Goal: Task Accomplishment & Management: Manage account settings

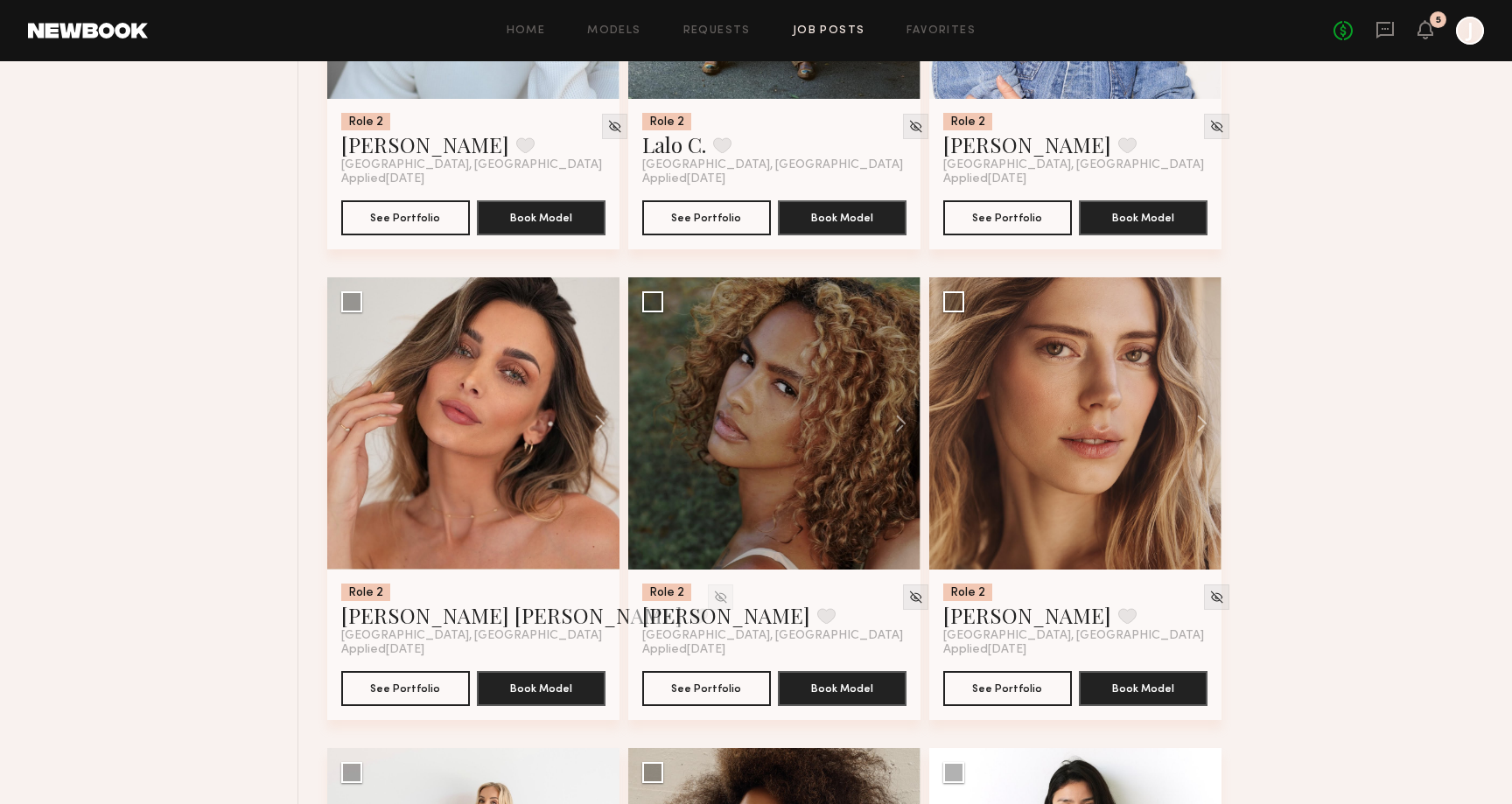
scroll to position [6187, 0]
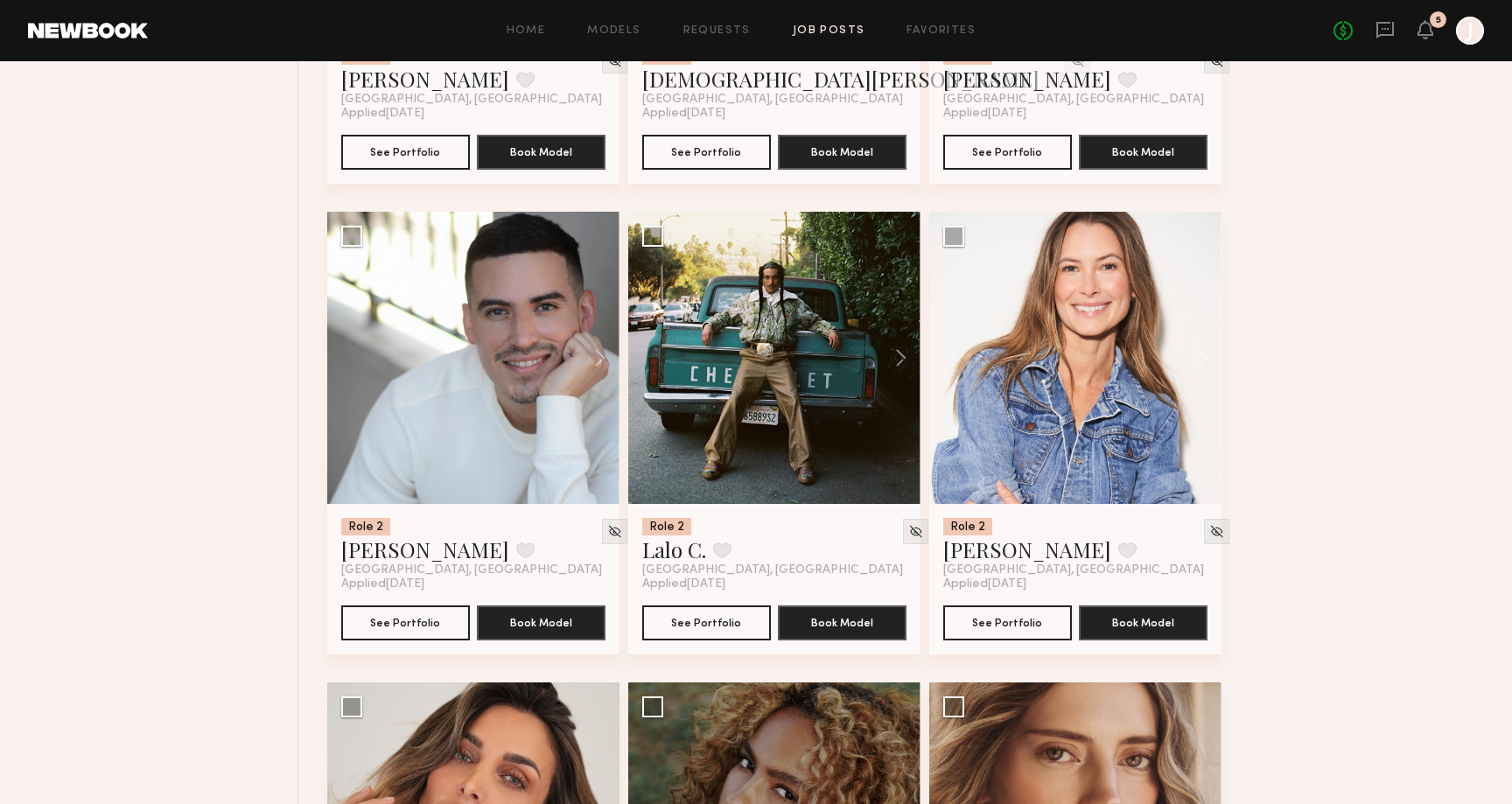
click at [1471, 44] on header "Home Models Requests Job Posts Favorites Sign Out No fees up to $5,000 5 J" at bounding box center [756, 31] width 1512 height 61
click at [1471, 39] on div at bounding box center [1470, 31] width 28 height 28
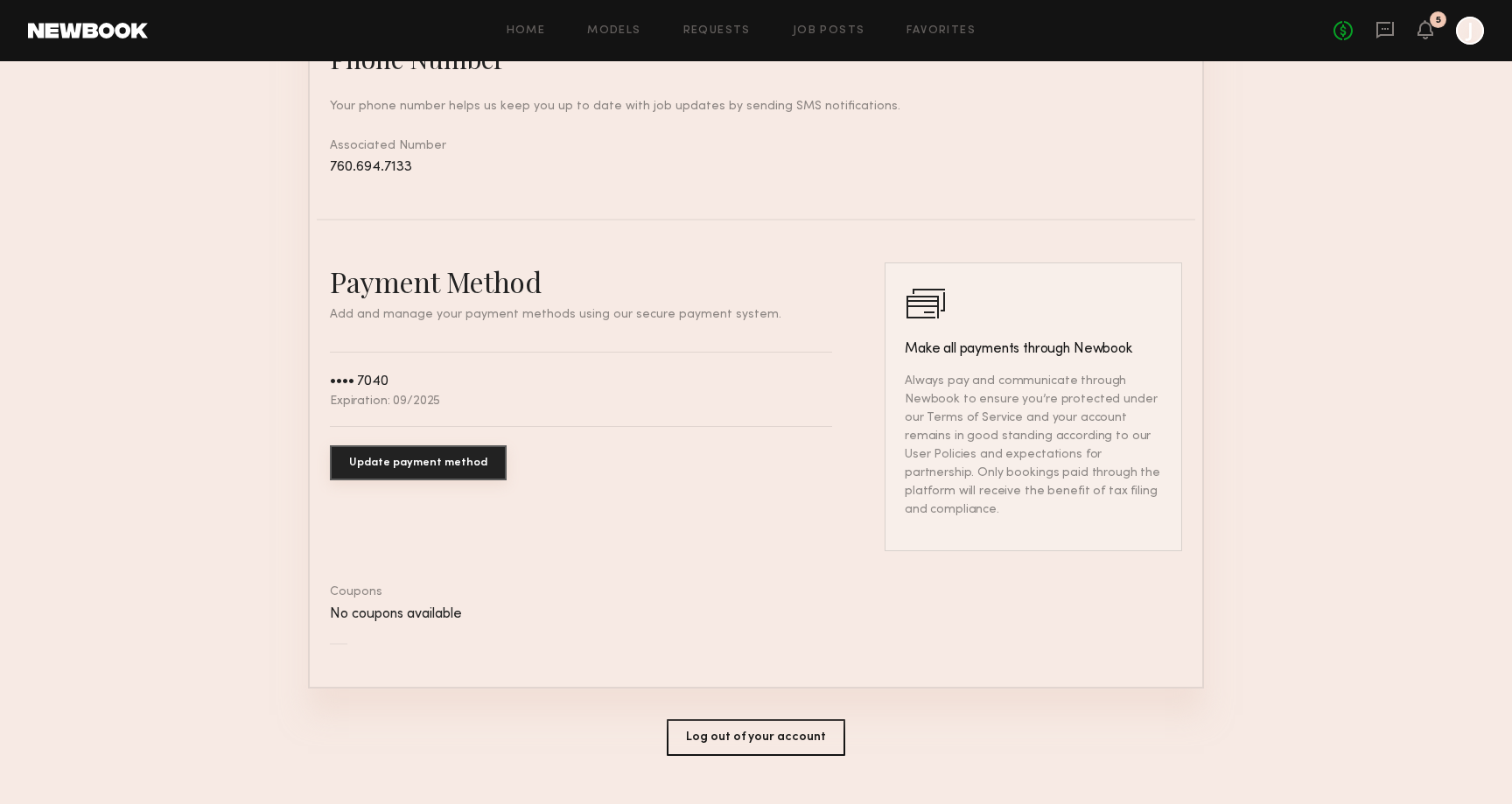
scroll to position [812, 0]
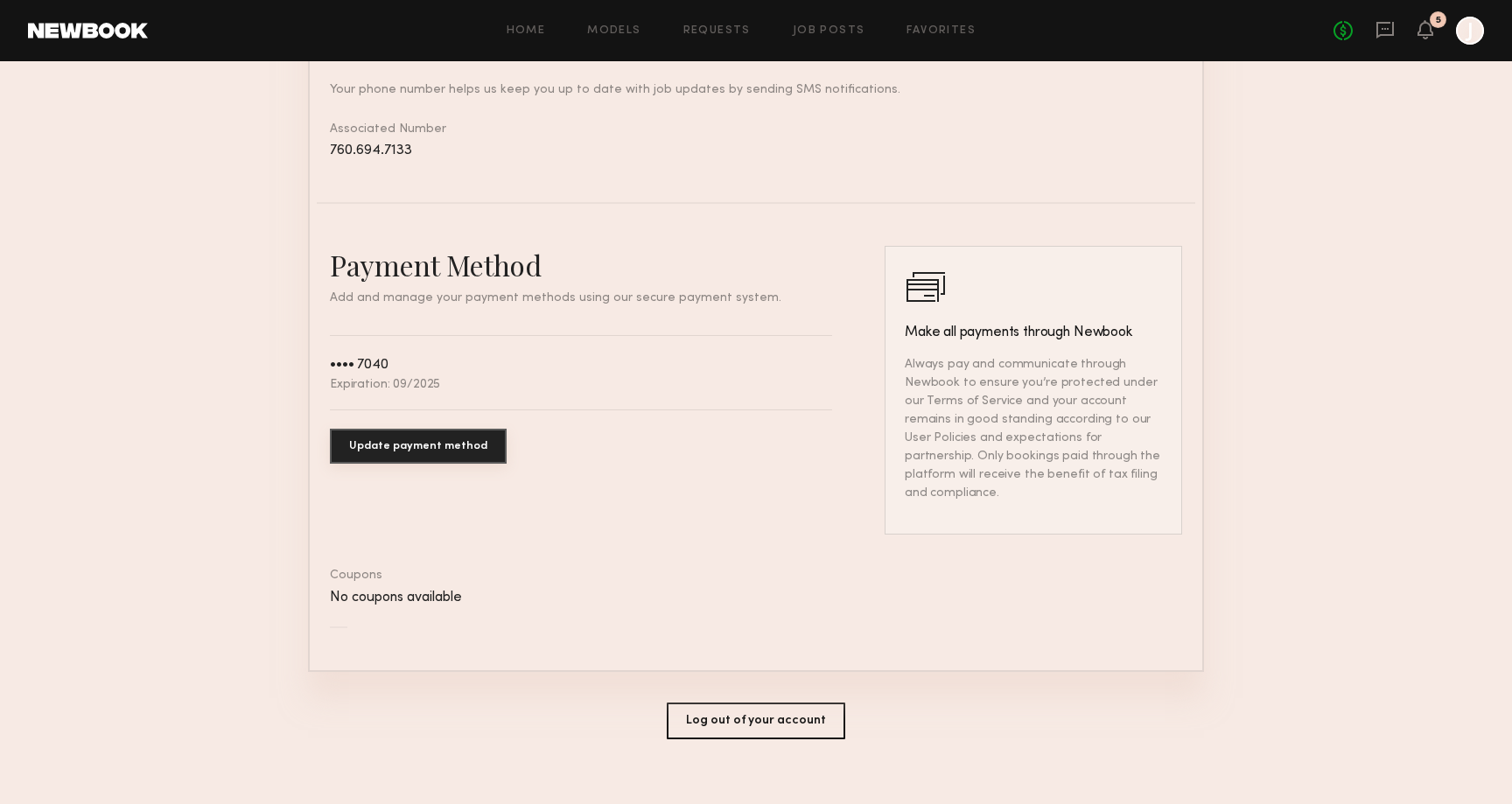
click at [461, 437] on button "Update payment method" at bounding box center [417, 446] width 177 height 35
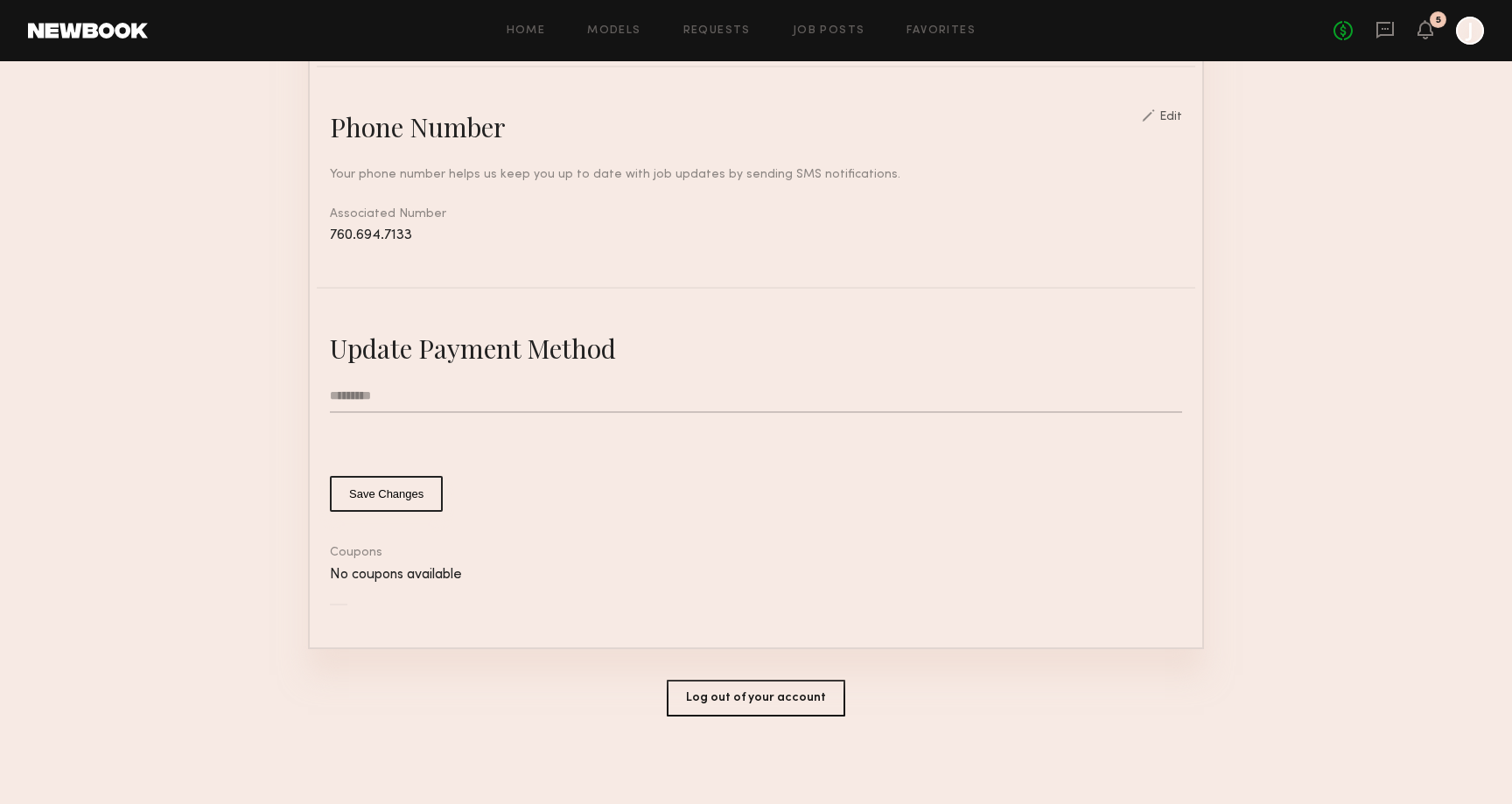
scroll to position [724, 0]
click at [475, 406] on input "text" at bounding box center [756, 401] width 852 height 34
click at [741, 616] on div "Update Payment Method Save Changes Coupons No coupons available" at bounding box center [756, 482] width 879 height 296
click at [490, 392] on input "text" at bounding box center [756, 401] width 852 height 34
type input "**********"
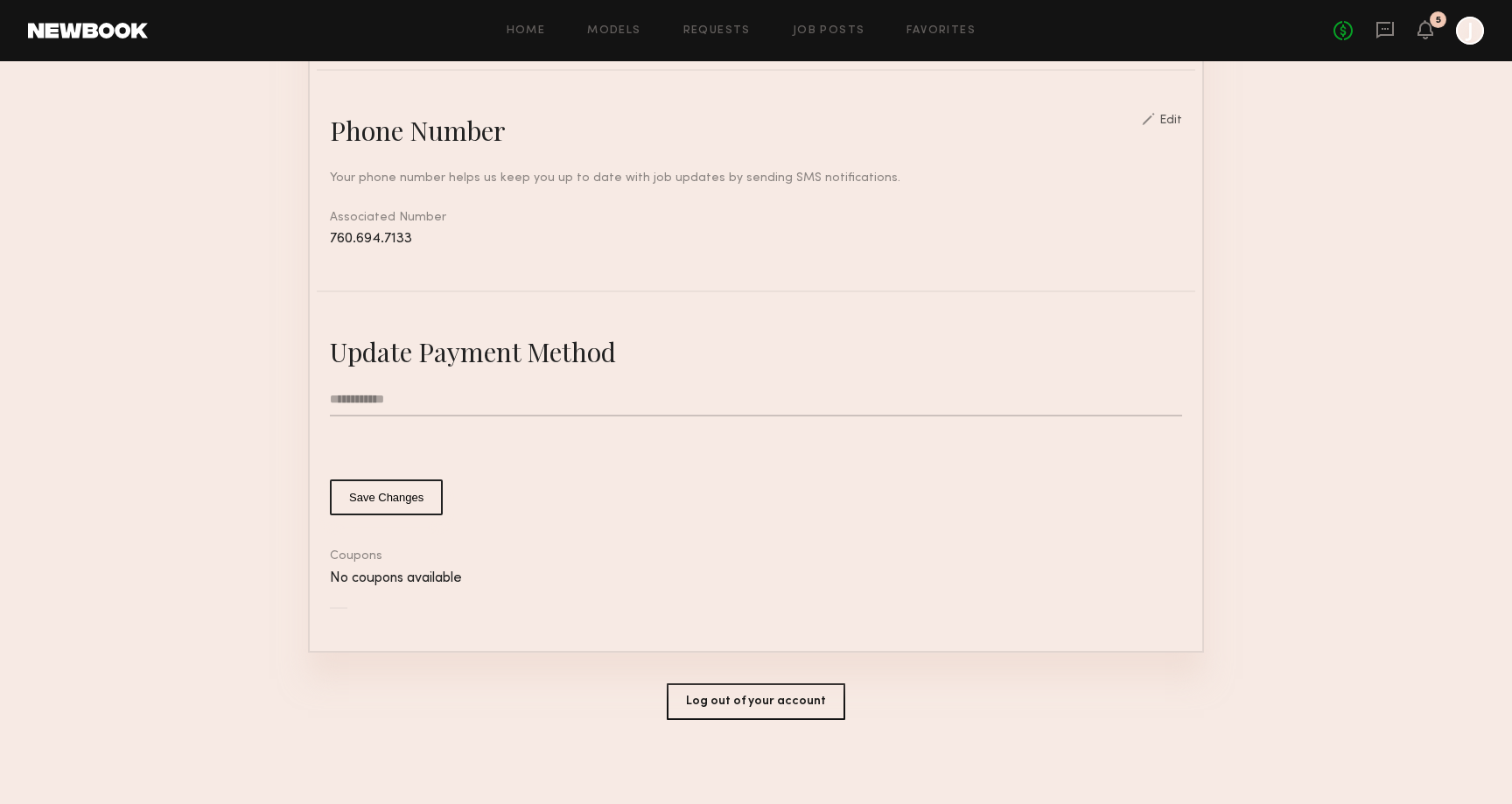
click at [392, 500] on button "Save Changes" at bounding box center [386, 497] width 112 height 36
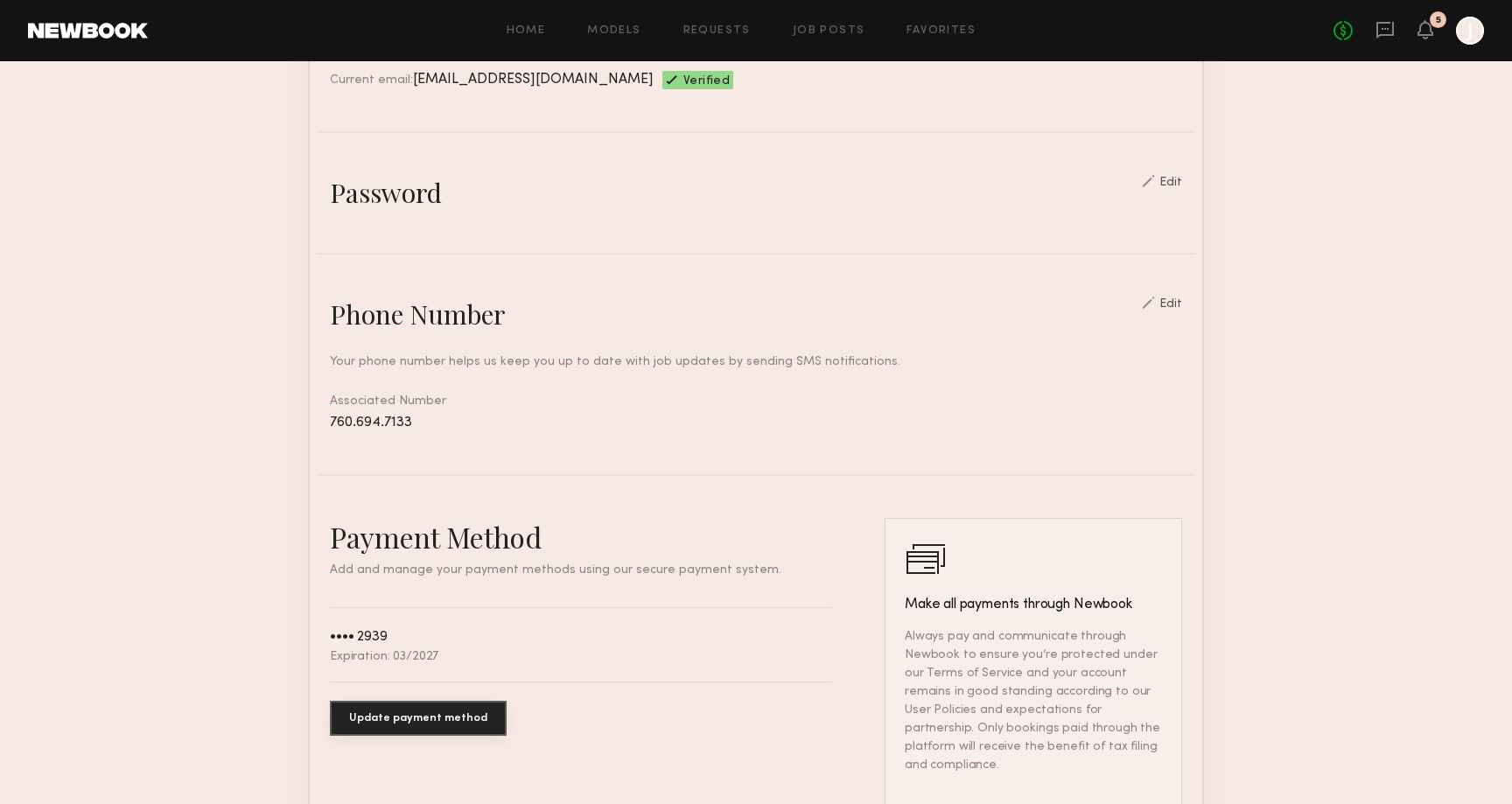
scroll to position [409, 0]
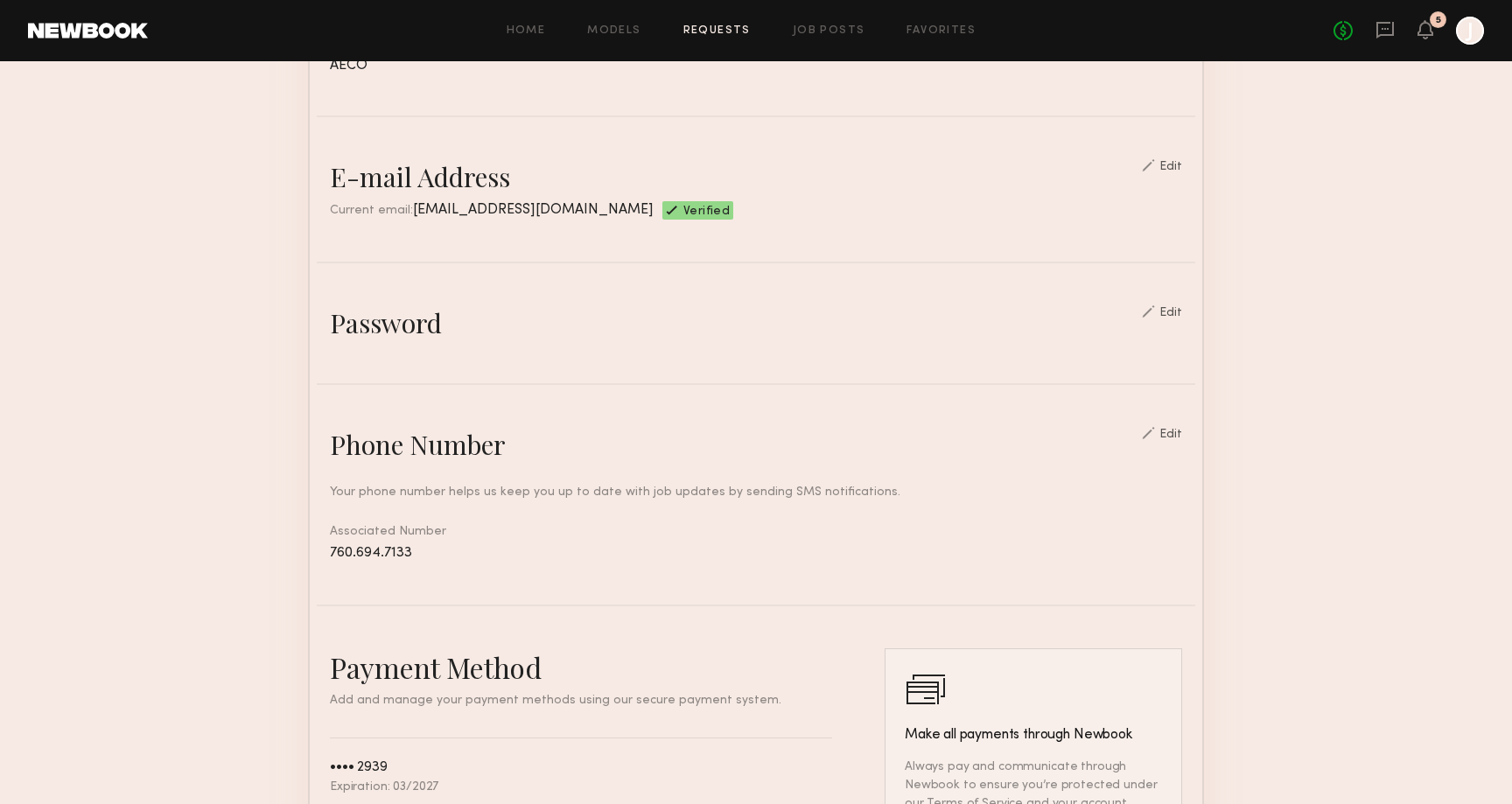
click at [724, 26] on link "Requests" at bounding box center [717, 32] width 67 height 12
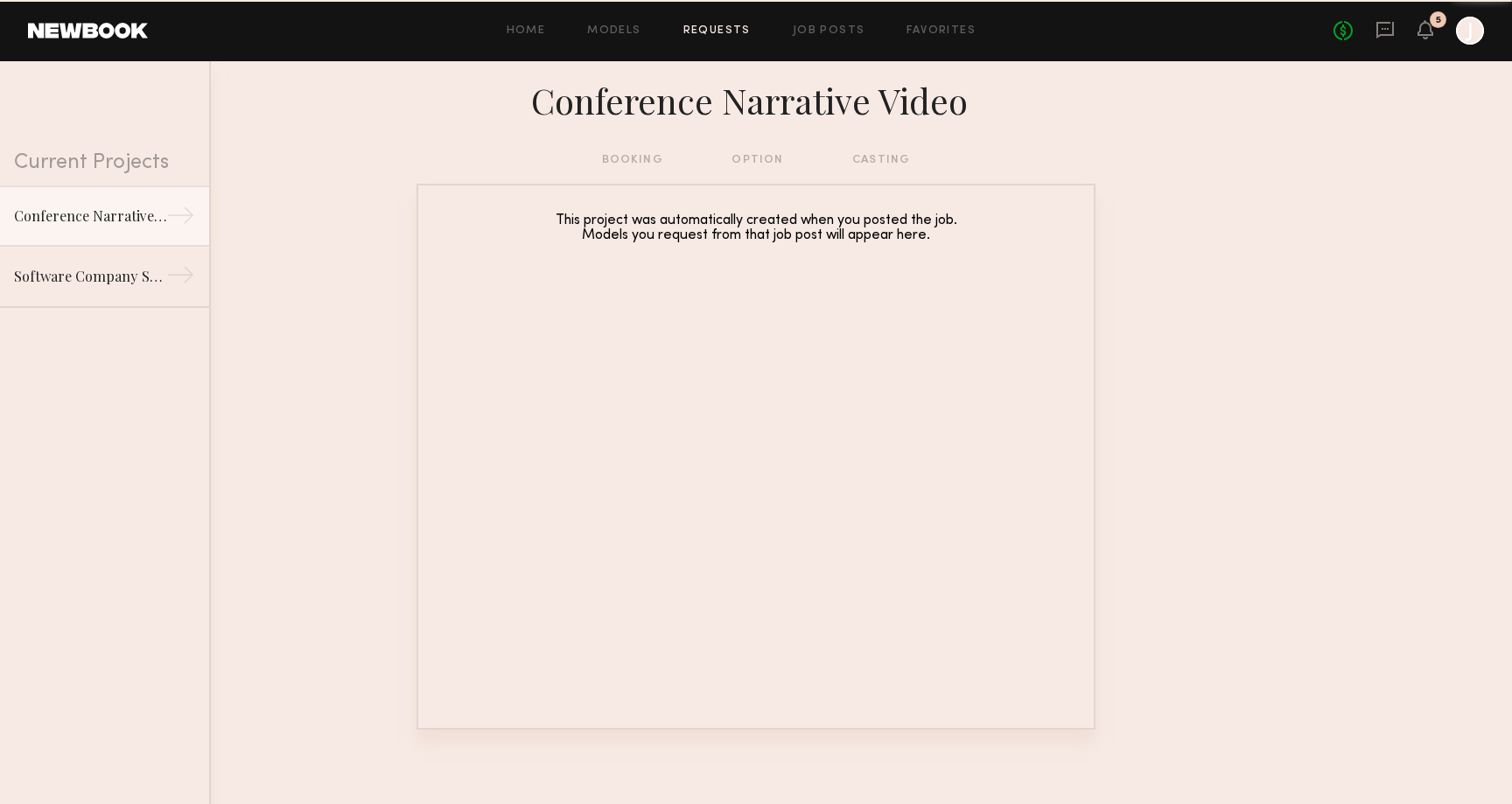
click at [826, 38] on div "Home Models Requests Job Posts Favorites Sign Out No fees up to $5,000 5 J" at bounding box center [816, 31] width 1336 height 28
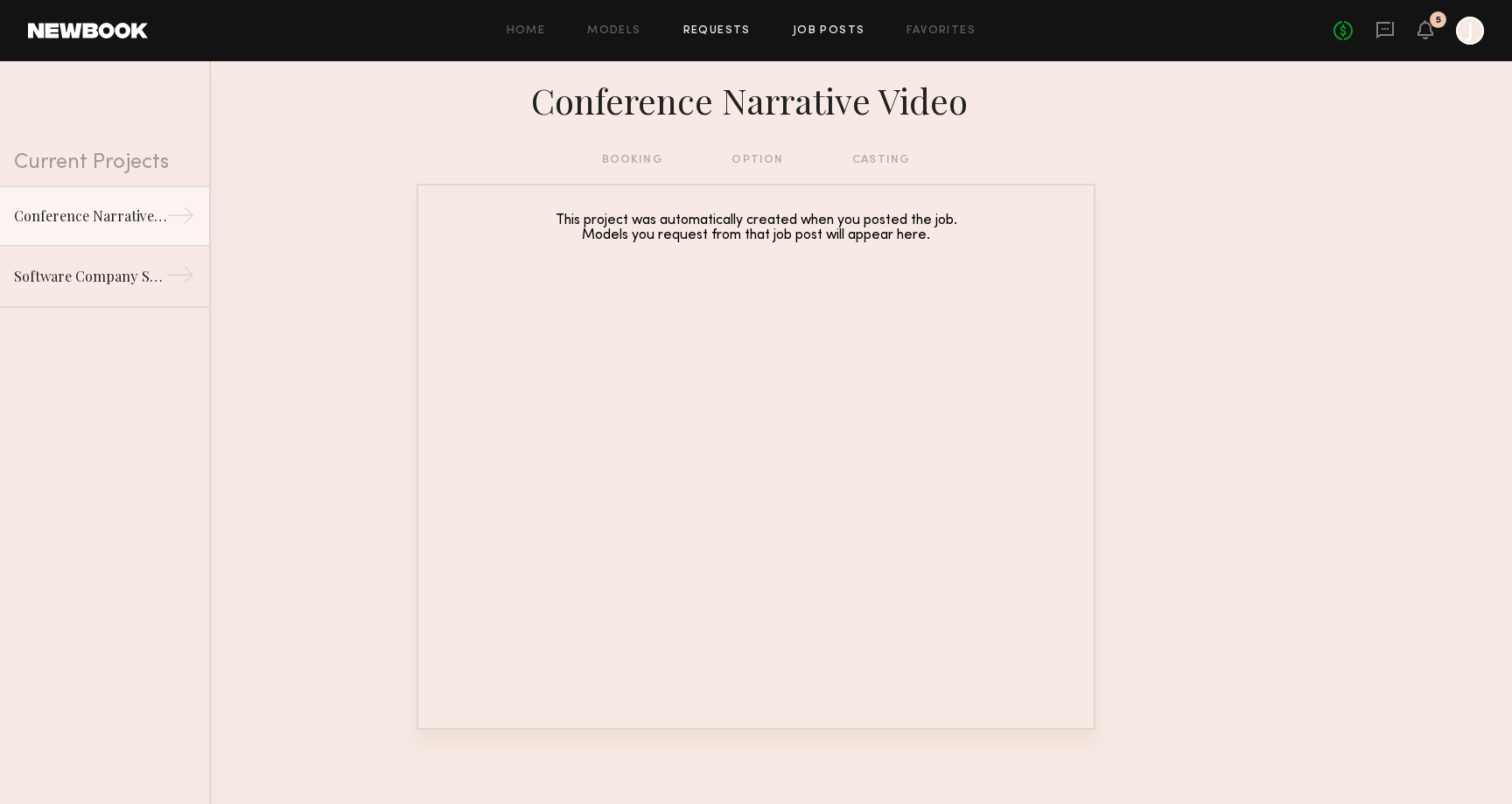
click at [830, 36] on link "Job Posts" at bounding box center [829, 32] width 73 height 12
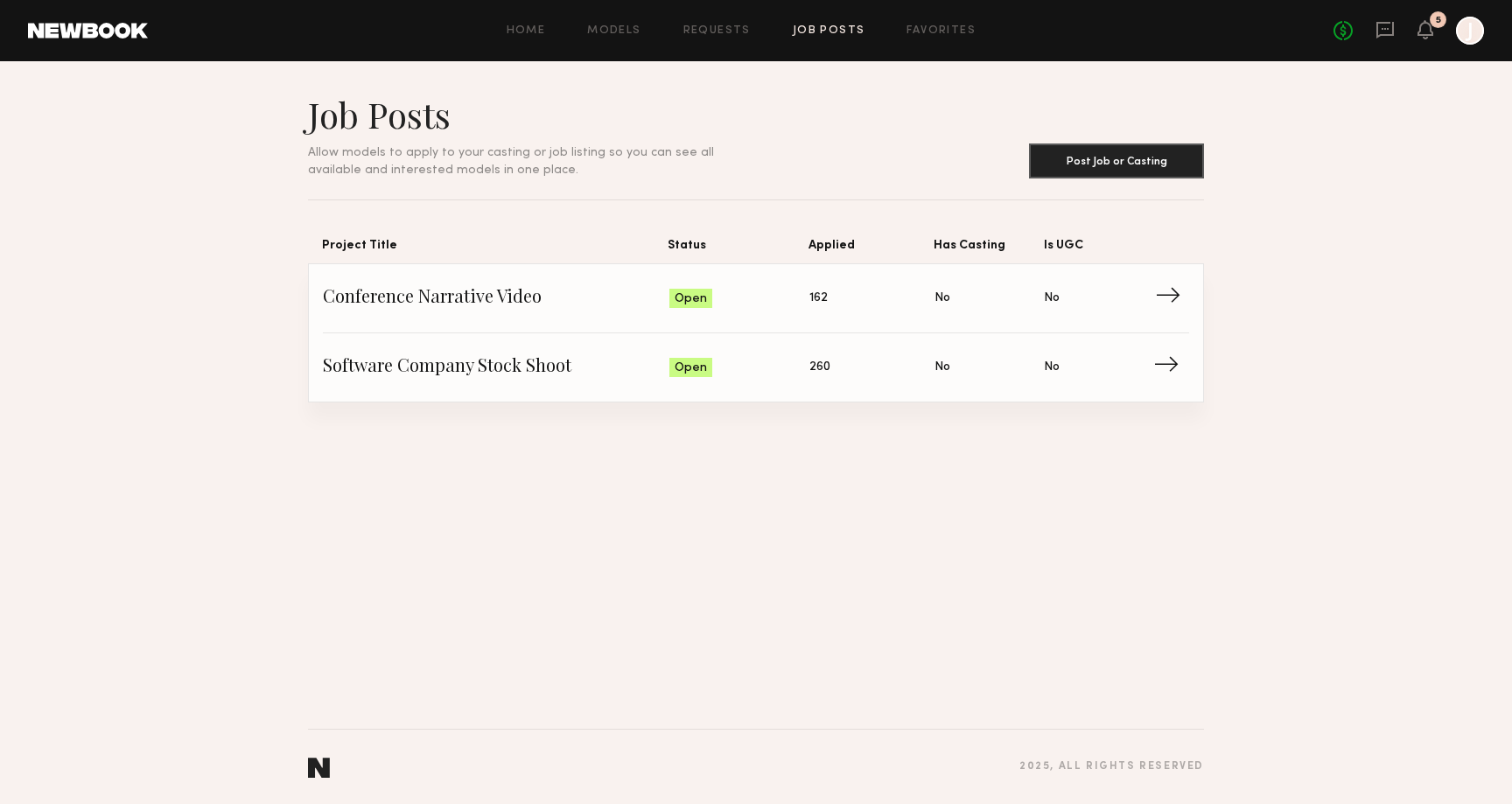
click at [718, 299] on span "Status: Open" at bounding box center [740, 298] width 141 height 27
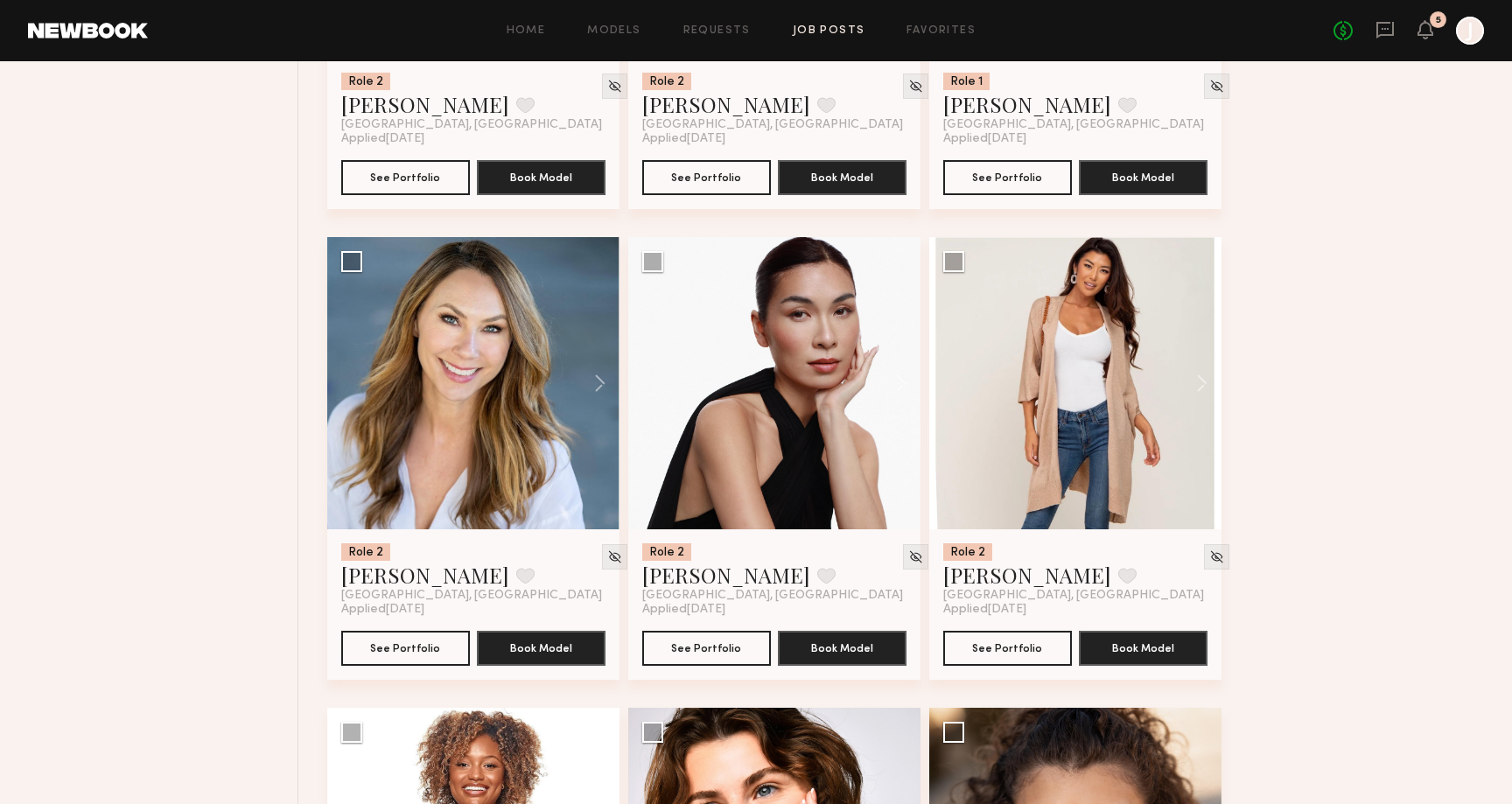
scroll to position [2423, 0]
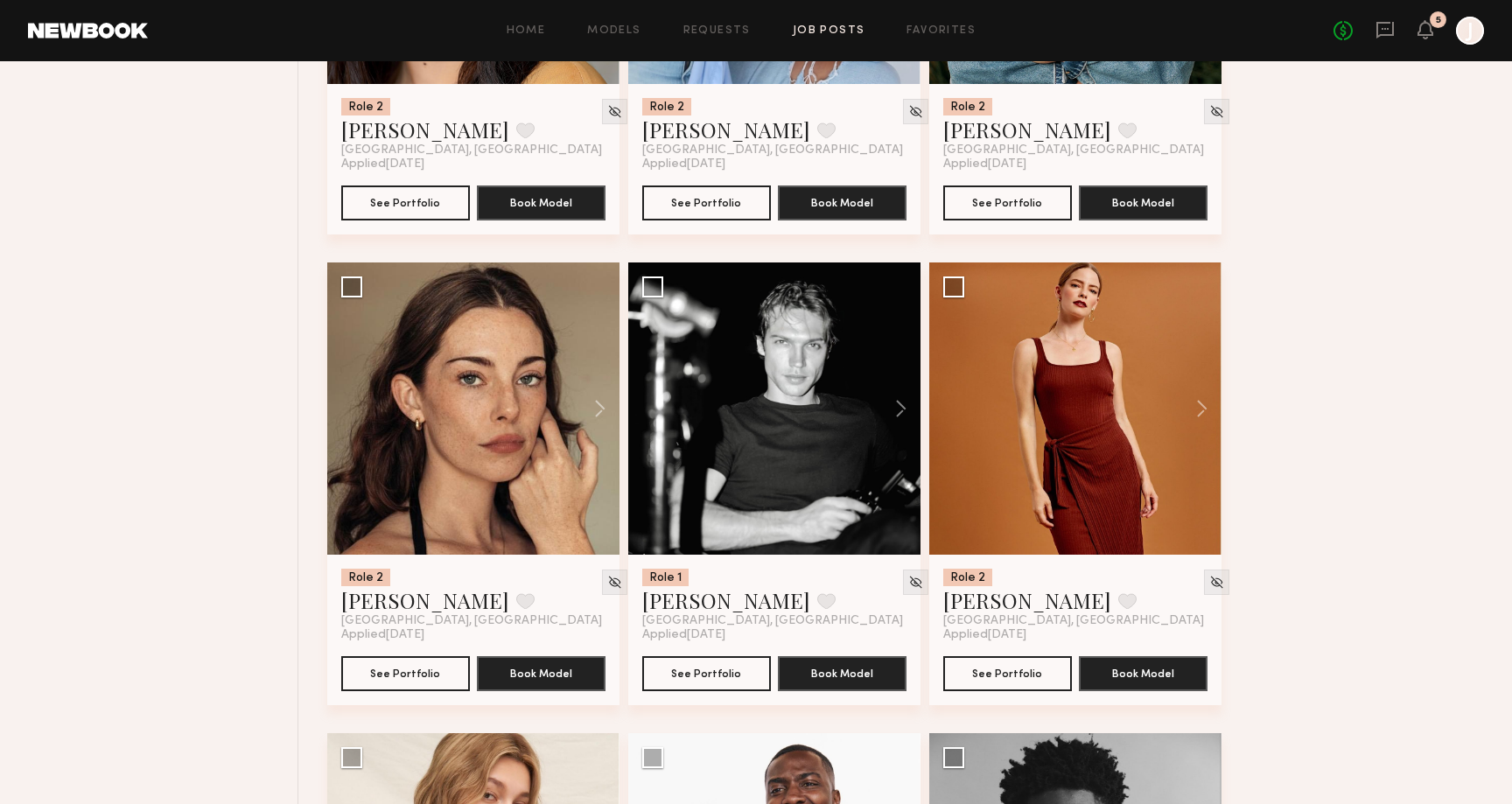
scroll to position [3786, 0]
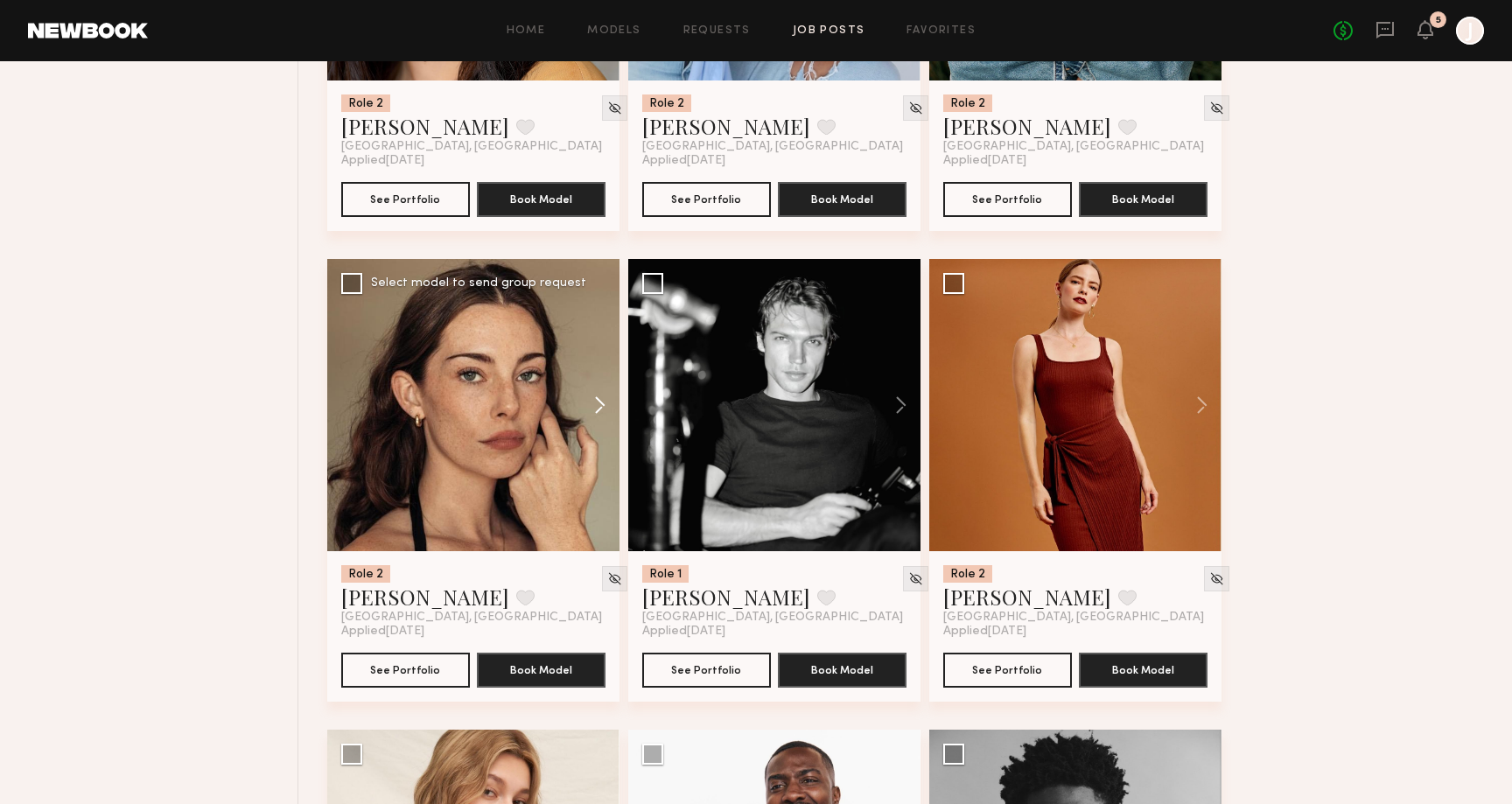
click at [600, 412] on button at bounding box center [591, 405] width 56 height 292
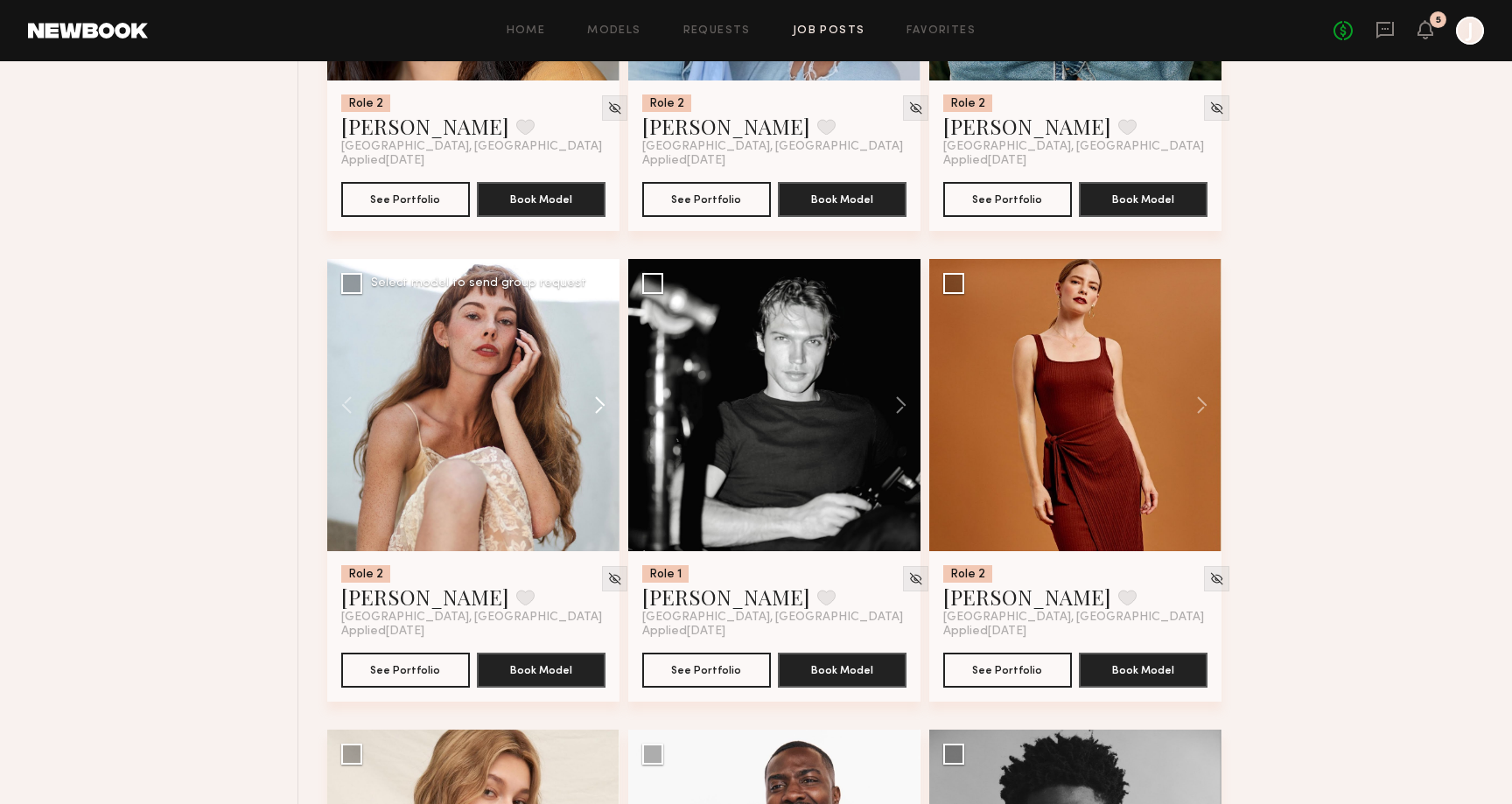
click at [600, 412] on button at bounding box center [591, 405] width 56 height 292
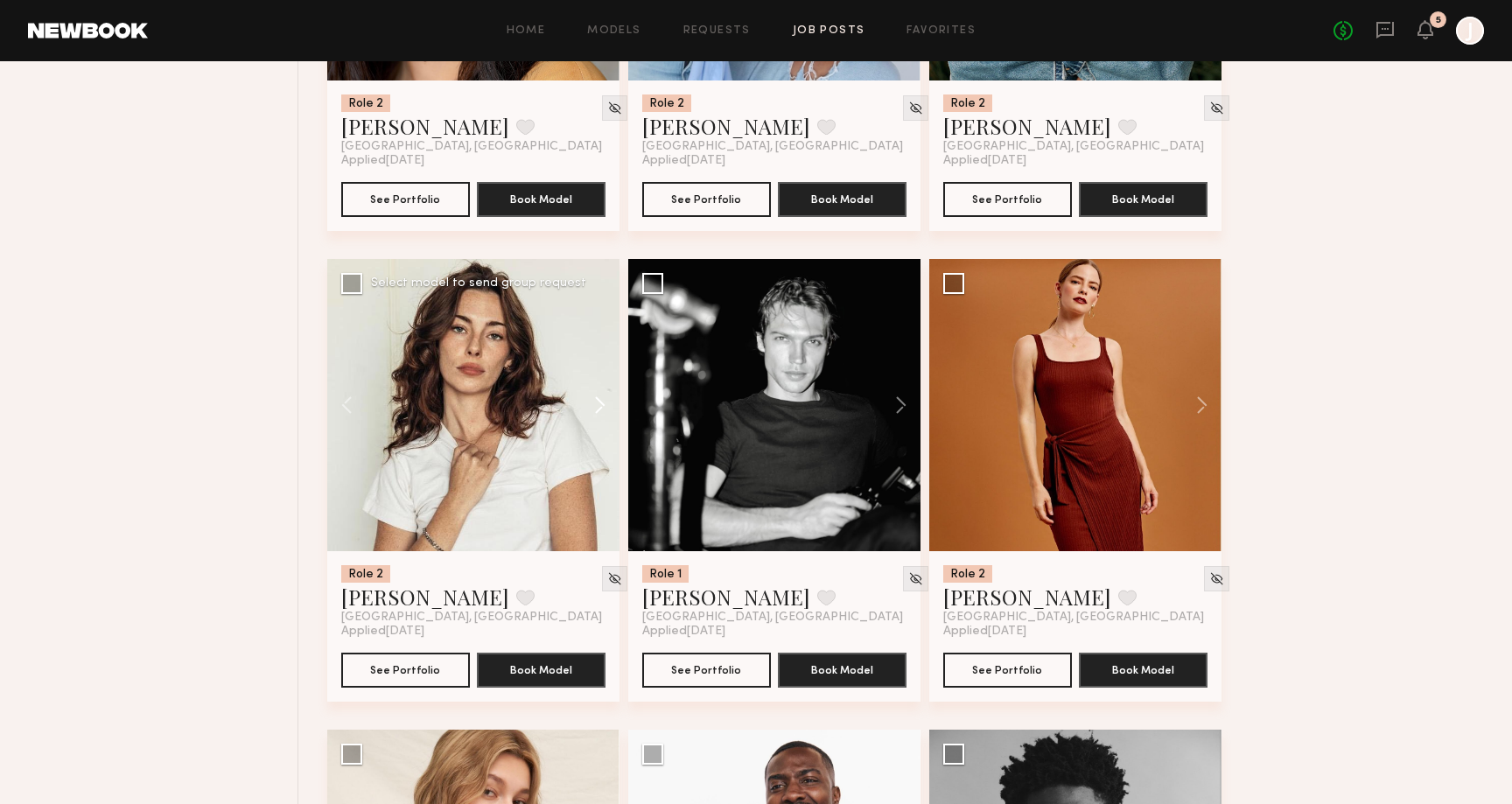
click at [600, 412] on button at bounding box center [591, 405] width 56 height 292
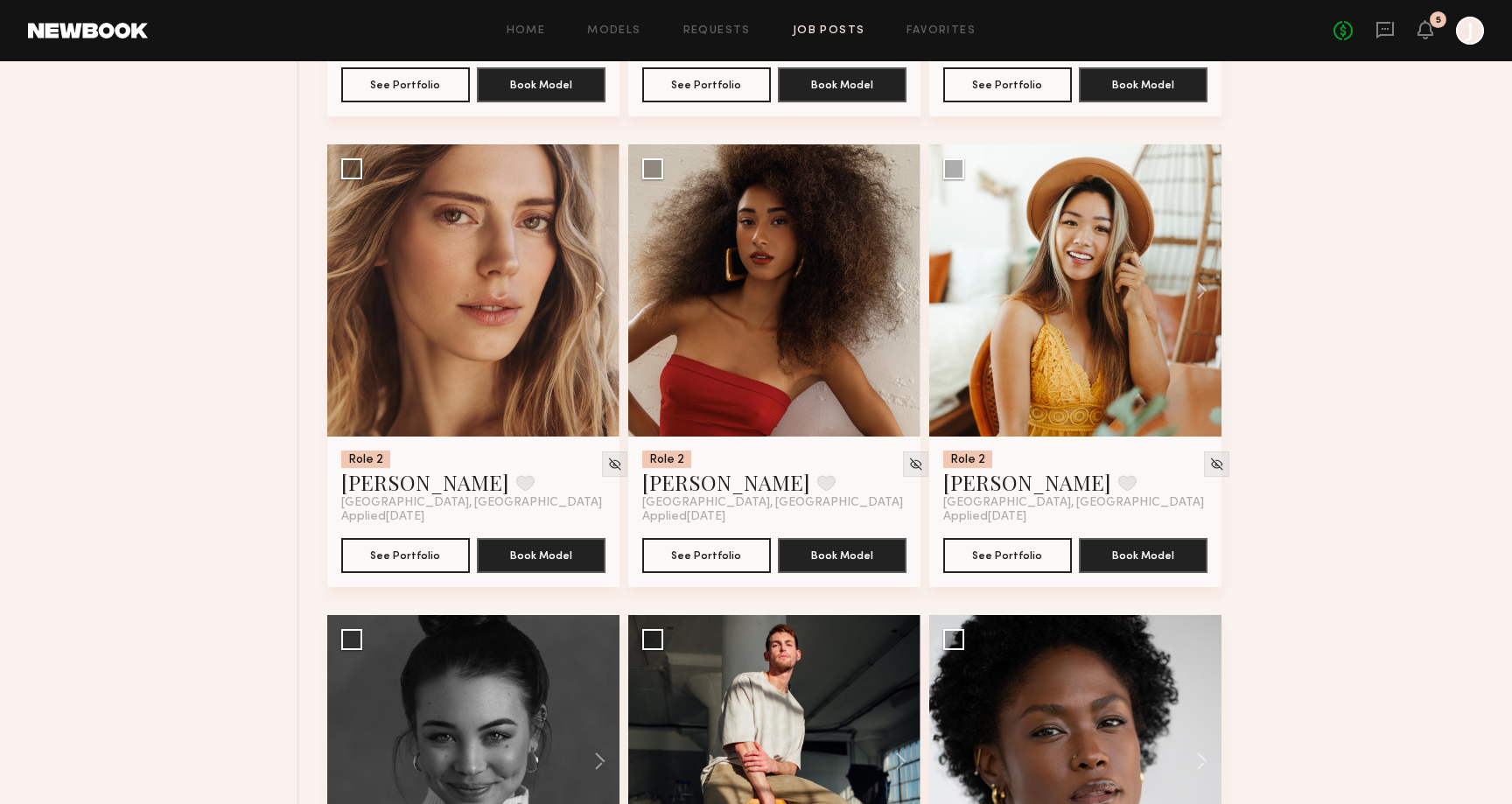
scroll to position [5302, 0]
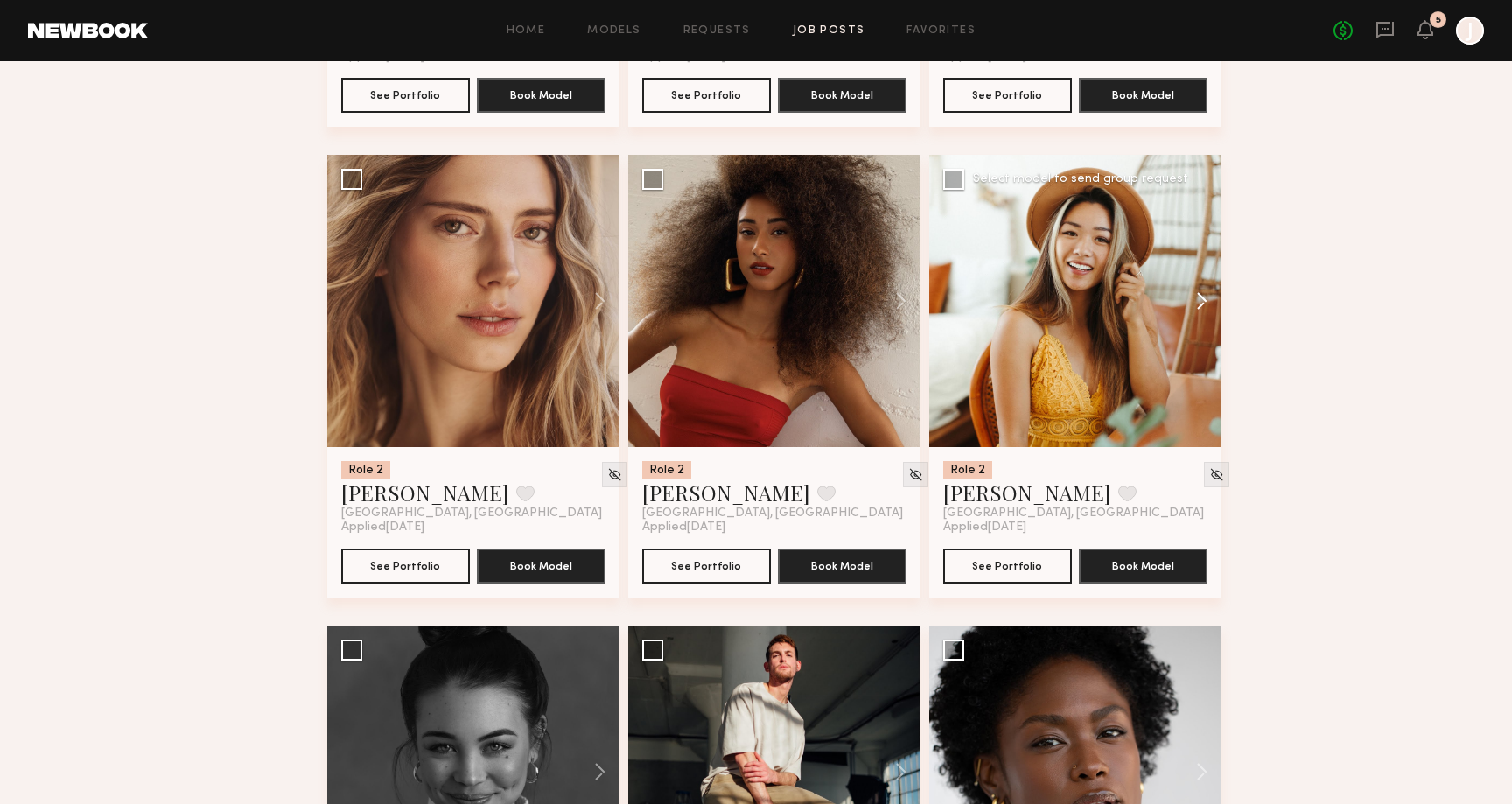
click at [1205, 306] on button at bounding box center [1193, 301] width 56 height 292
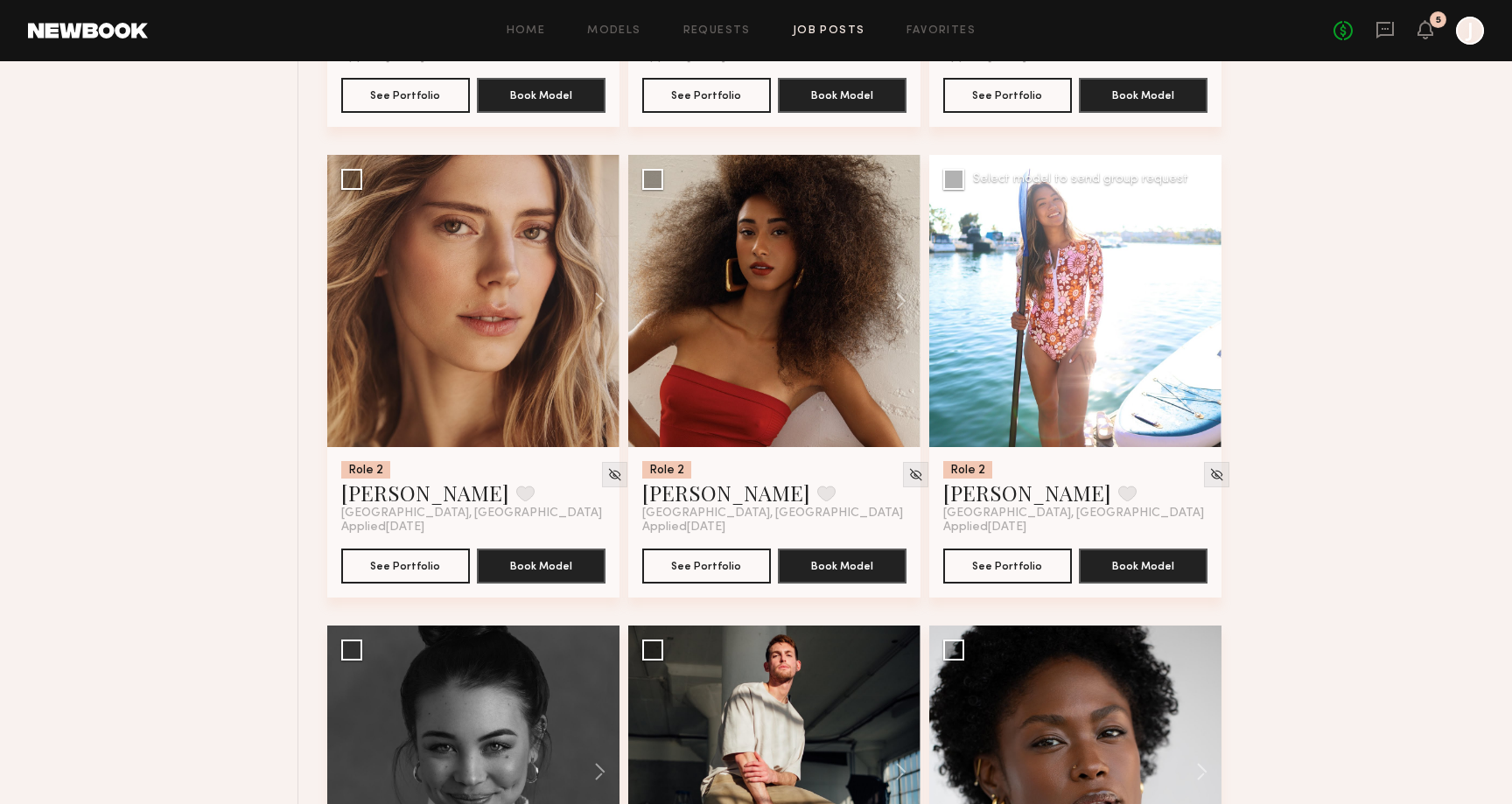
click at [1205, 306] on button at bounding box center [1193, 301] width 56 height 292
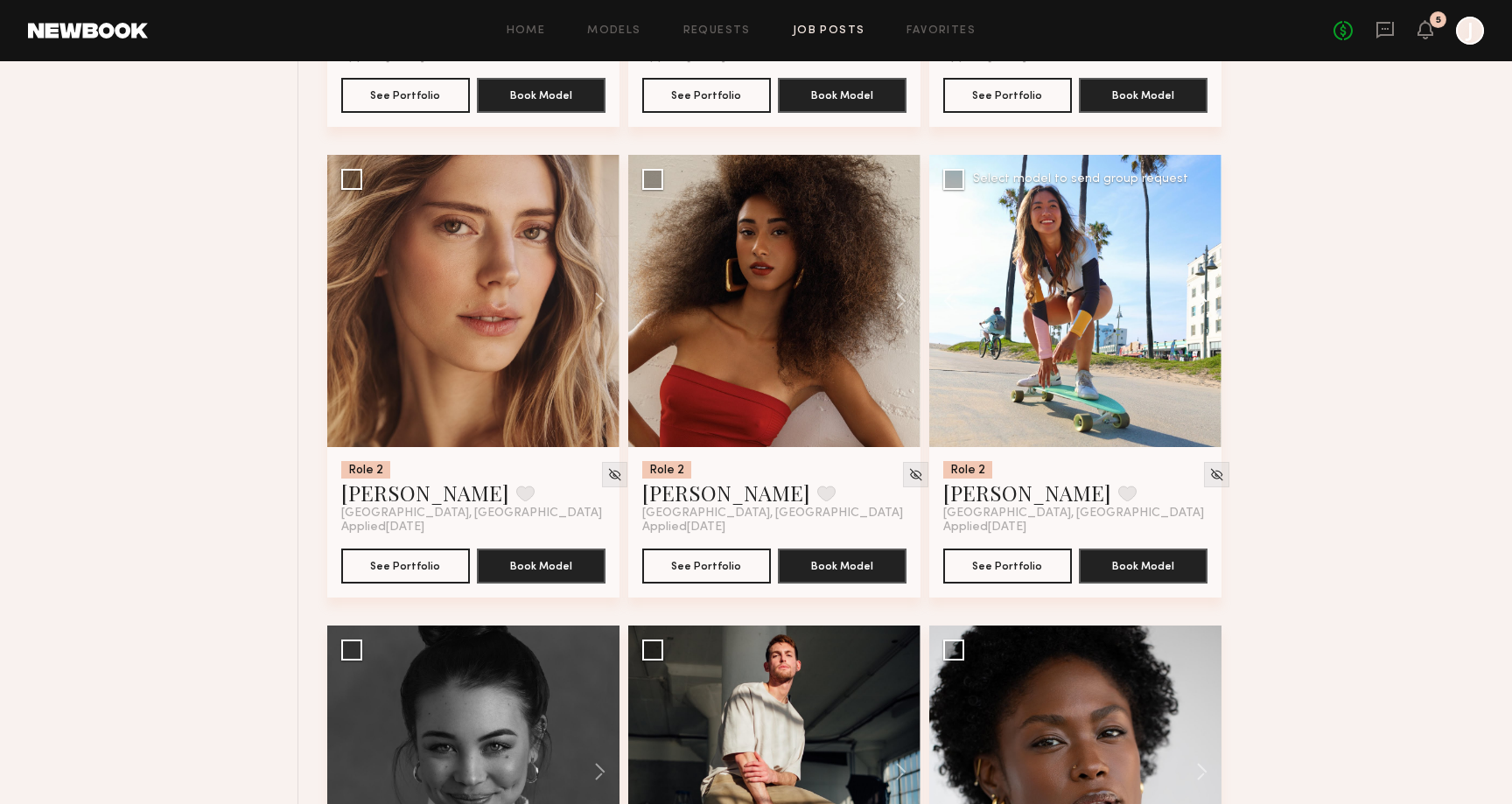
click at [1205, 306] on button at bounding box center [1193, 301] width 56 height 292
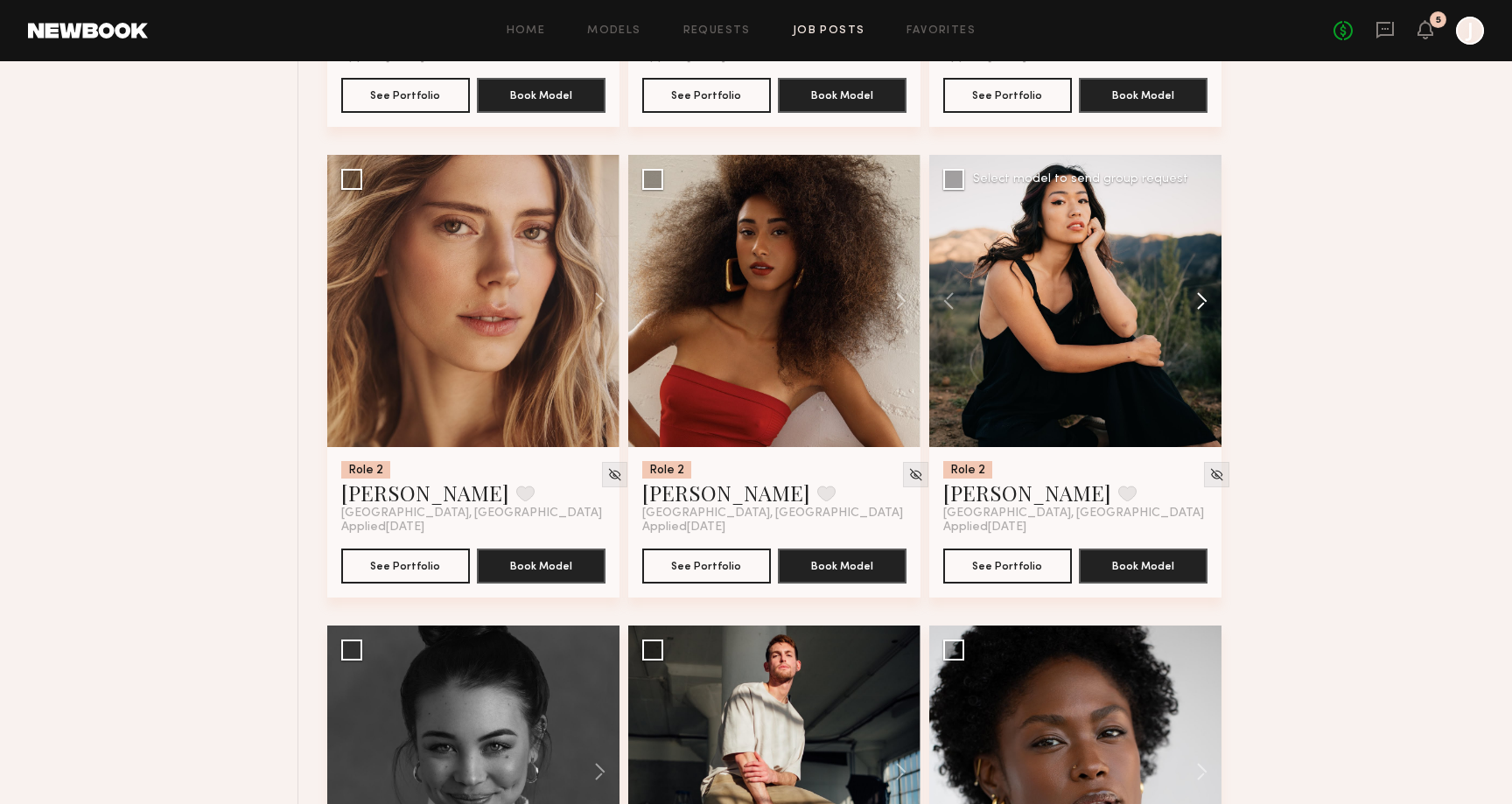
click at [1205, 306] on button at bounding box center [1193, 301] width 56 height 292
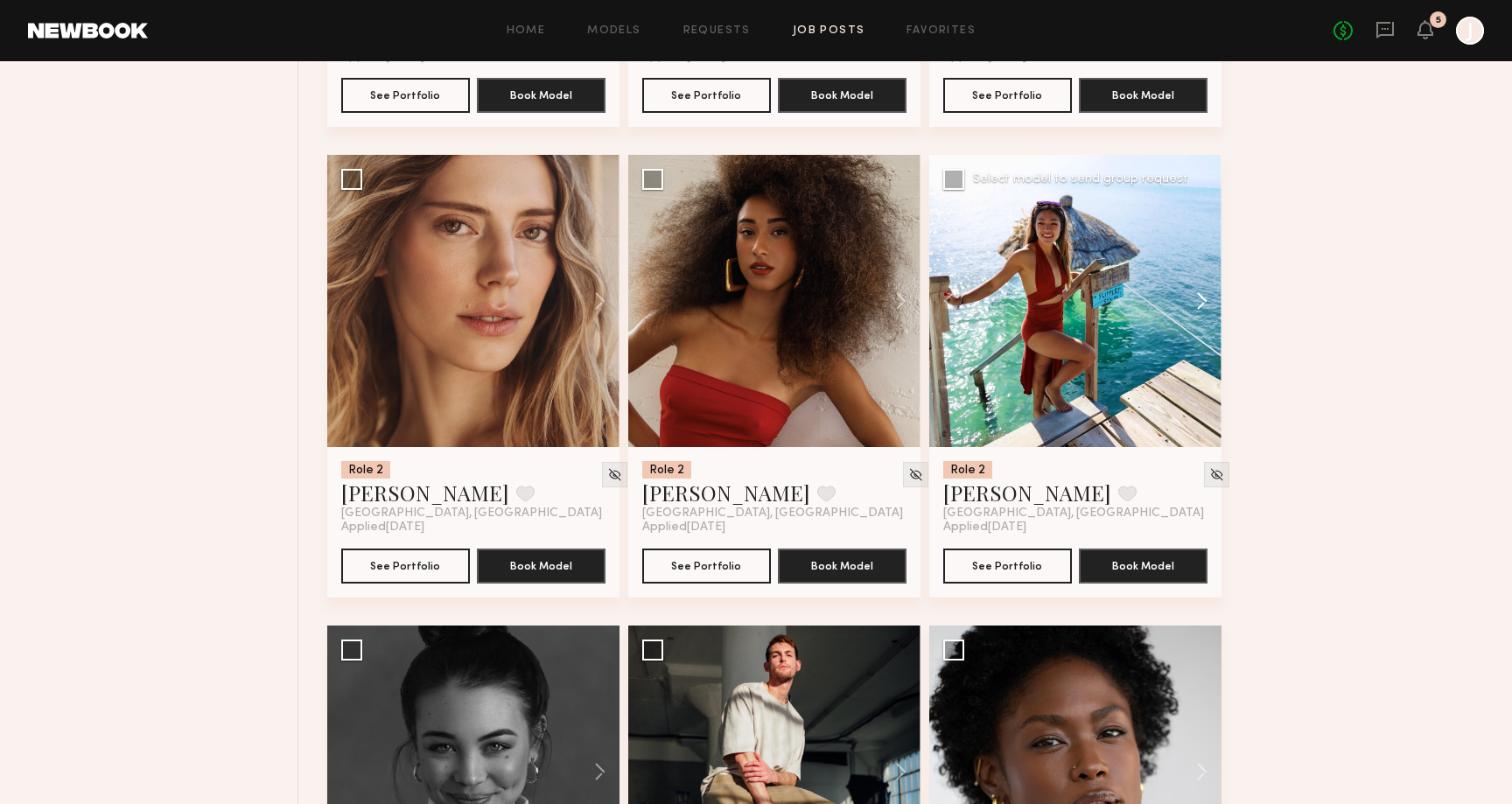
click at [1205, 306] on button at bounding box center [1193, 301] width 56 height 292
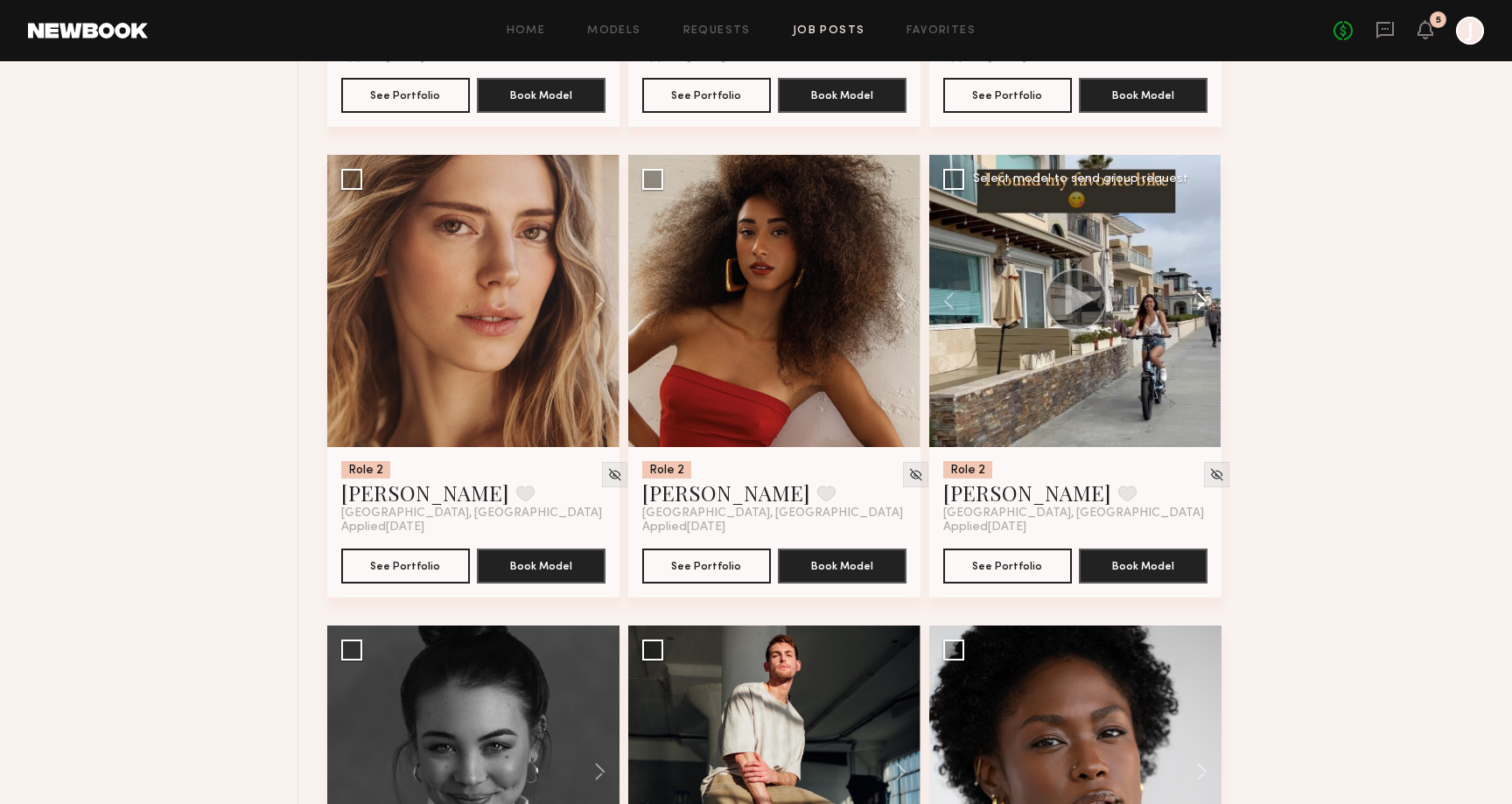
click at [1205, 306] on button at bounding box center [1193, 301] width 56 height 292
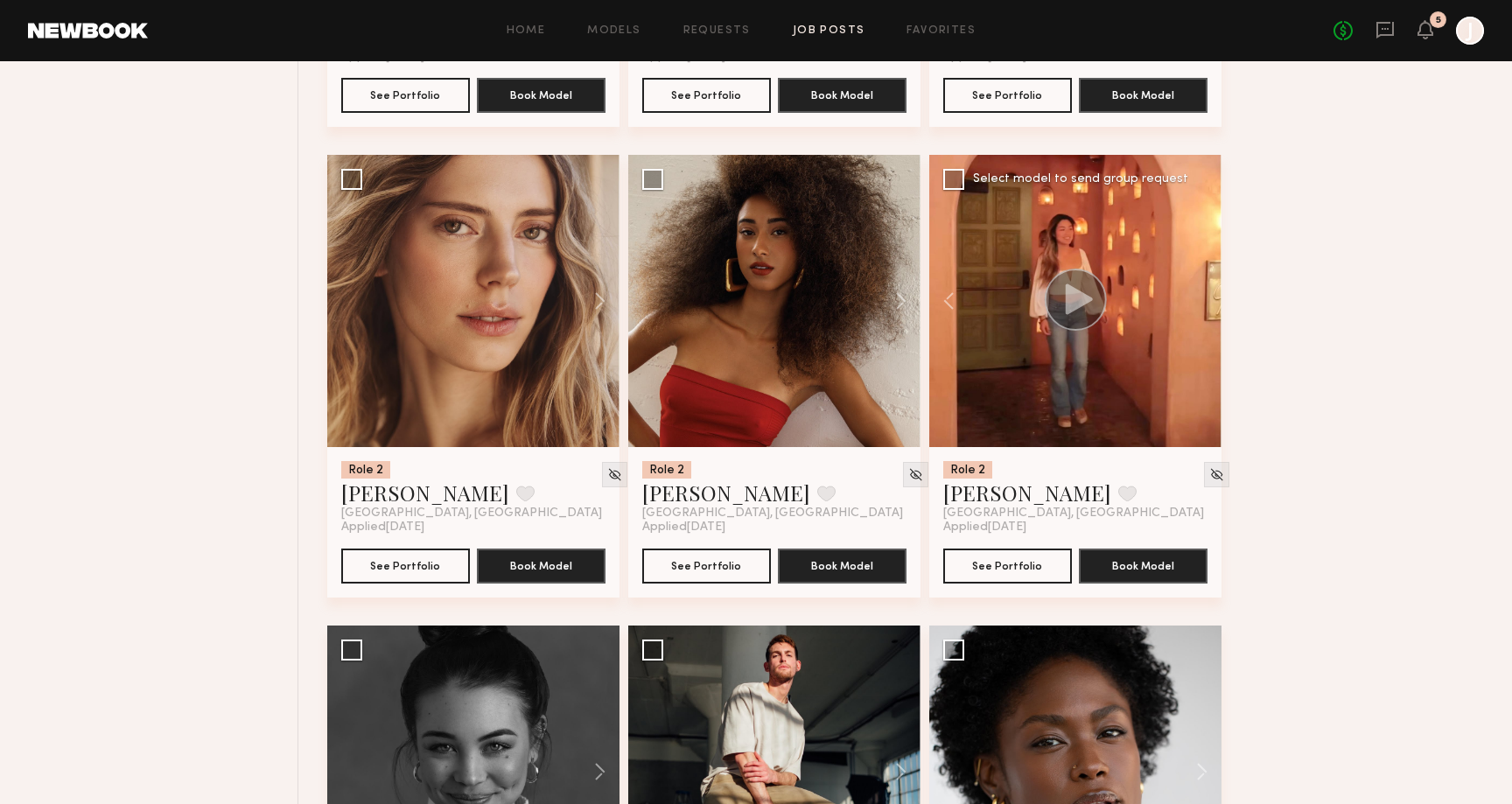
click at [1205, 306] on div at bounding box center [1075, 301] width 292 height 292
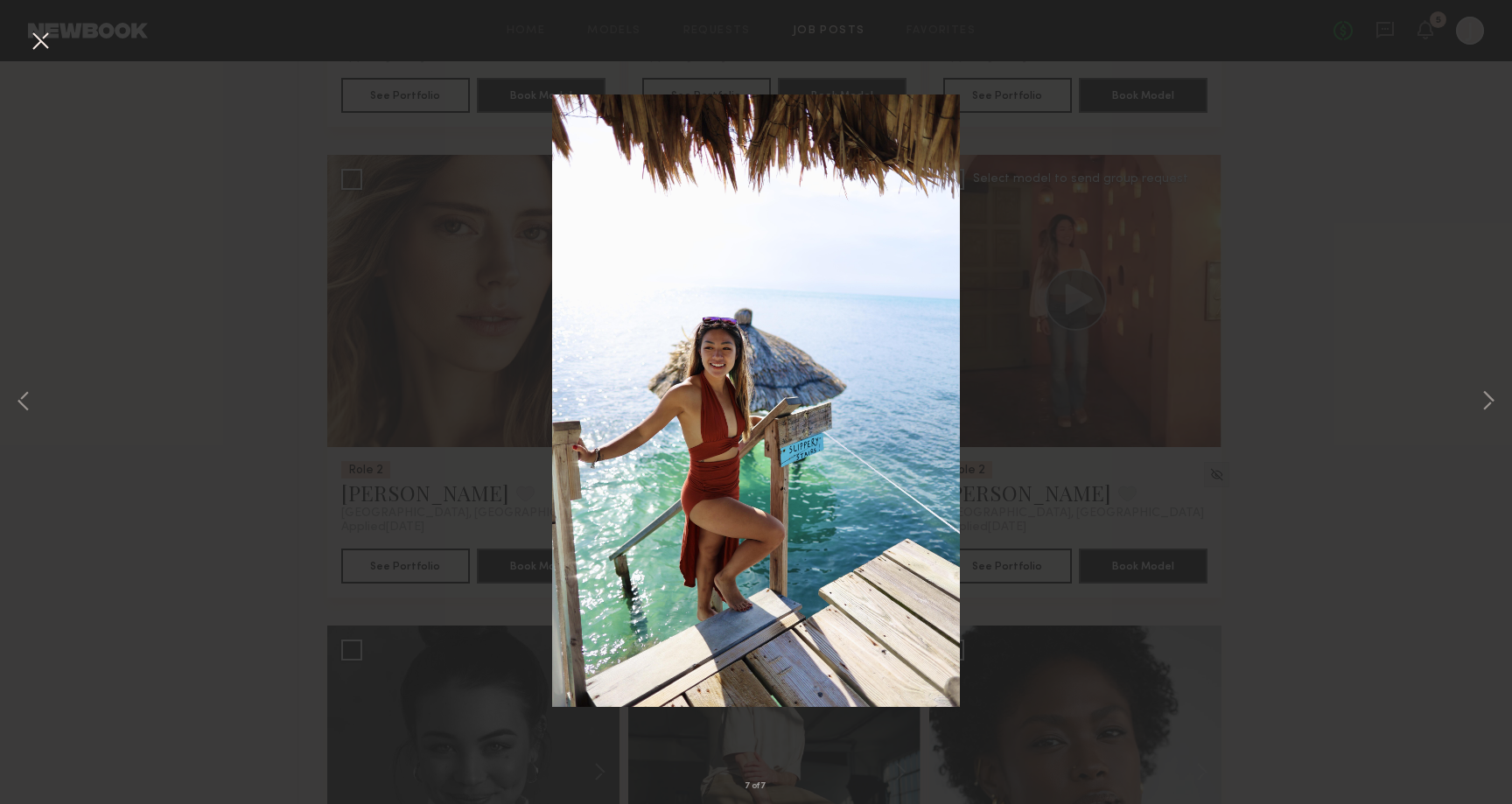
click at [1303, 339] on div "7 of 7" at bounding box center [756, 402] width 1512 height 804
click at [51, 35] on button at bounding box center [40, 42] width 28 height 32
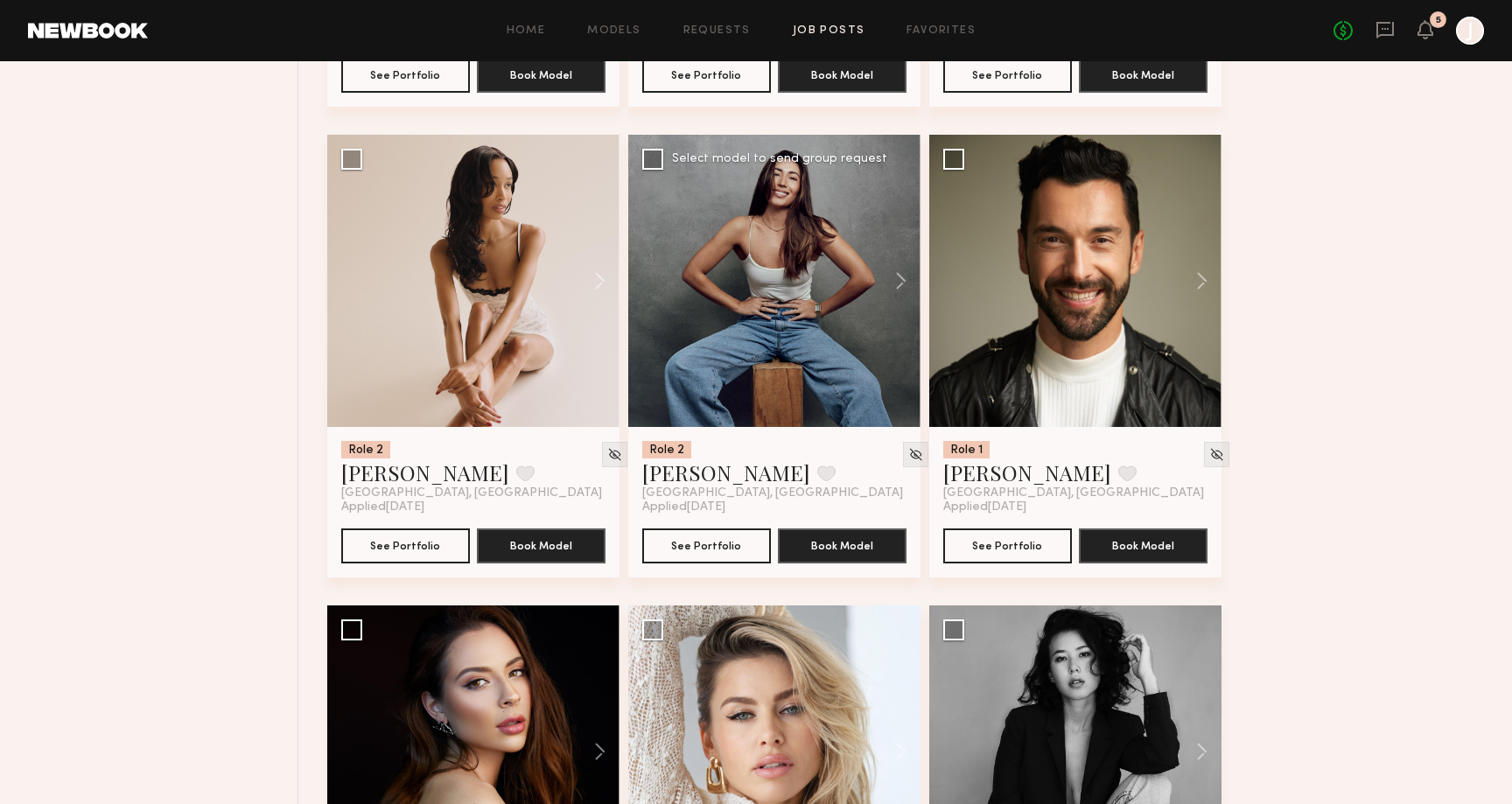
scroll to position [6263, 0]
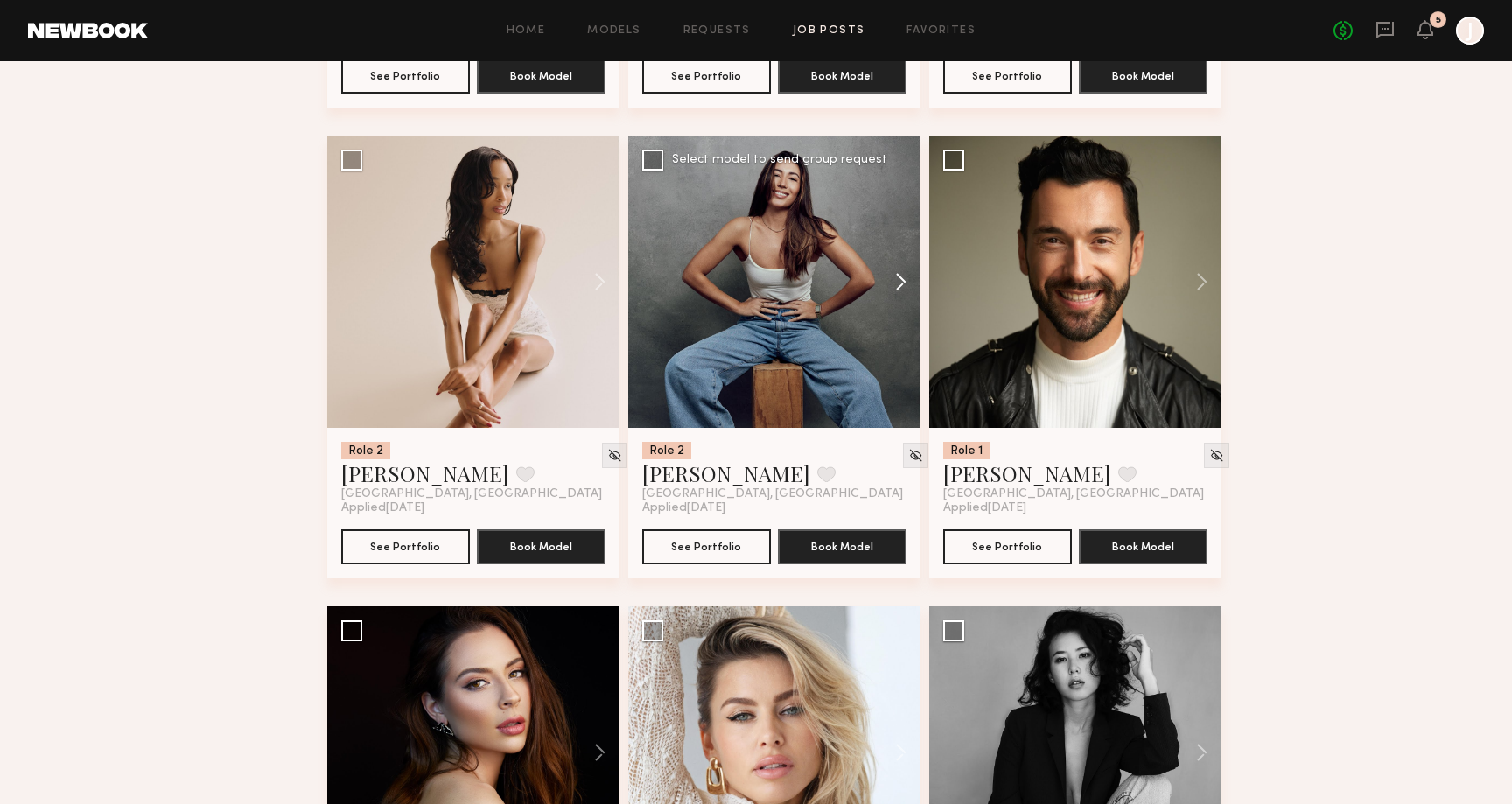
click at [897, 287] on button at bounding box center [892, 282] width 56 height 292
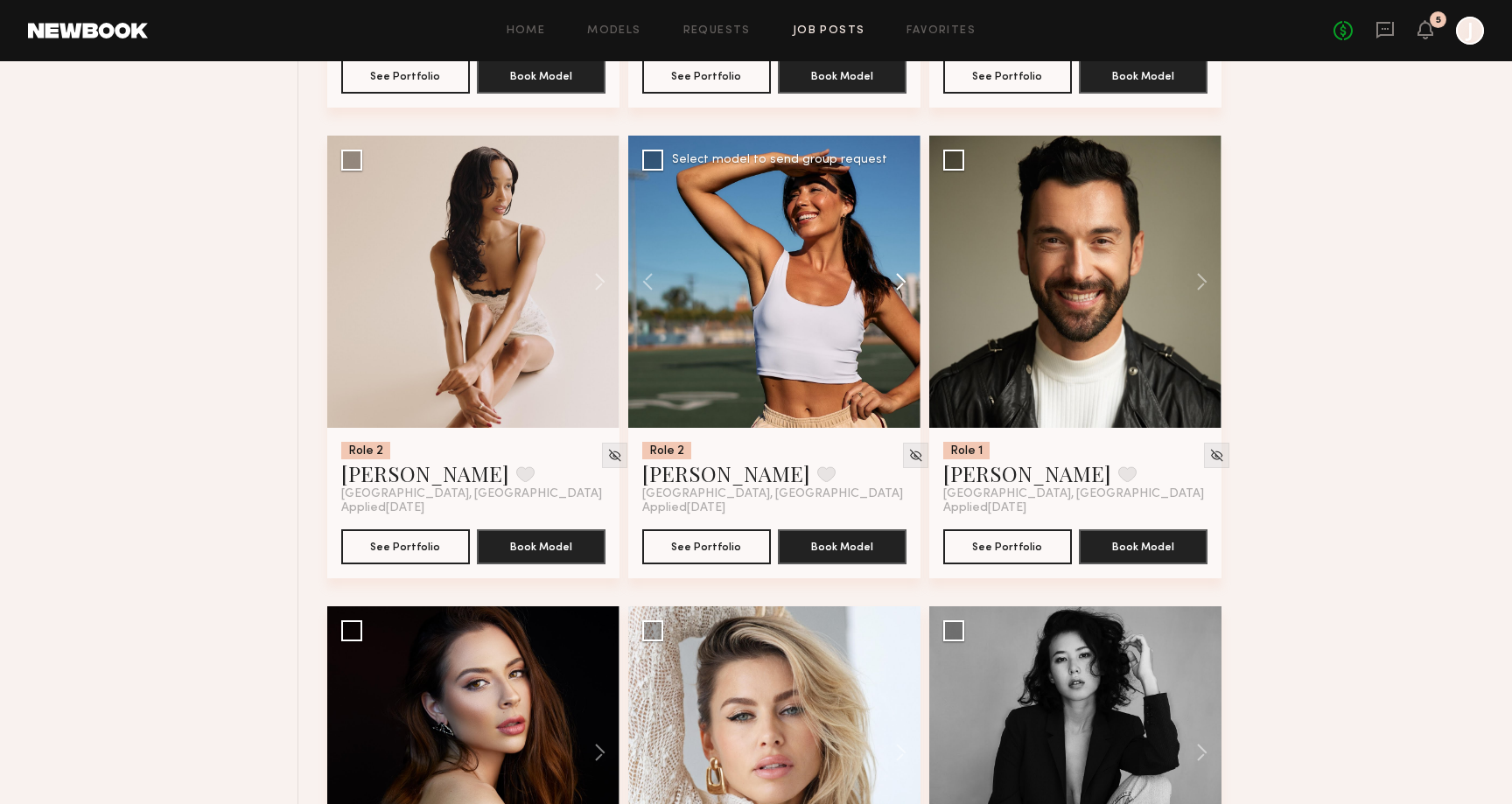
click at [897, 287] on button at bounding box center [892, 282] width 56 height 292
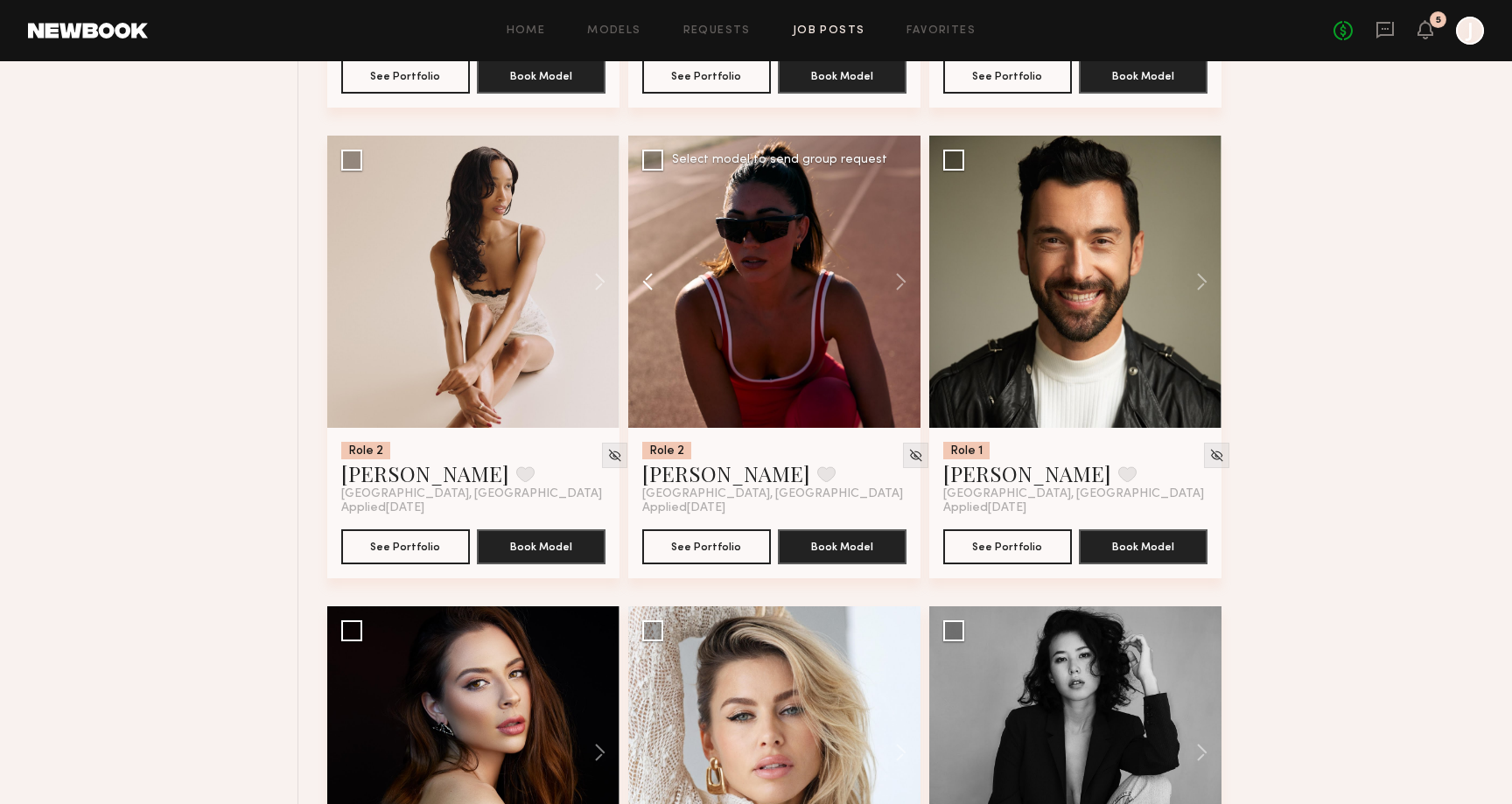
click at [641, 279] on button at bounding box center [656, 282] width 56 height 292
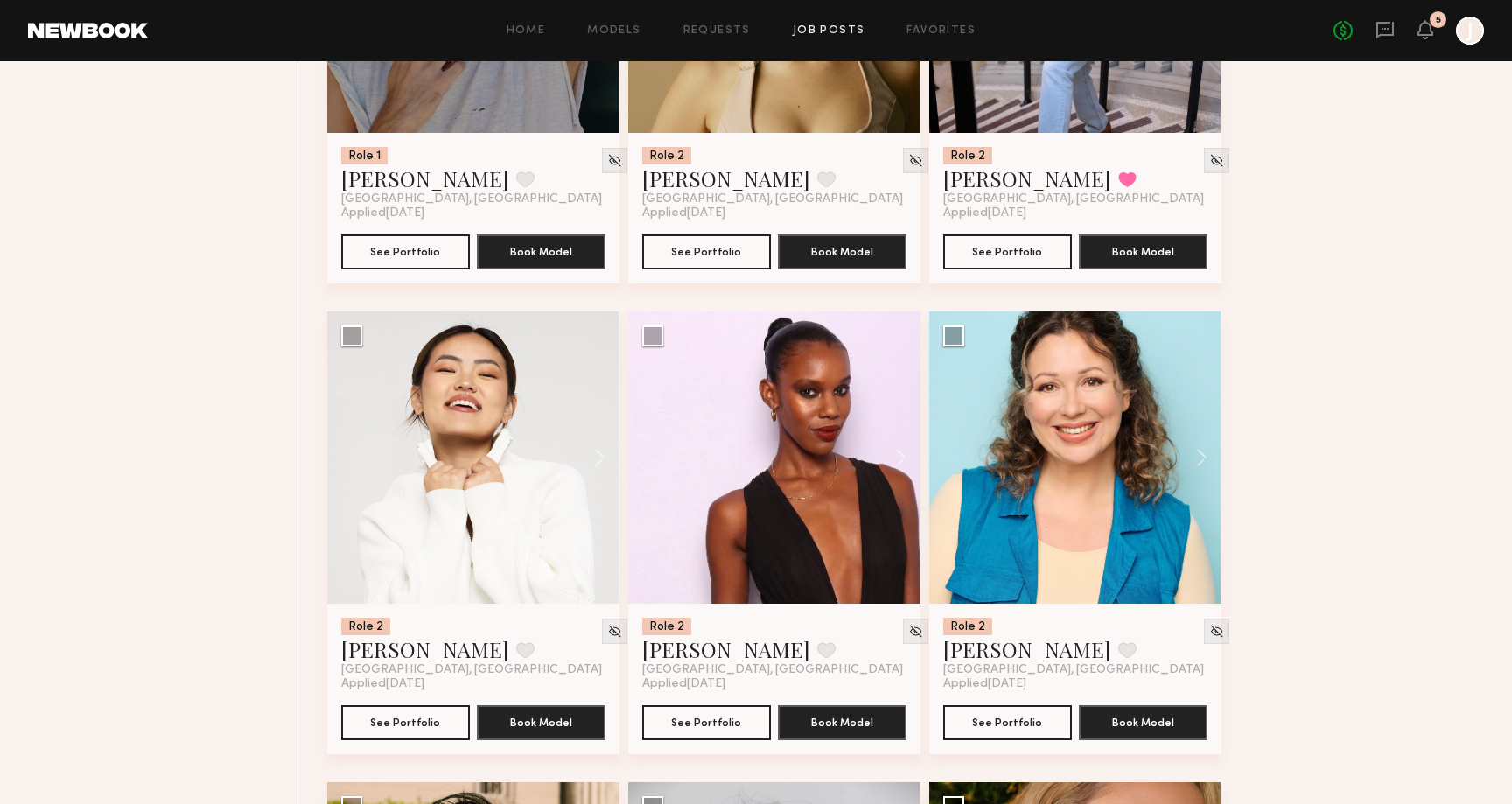
scroll to position [7980, 0]
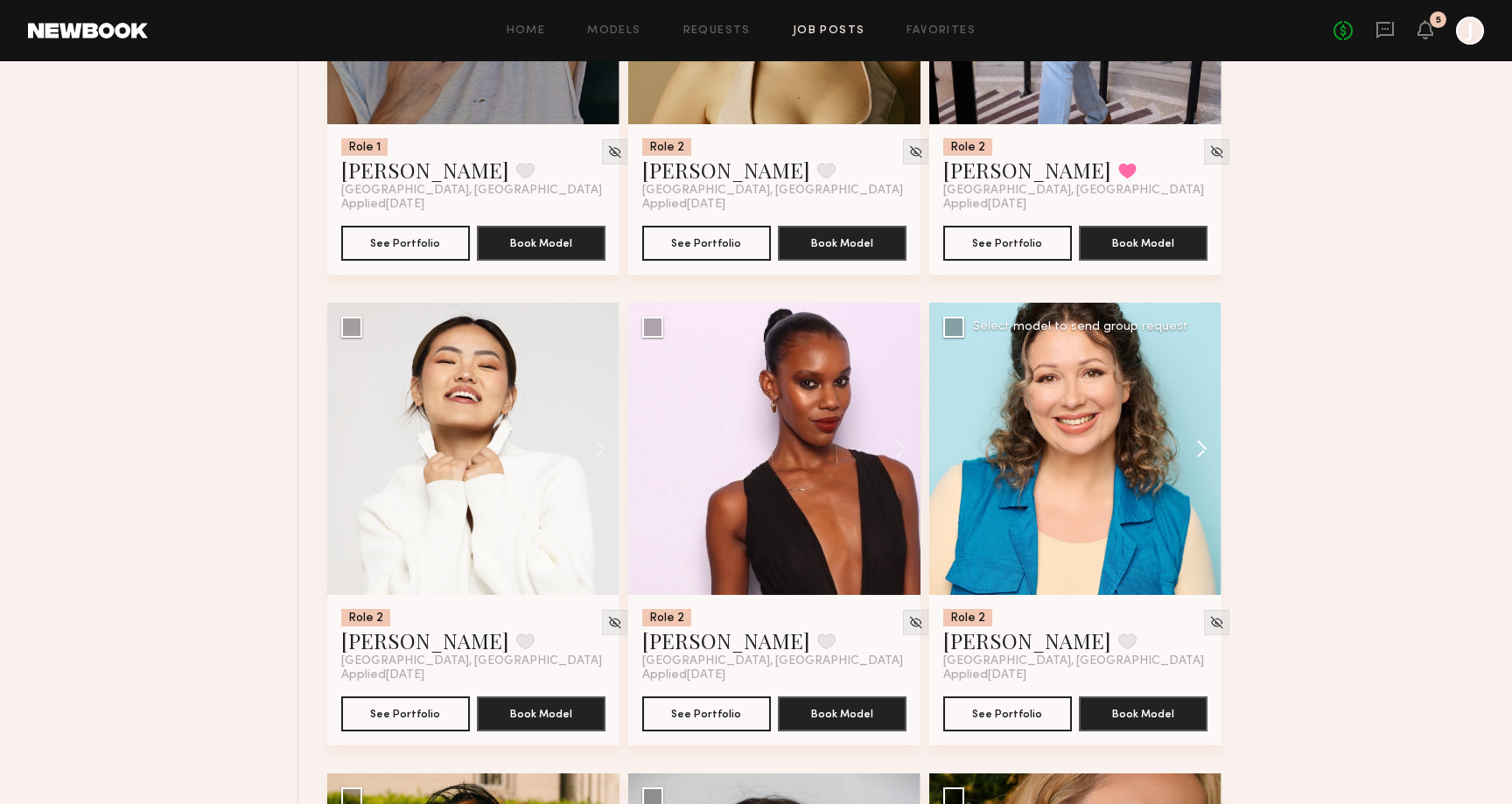
click at [1195, 458] on button at bounding box center [1193, 449] width 56 height 292
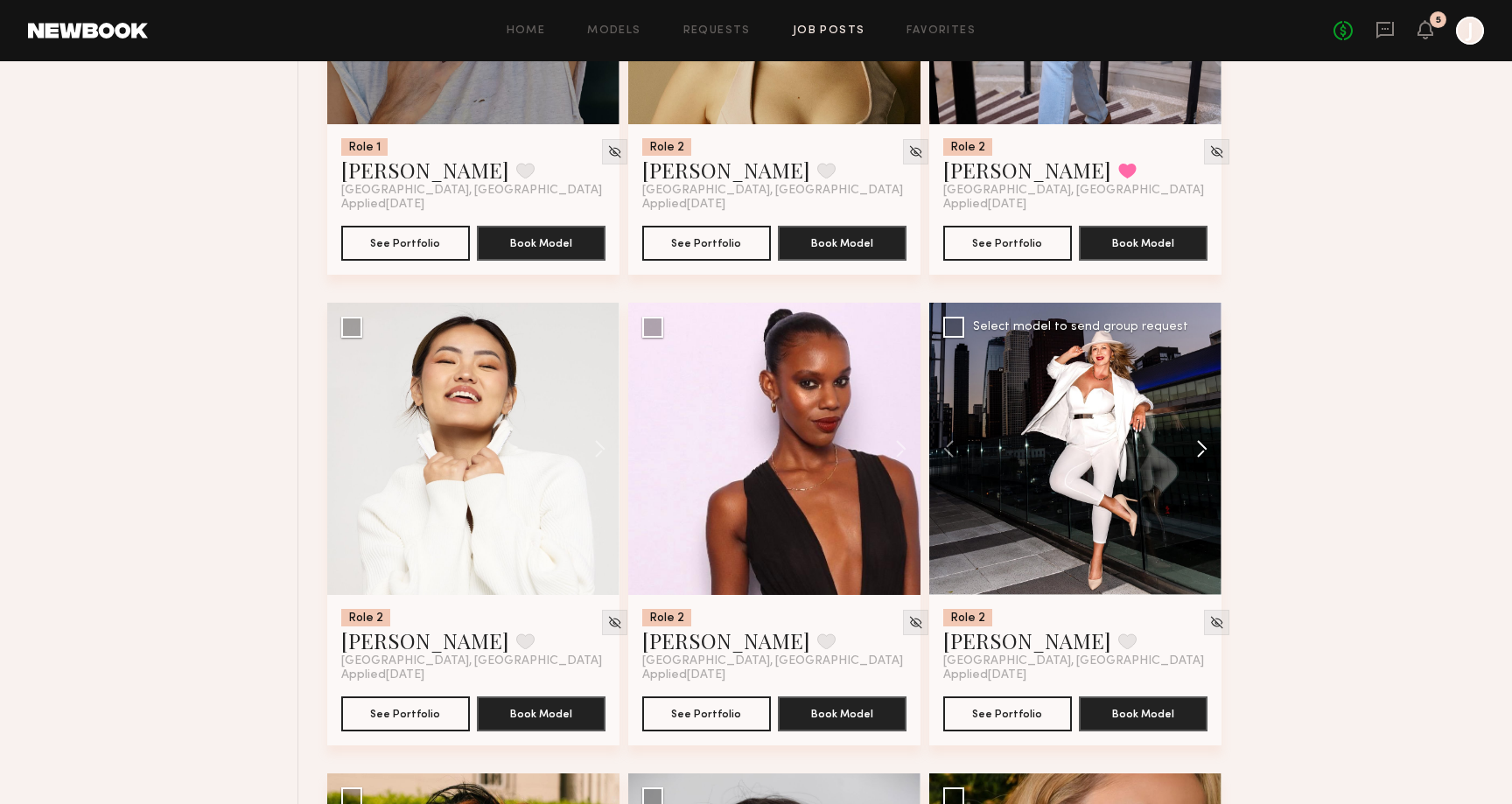
click at [1196, 458] on button at bounding box center [1193, 449] width 56 height 292
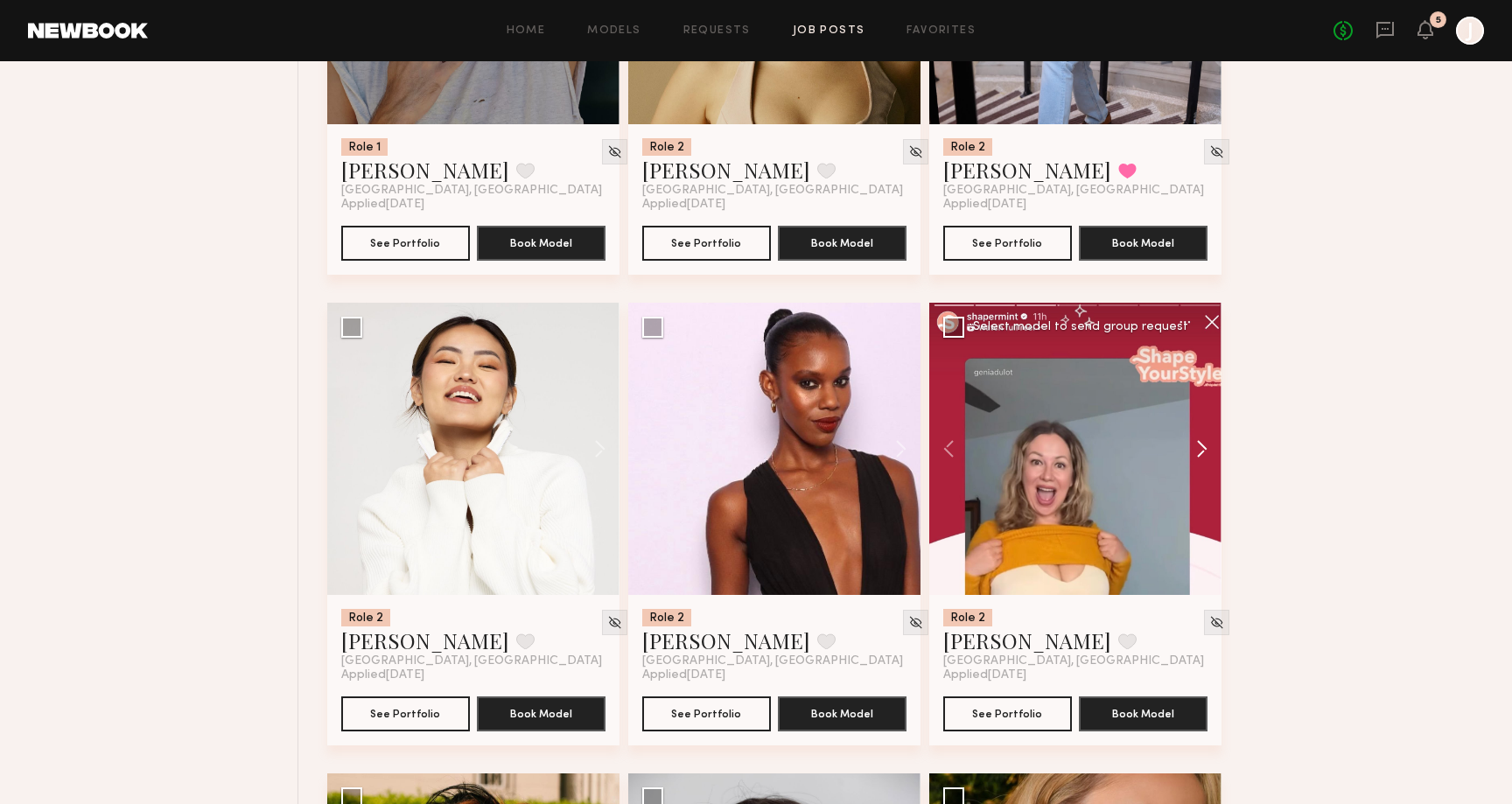
click at [1196, 458] on button at bounding box center [1193, 449] width 56 height 292
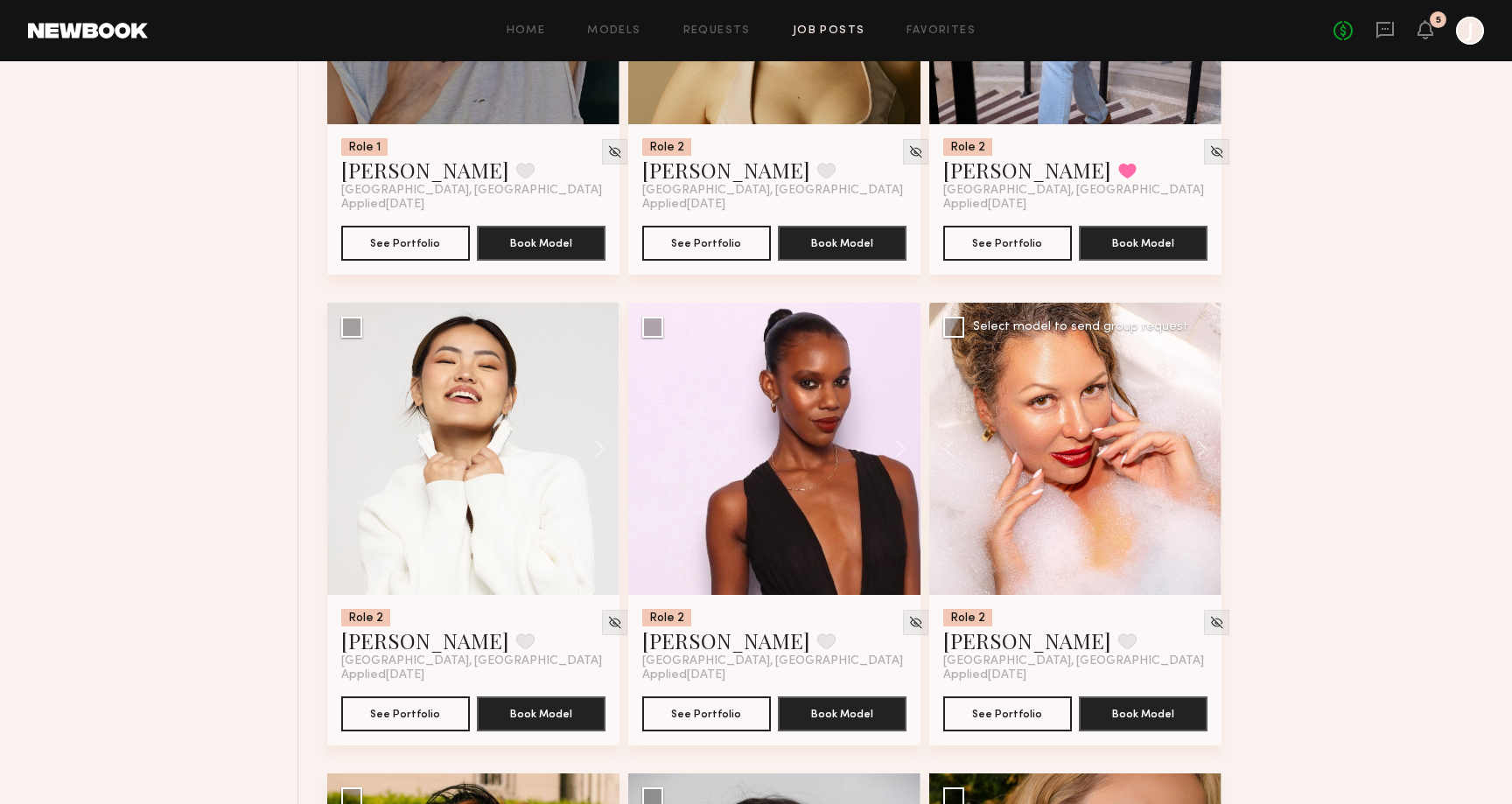
click at [1116, 458] on div at bounding box center [1075, 449] width 292 height 292
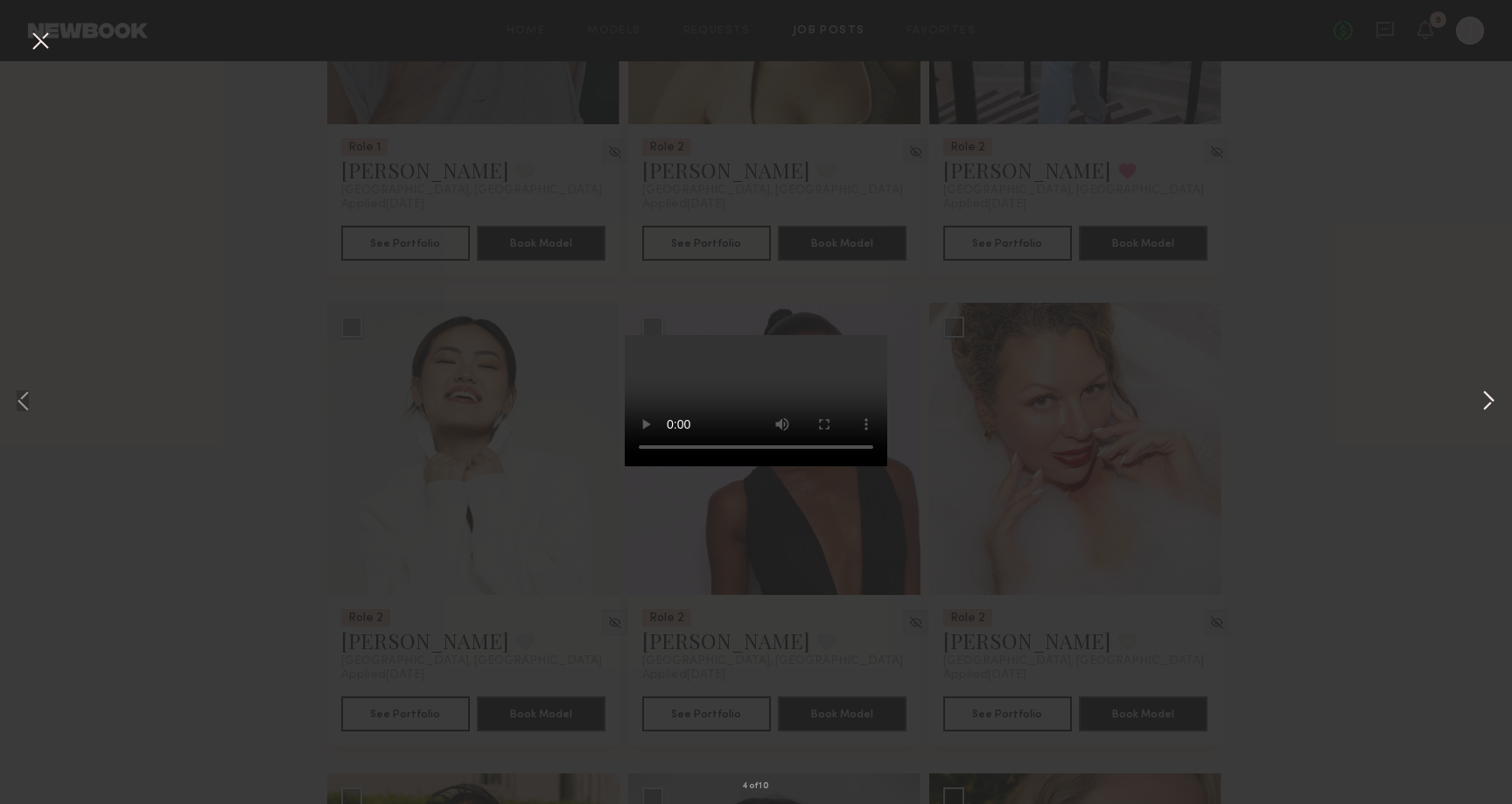
click at [1492, 410] on button at bounding box center [1487, 402] width 21 height 643
click at [1493, 410] on button at bounding box center [1487, 402] width 21 height 643
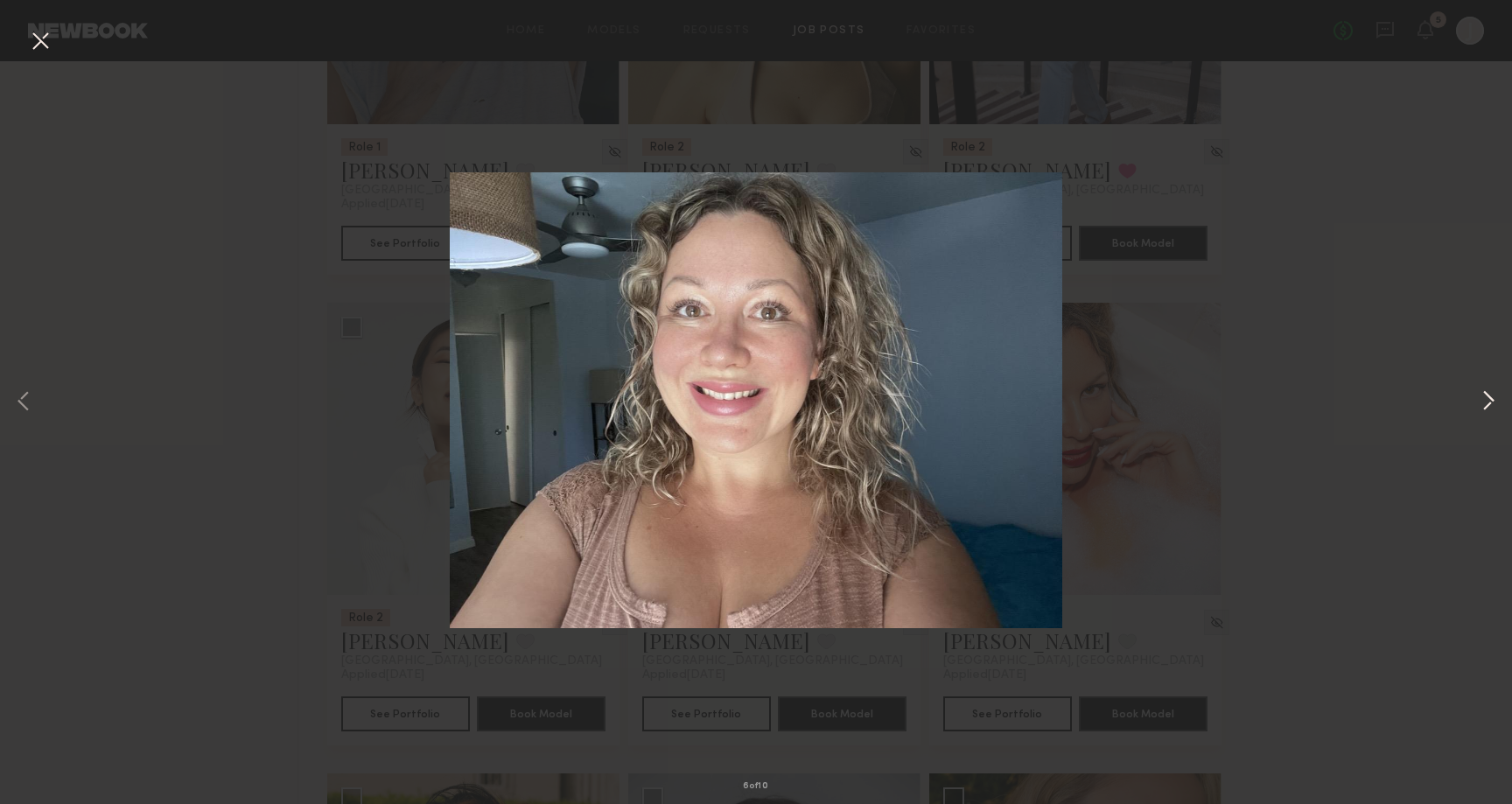
click at [1493, 410] on button at bounding box center [1487, 402] width 21 height 643
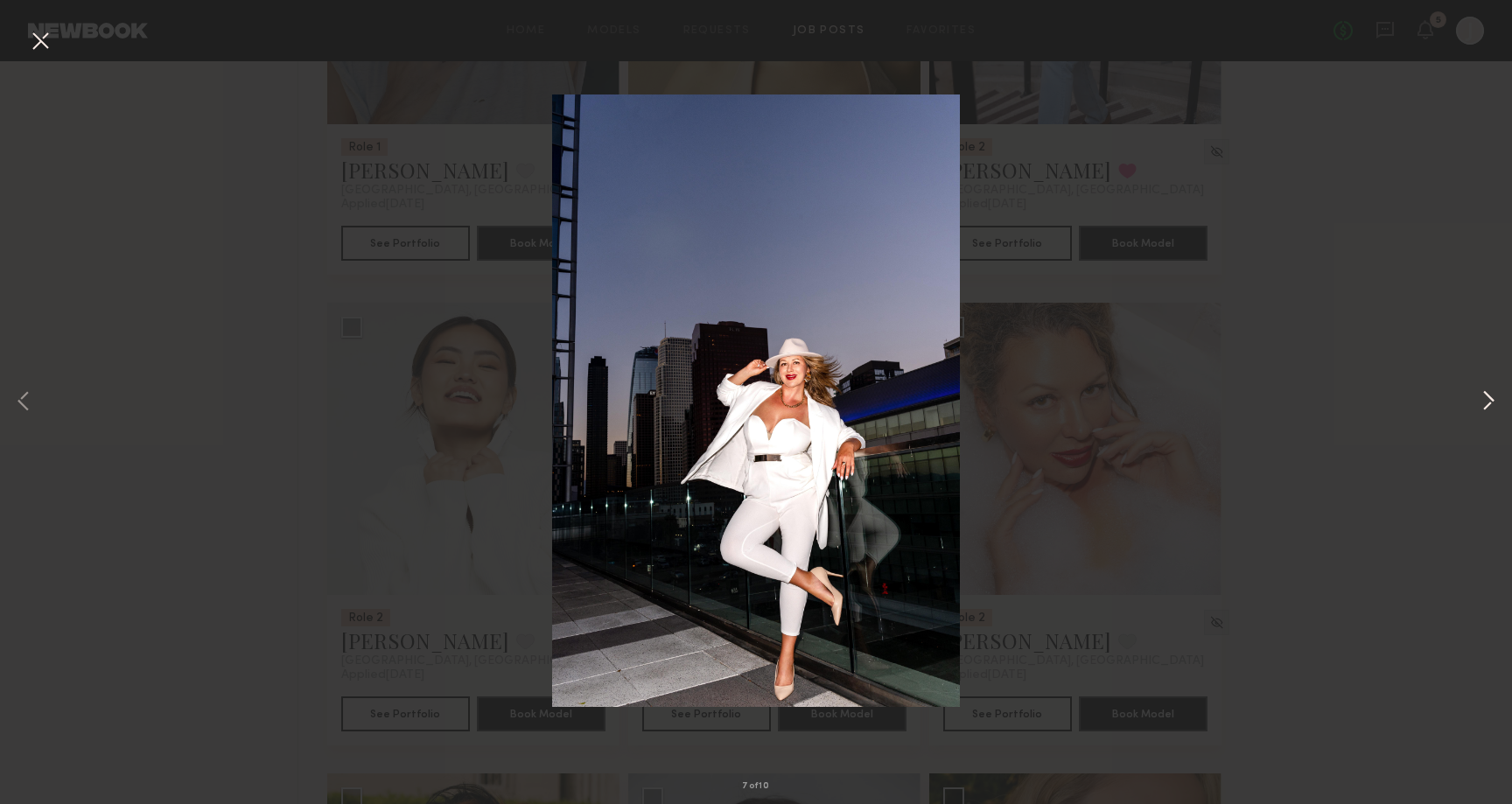
click at [1493, 410] on button at bounding box center [1487, 402] width 21 height 643
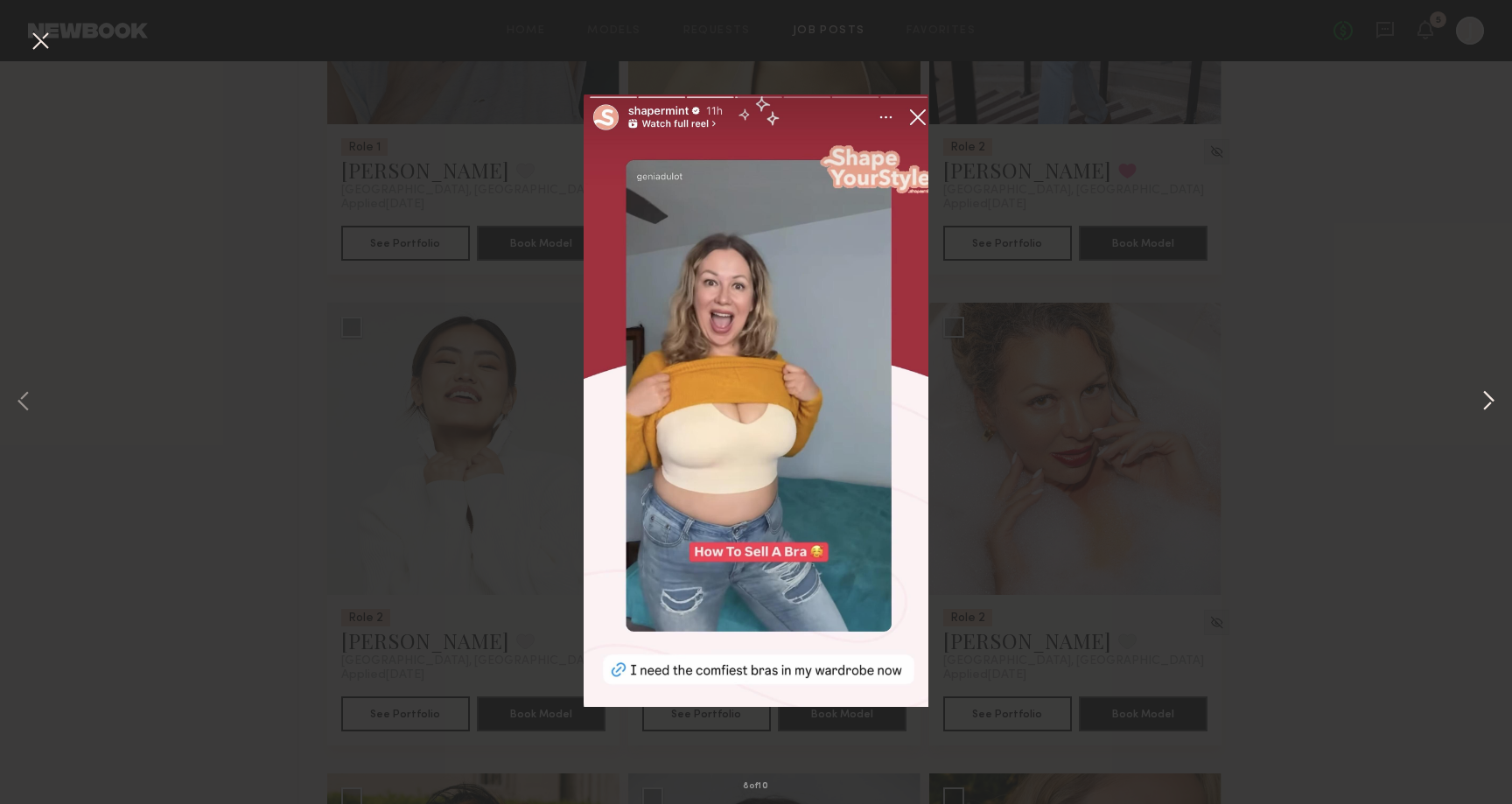
click at [1493, 410] on button at bounding box center [1487, 402] width 21 height 643
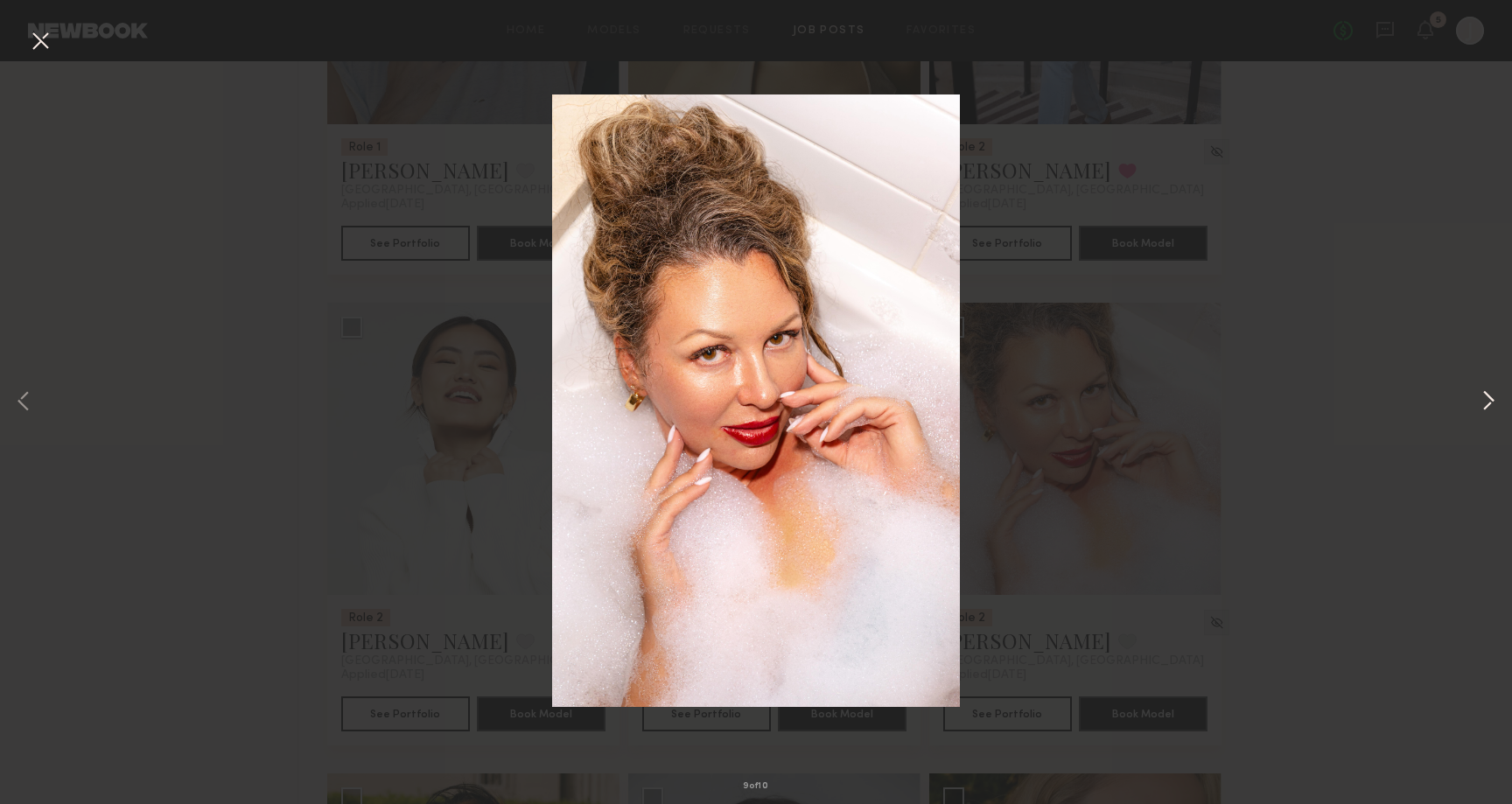
click at [1492, 414] on button at bounding box center [1487, 402] width 21 height 643
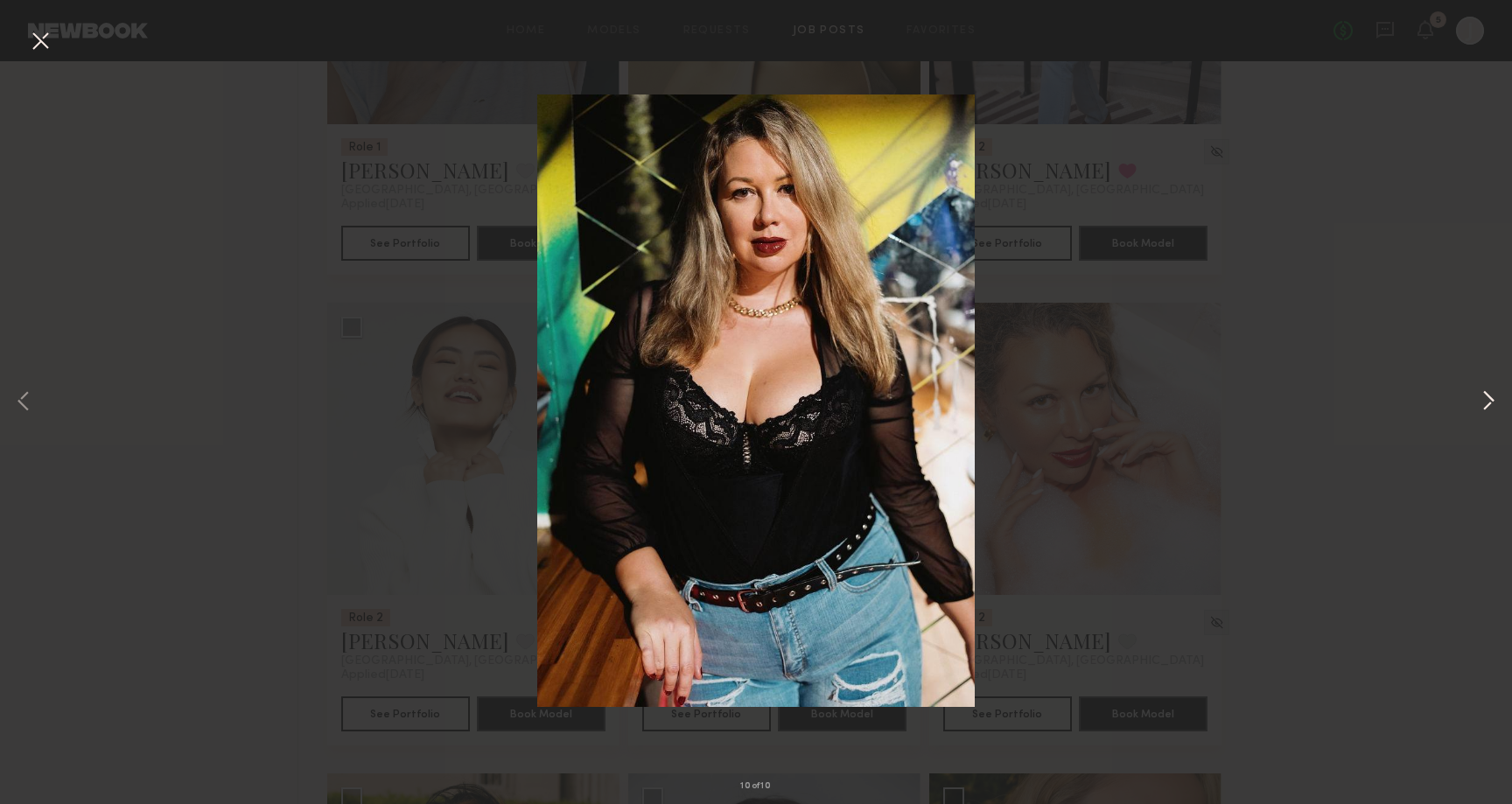
click at [1491, 413] on button at bounding box center [1487, 402] width 21 height 643
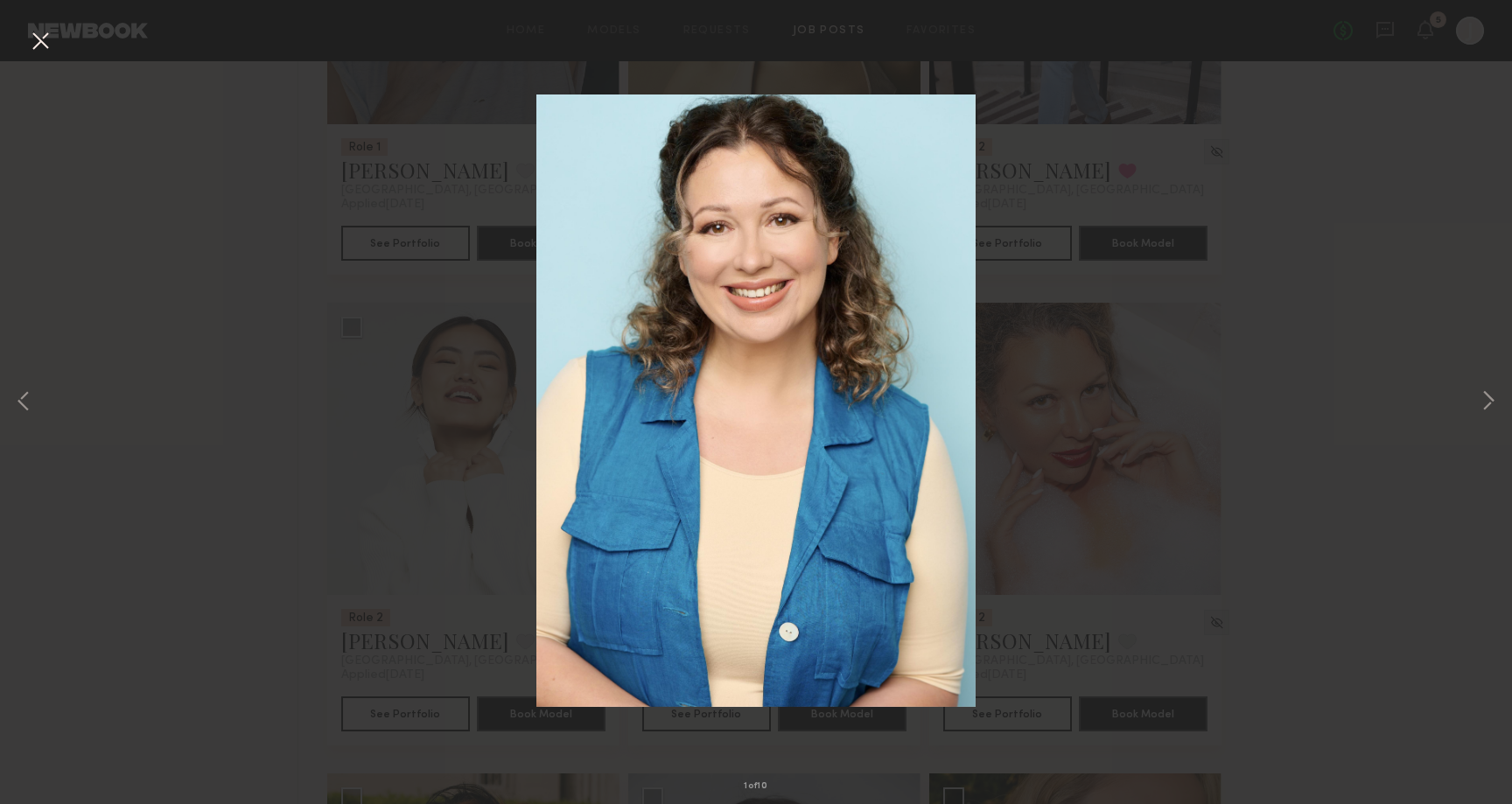
click at [1314, 355] on div "1 of 10" at bounding box center [756, 402] width 1512 height 804
click at [25, 28] on div "1 of 10" at bounding box center [756, 402] width 1512 height 804
click at [399, 235] on div "1 of 10" at bounding box center [756, 402] width 1512 height 804
click at [1109, 278] on div "1 of 10" at bounding box center [756, 402] width 1512 height 804
click at [30, 50] on button at bounding box center [40, 42] width 28 height 32
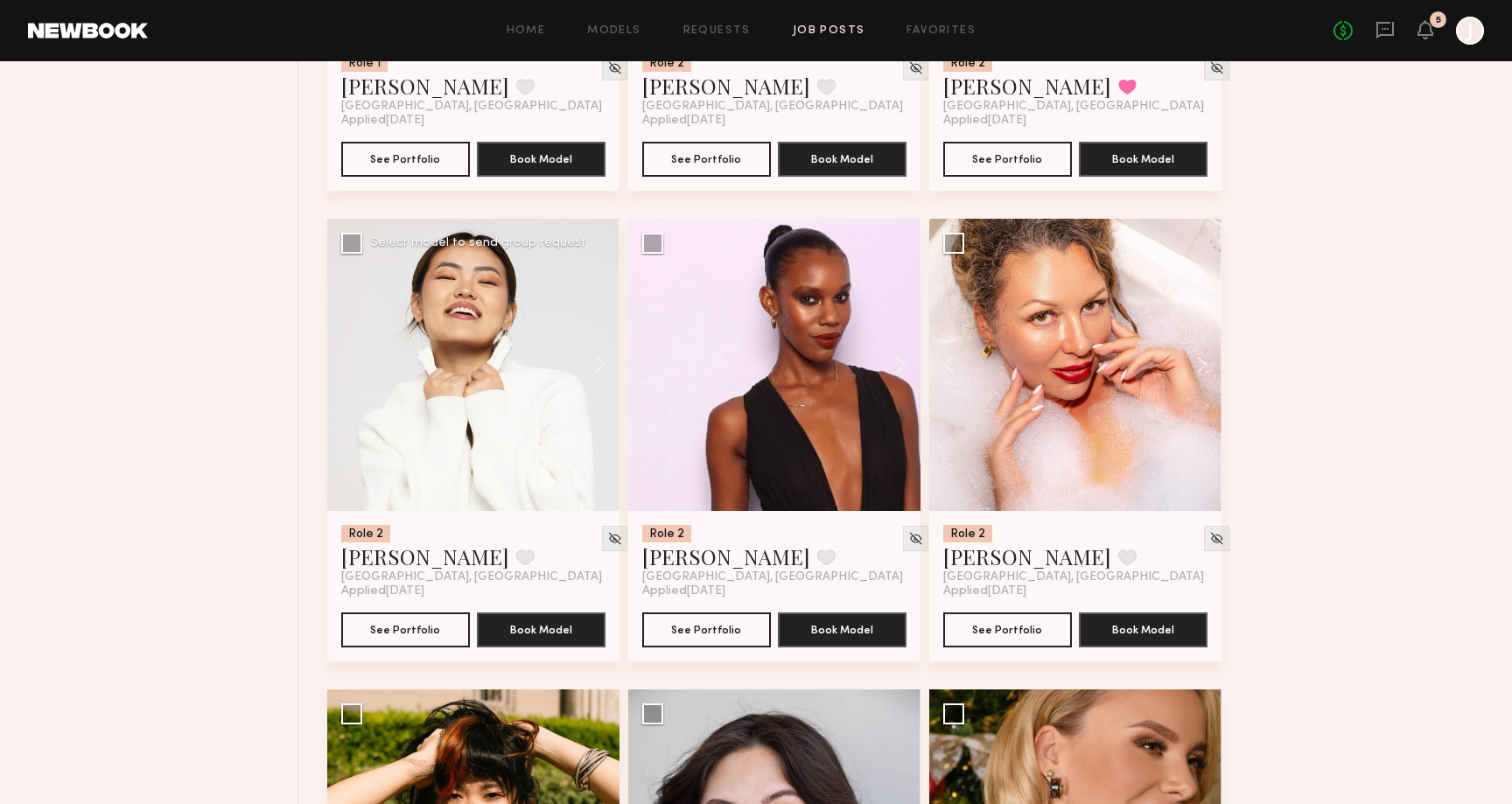
scroll to position [8066, 0]
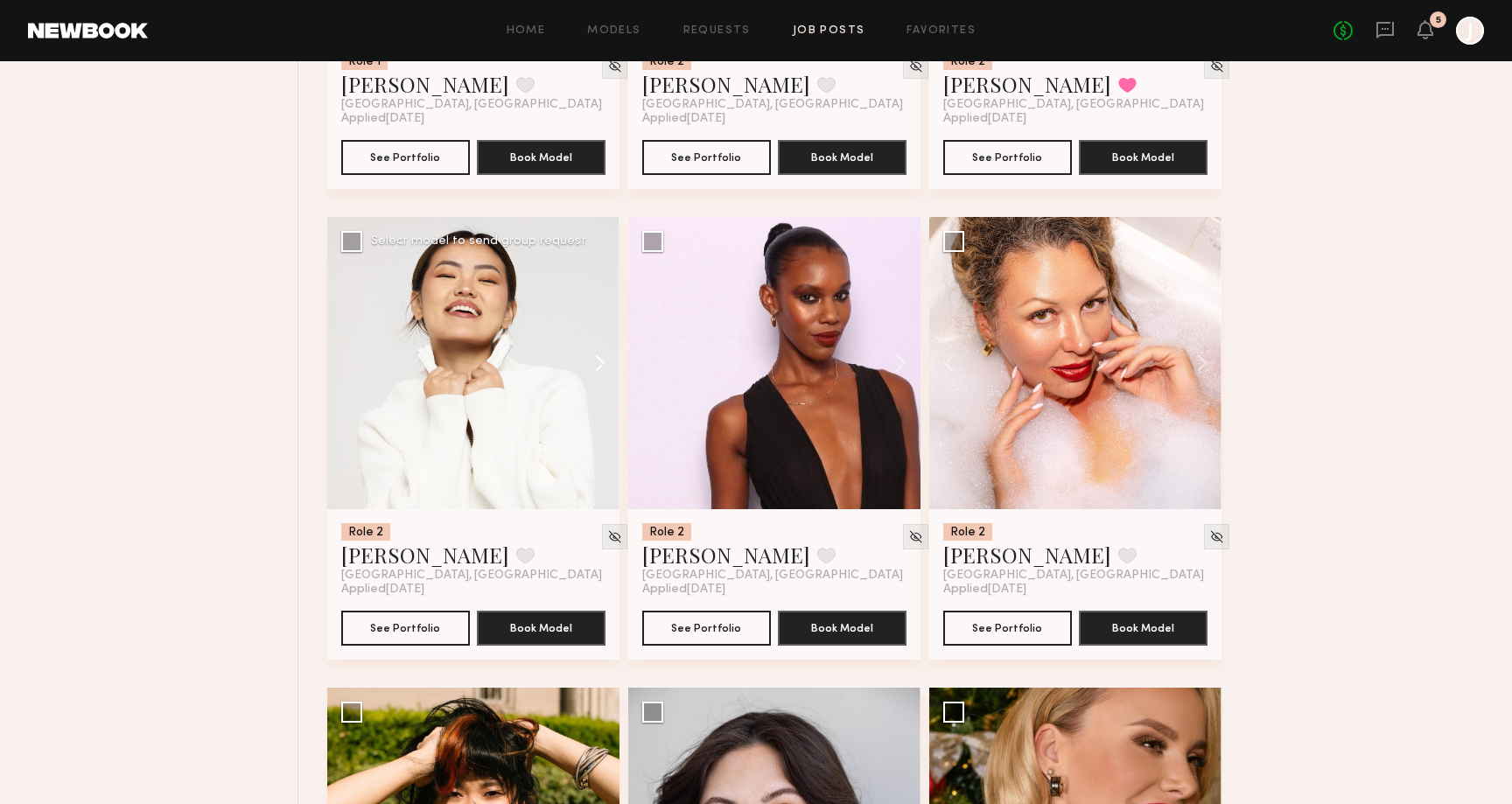
click at [597, 365] on button at bounding box center [591, 363] width 56 height 292
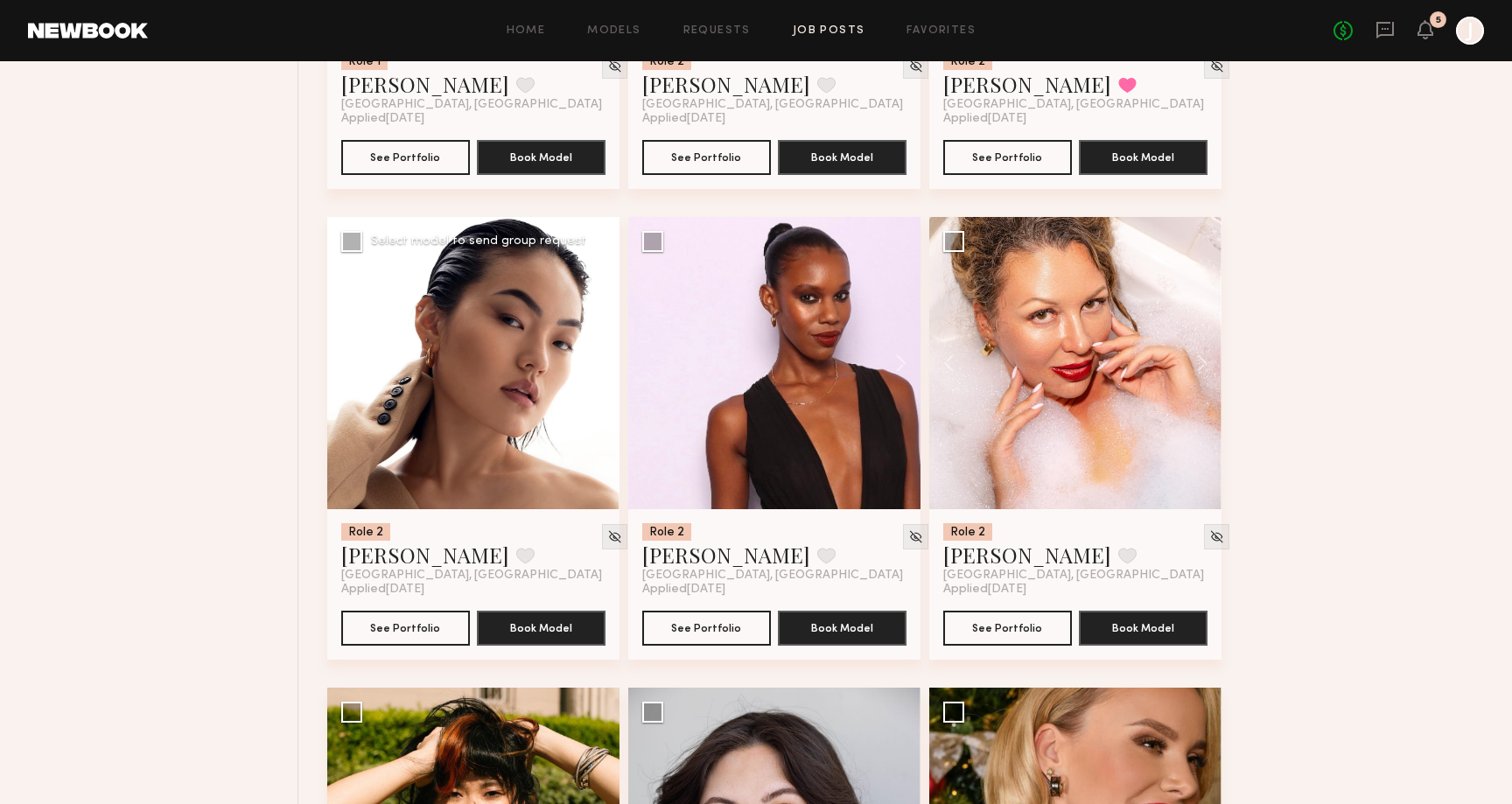
click at [597, 365] on button at bounding box center [591, 363] width 56 height 292
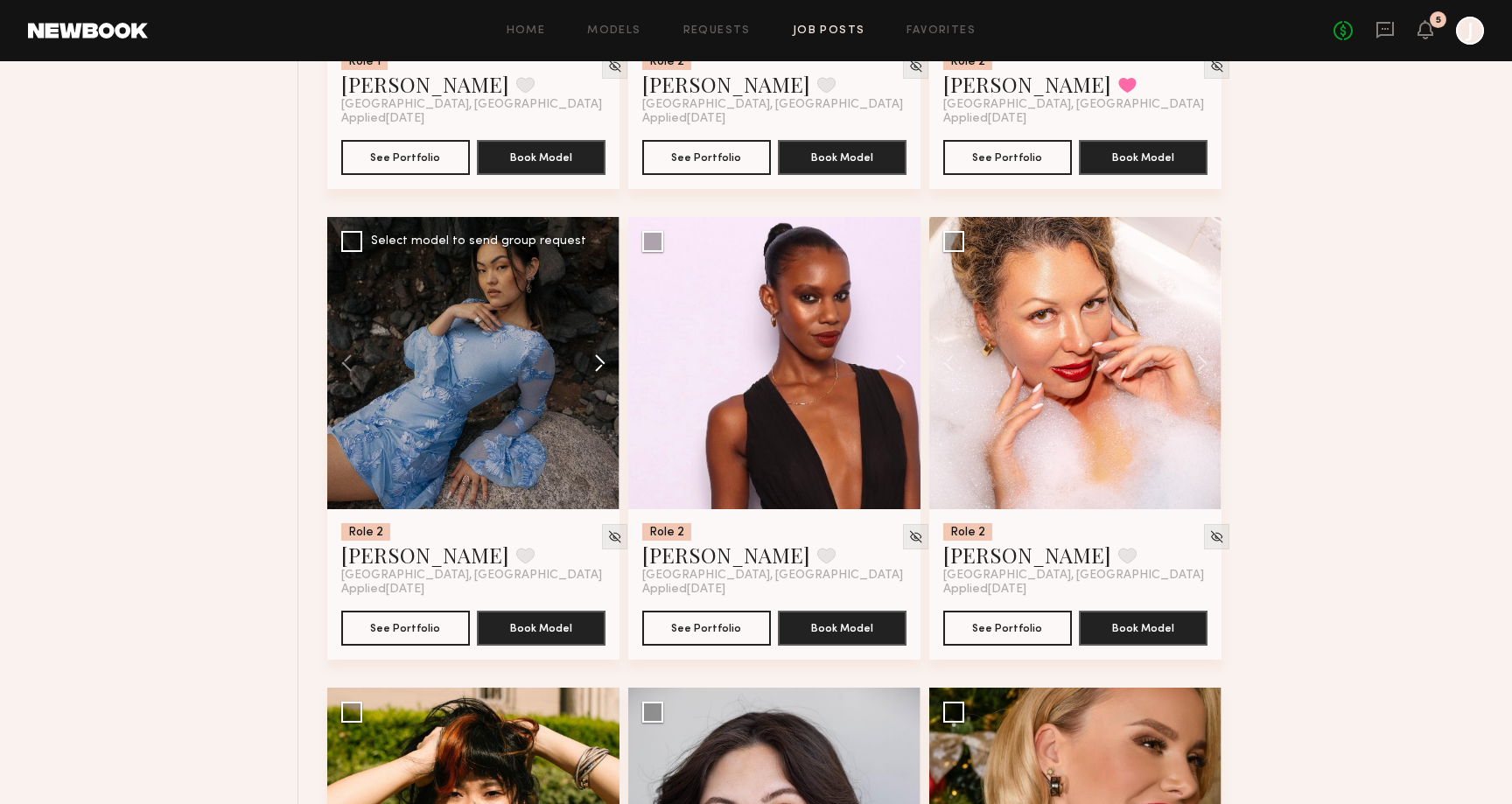
click at [597, 365] on button at bounding box center [591, 363] width 56 height 292
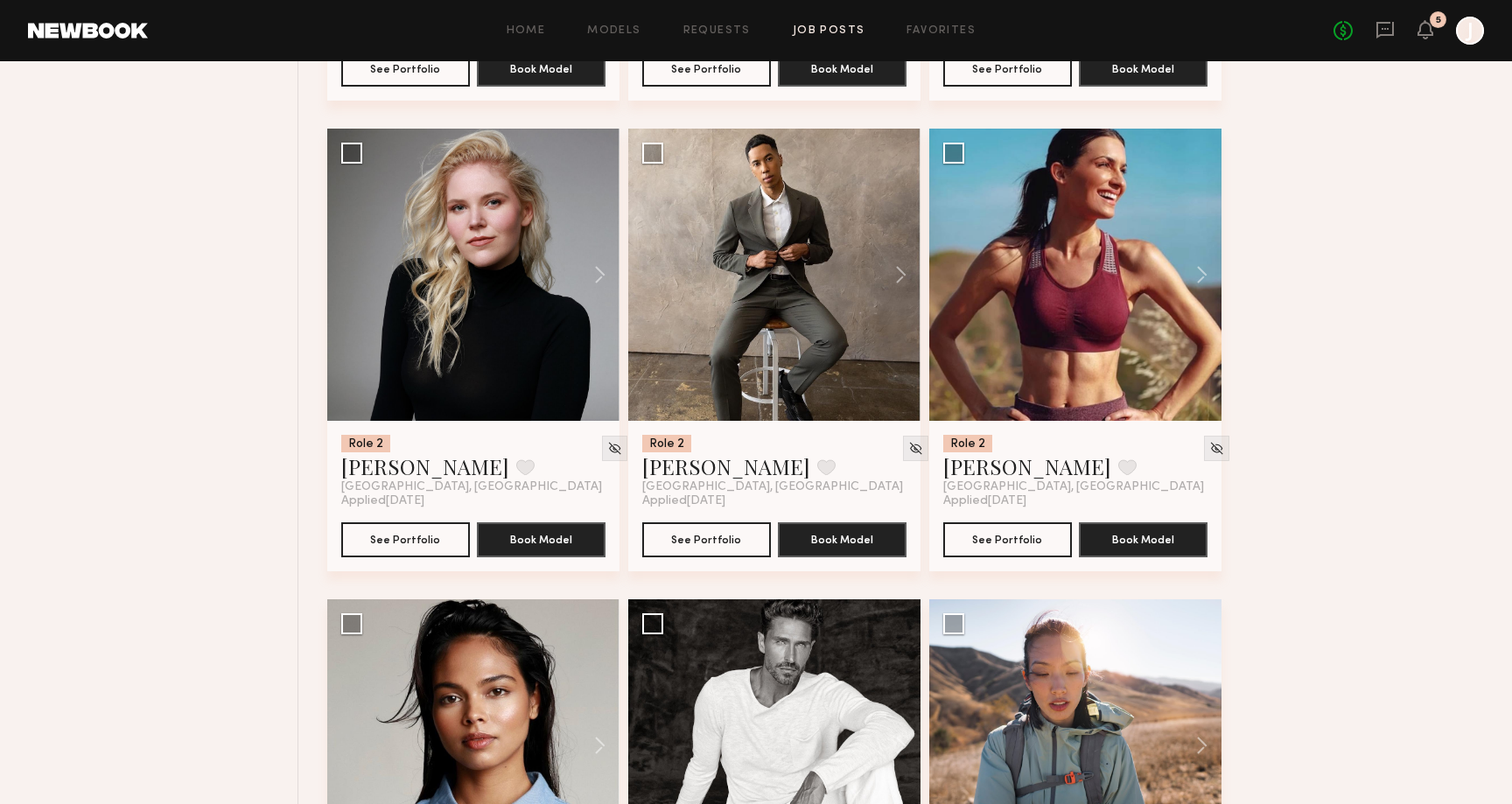
scroll to position [9552, 0]
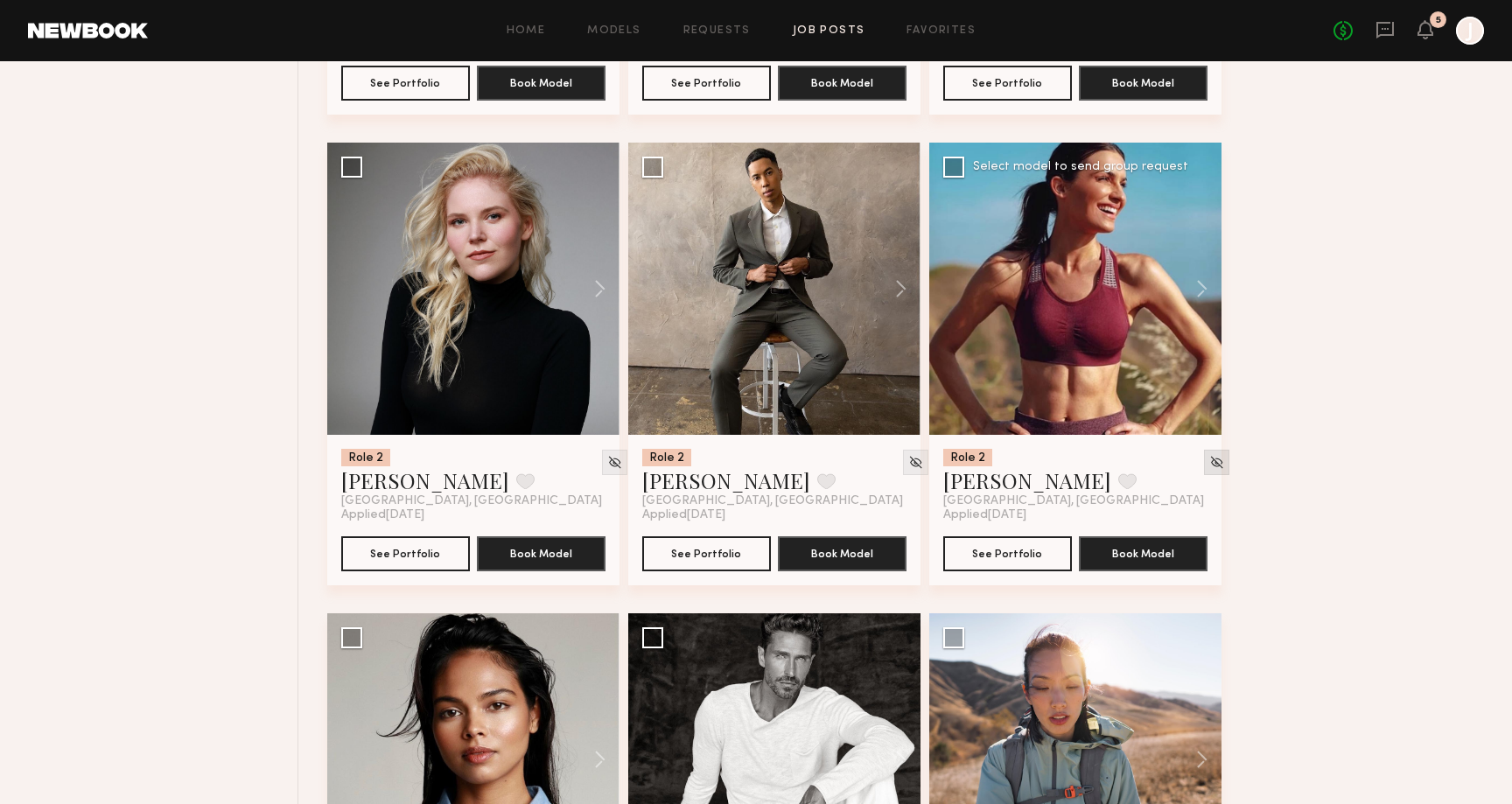
click at [1209, 469] on img at bounding box center [1216, 462] width 15 height 15
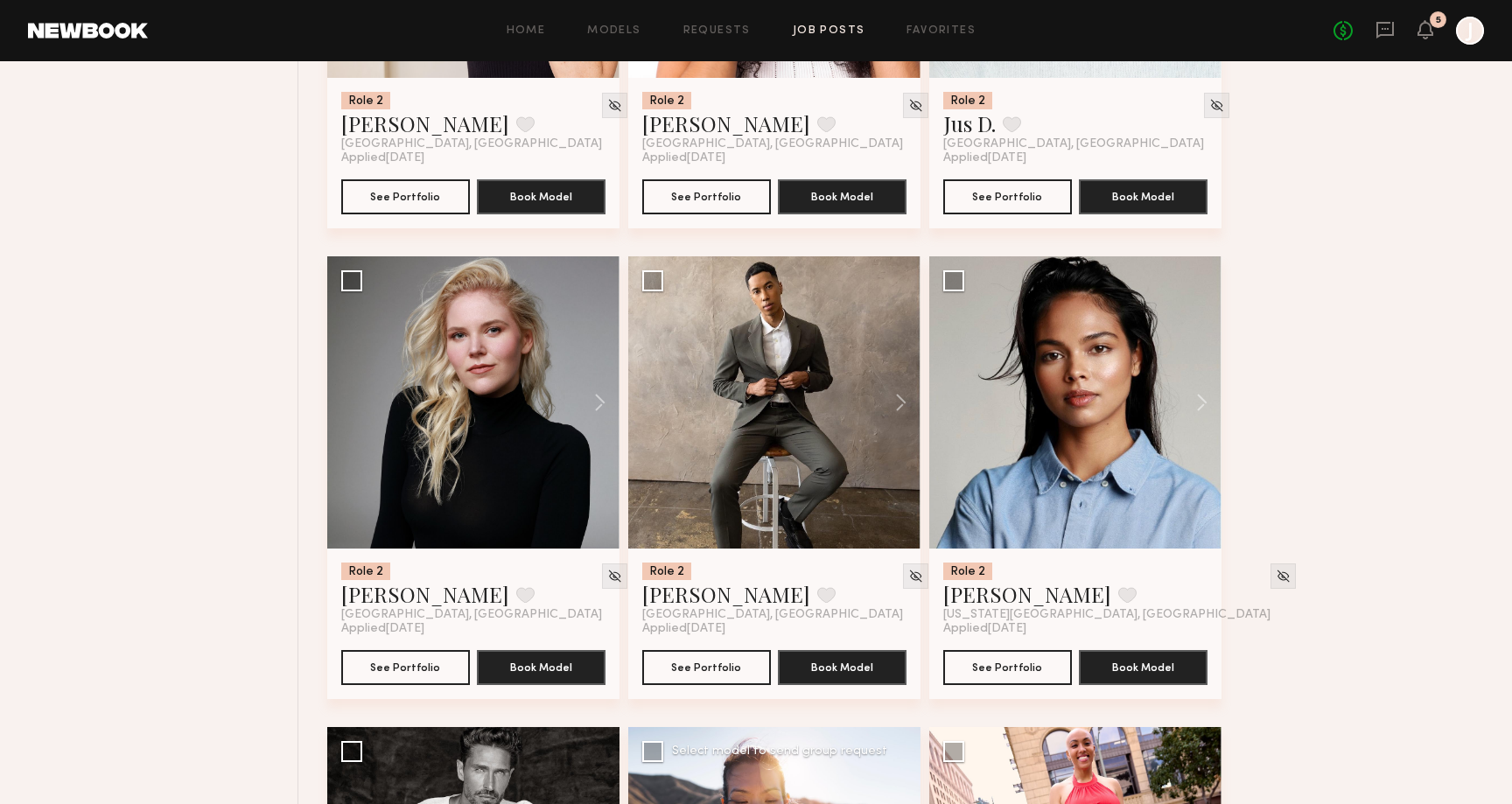
scroll to position [9350, 0]
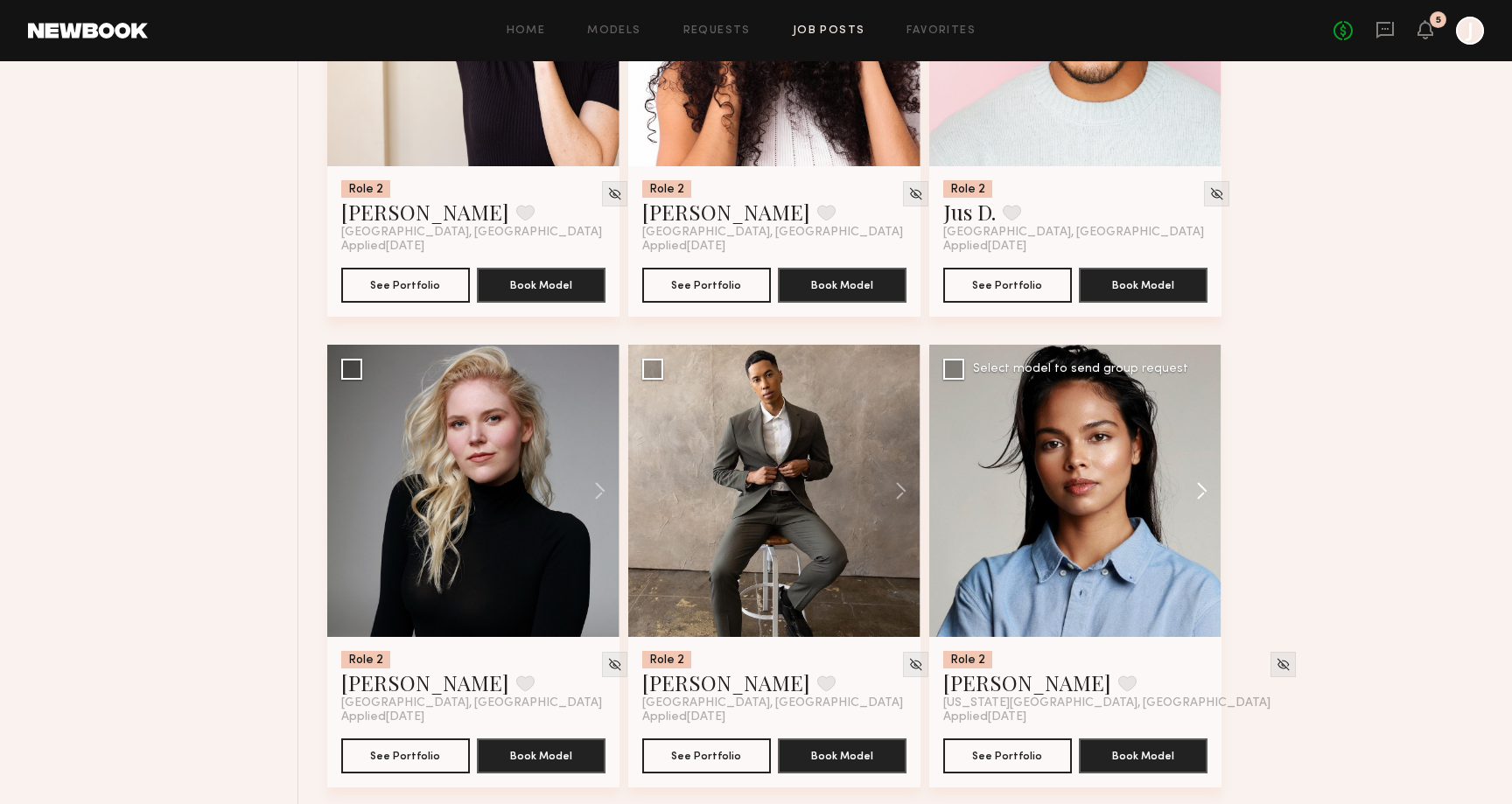
click at [1189, 508] on button at bounding box center [1193, 491] width 56 height 292
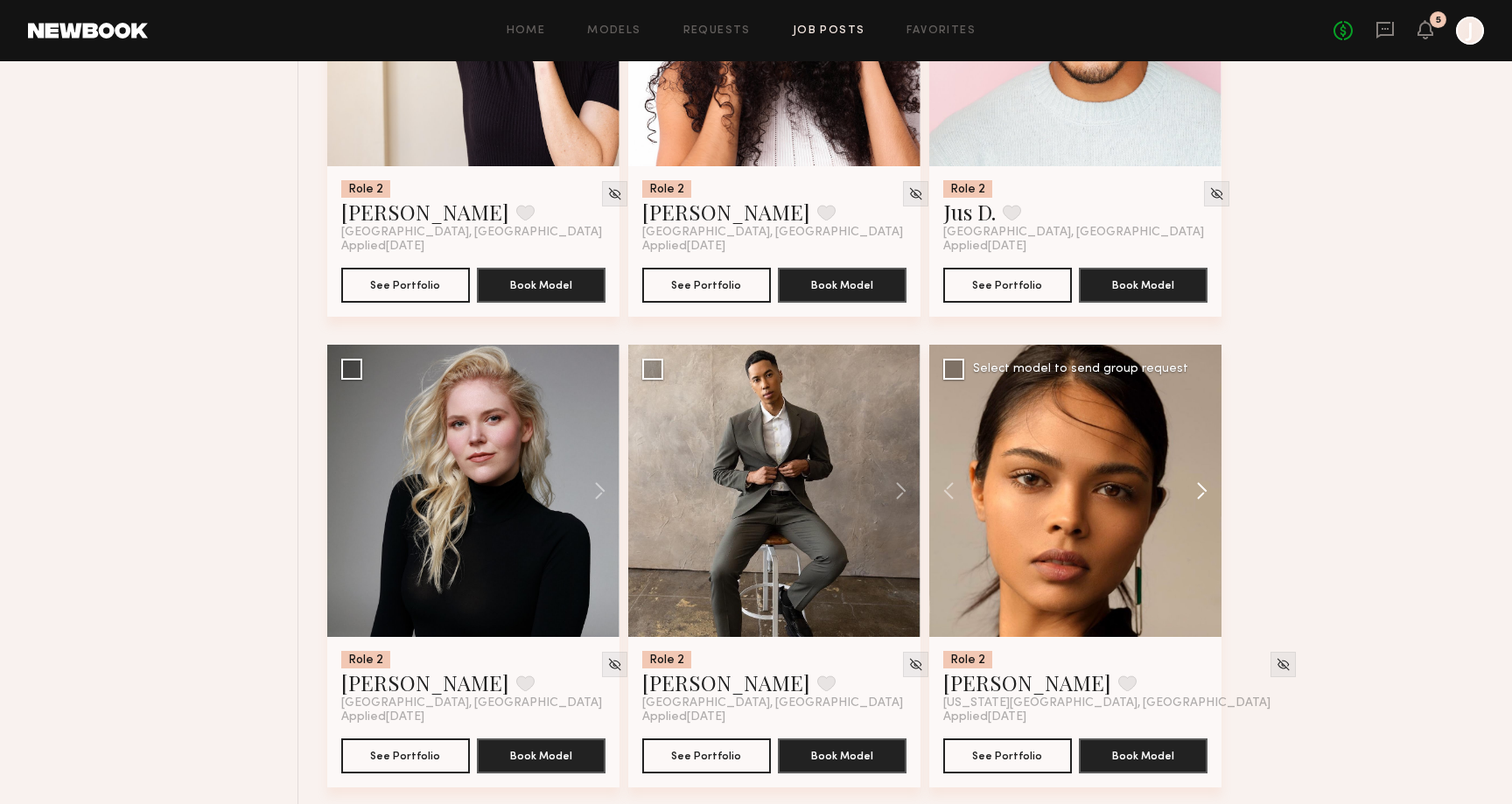
click at [1197, 503] on button at bounding box center [1193, 491] width 56 height 292
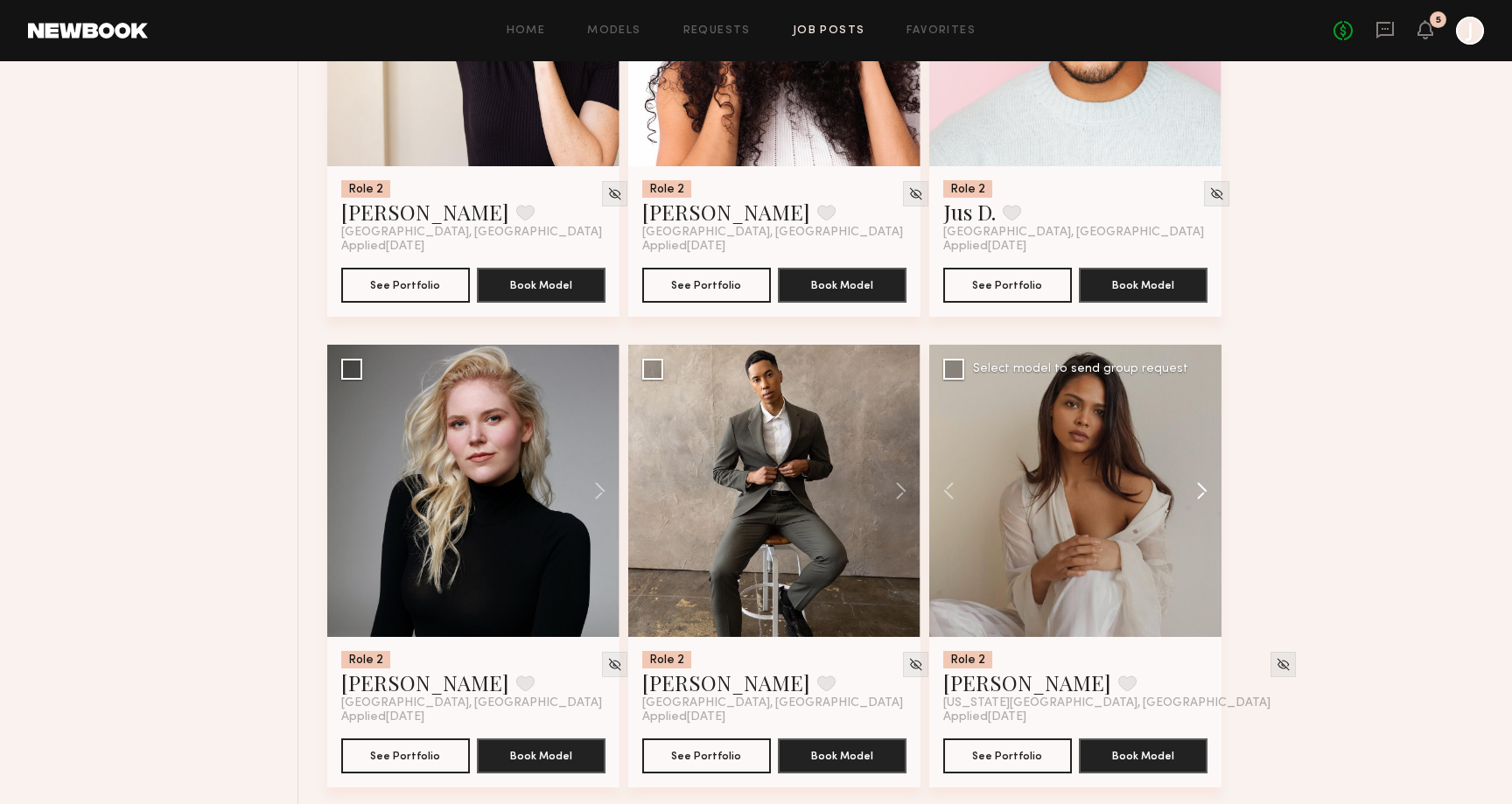
click at [1197, 503] on button at bounding box center [1193, 491] width 56 height 292
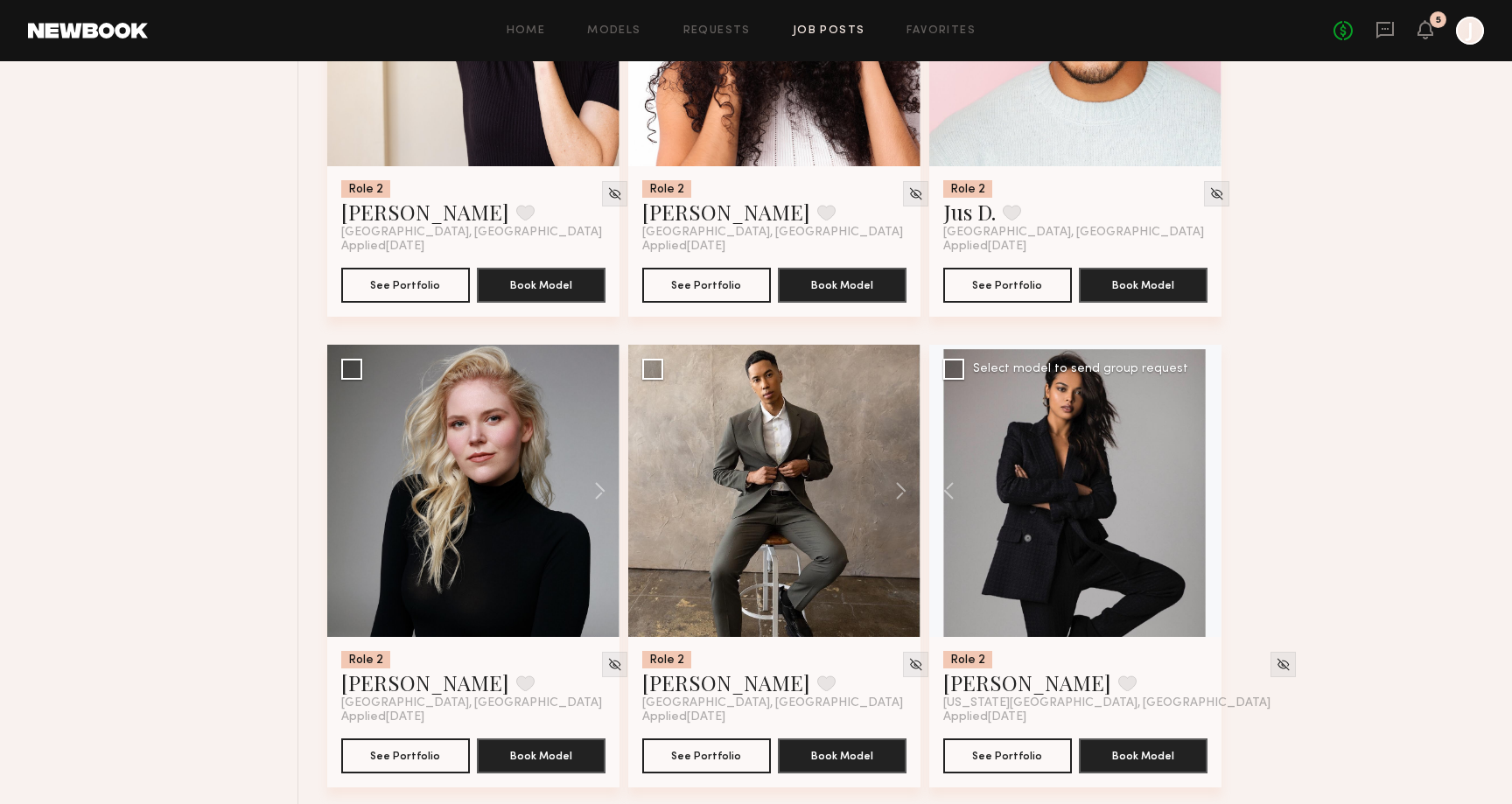
click at [1197, 502] on div at bounding box center [1075, 491] width 292 height 292
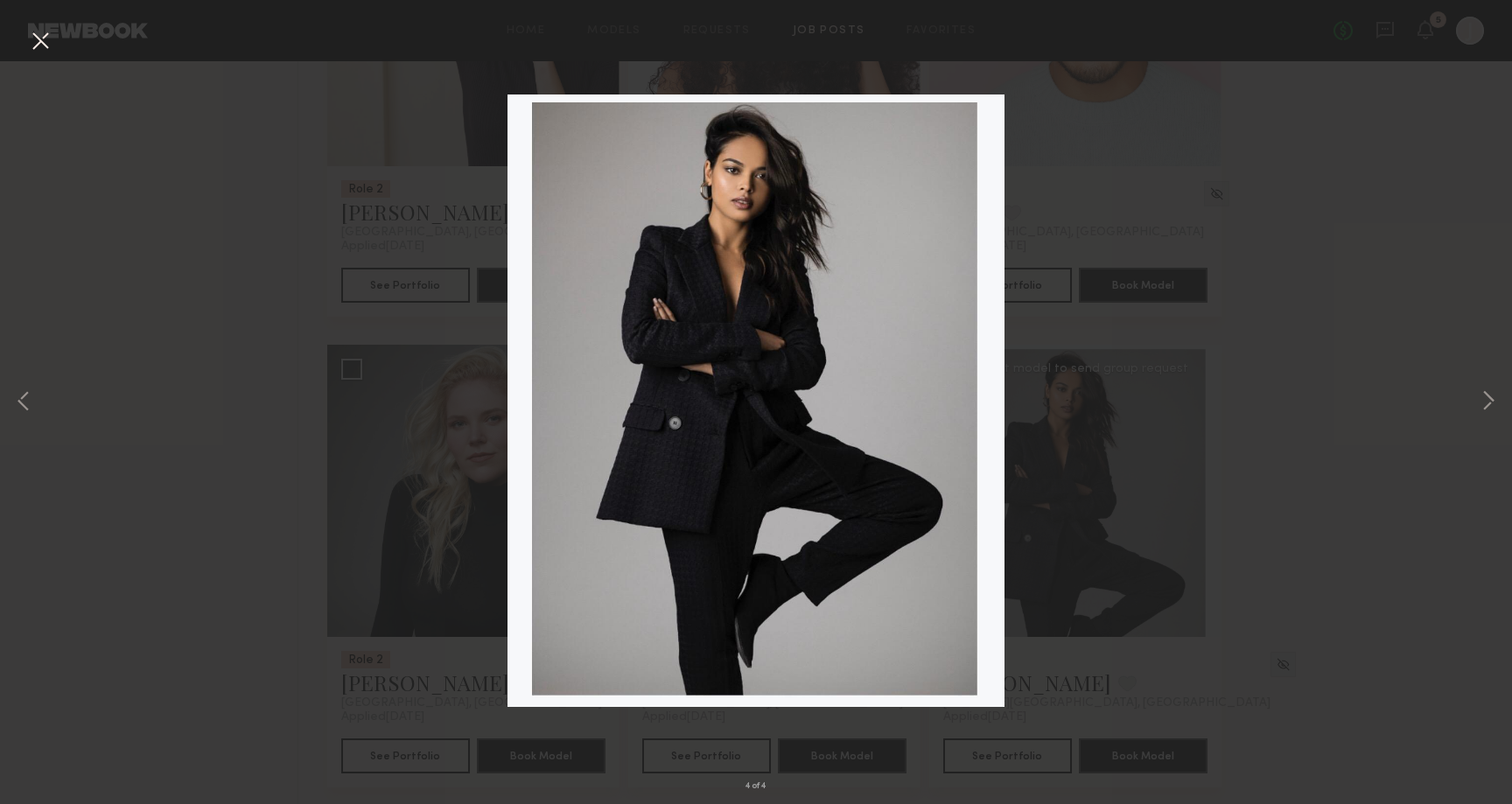
click at [1212, 460] on div "4 of 4" at bounding box center [756, 402] width 1512 height 804
click at [1501, 400] on div "4 of 4" at bounding box center [756, 402] width 1512 height 804
click at [1486, 400] on button at bounding box center [1487, 402] width 21 height 643
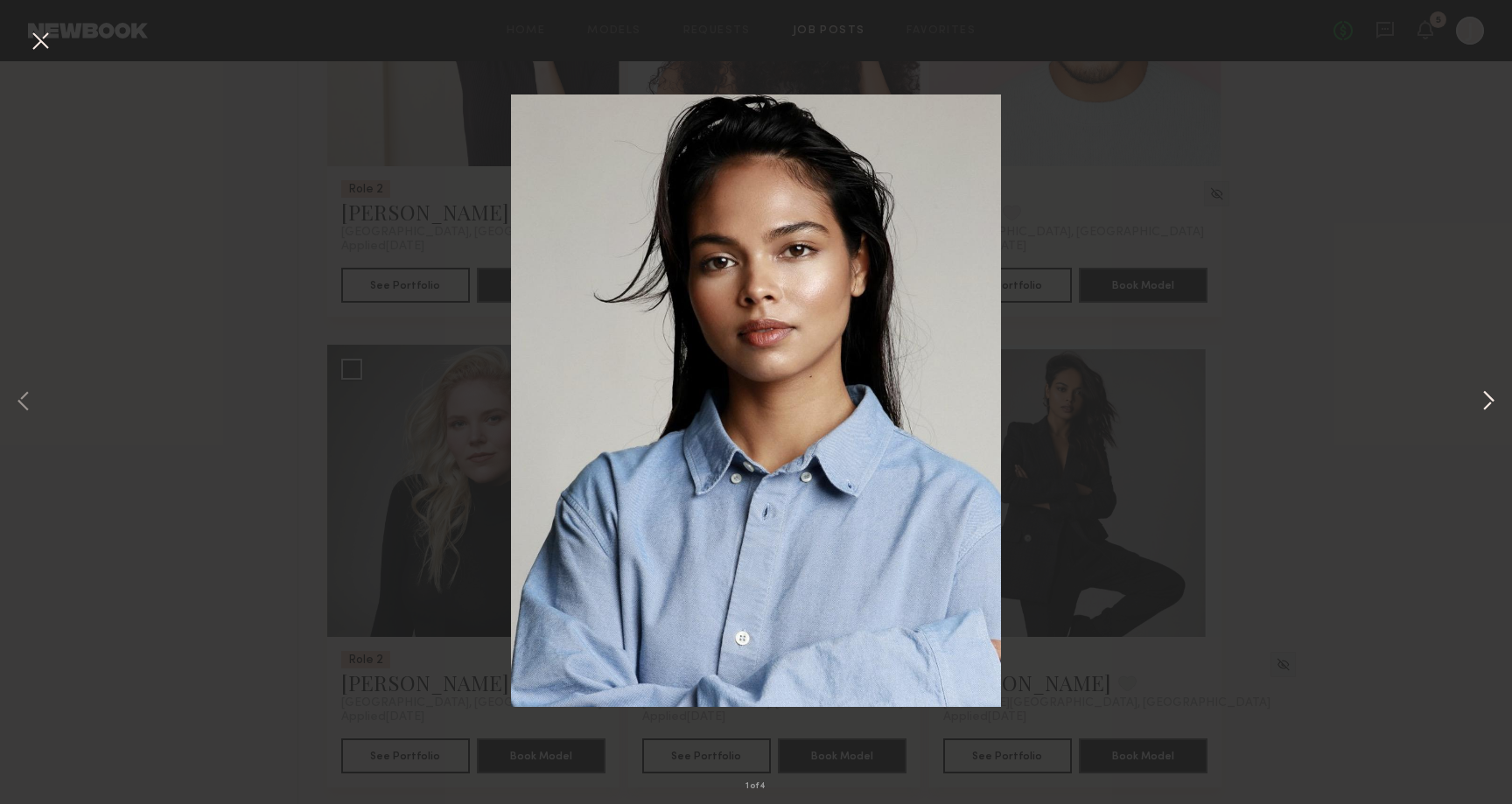
click at [1486, 400] on button at bounding box center [1487, 402] width 21 height 643
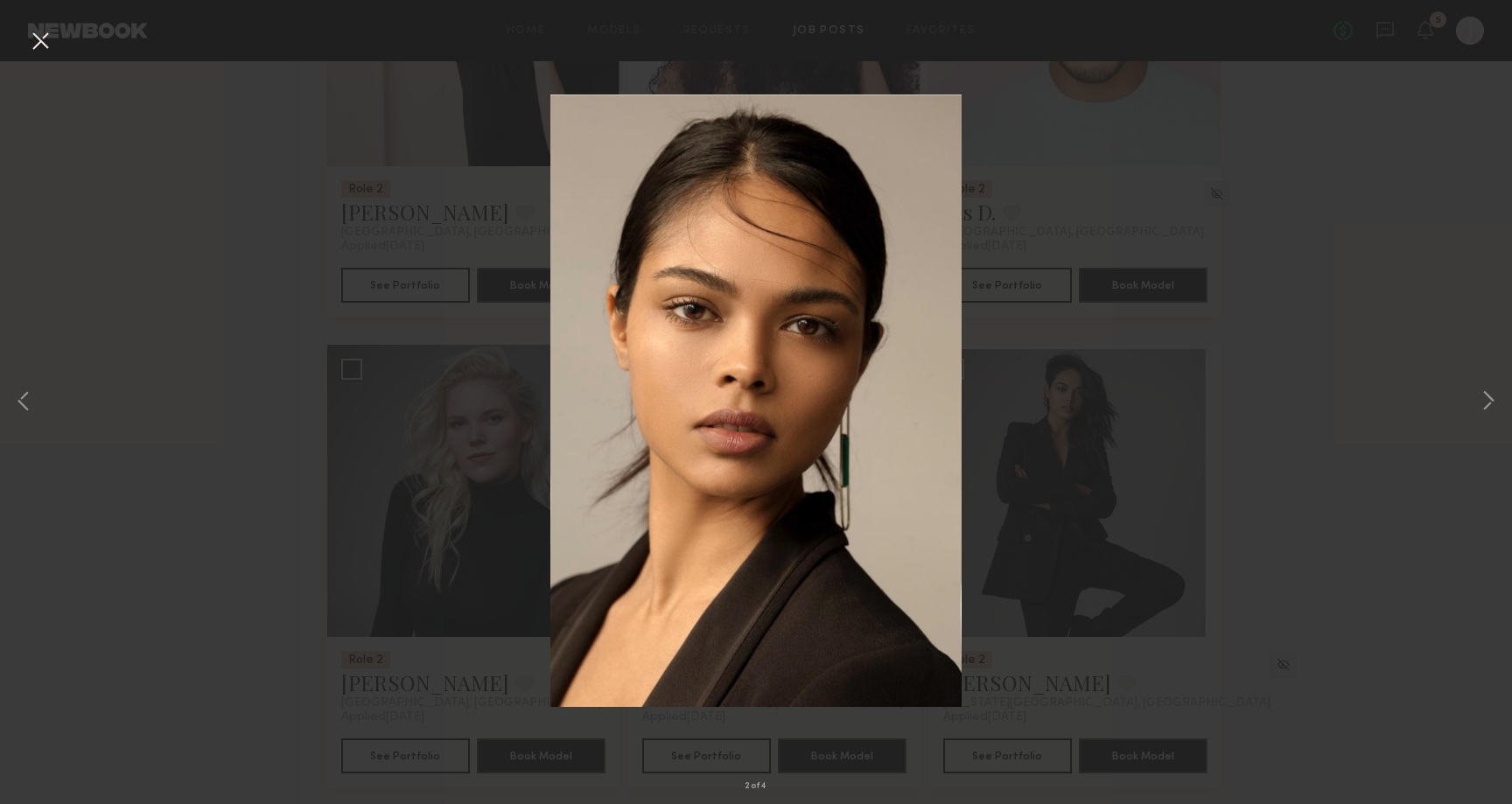
click at [1377, 279] on div "2 of 4" at bounding box center [756, 402] width 1512 height 804
click at [44, 45] on button at bounding box center [40, 42] width 28 height 32
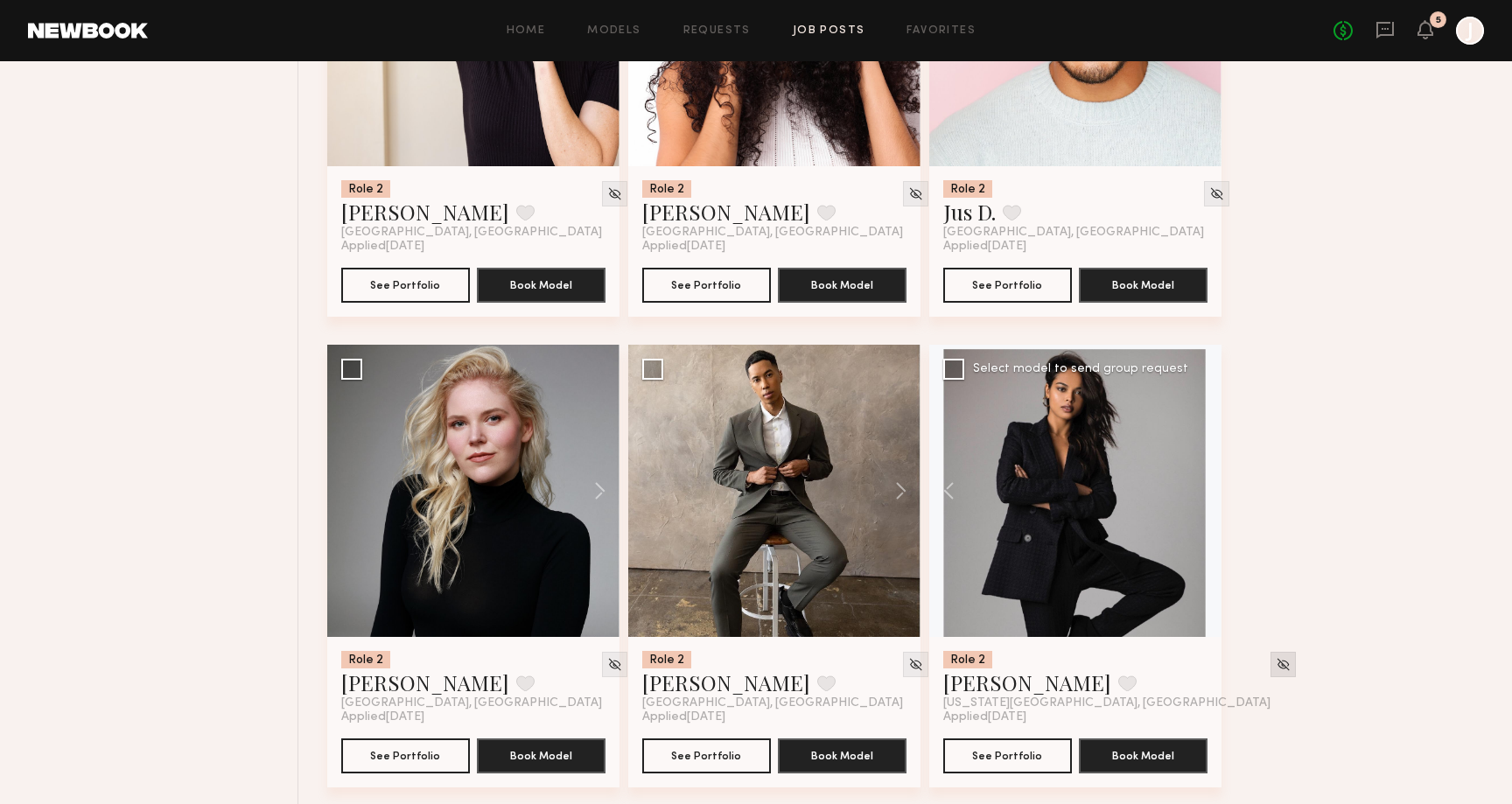
click at [1270, 678] on div at bounding box center [1283, 665] width 26 height 26
click at [1275, 667] on img at bounding box center [1282, 664] width 15 height 15
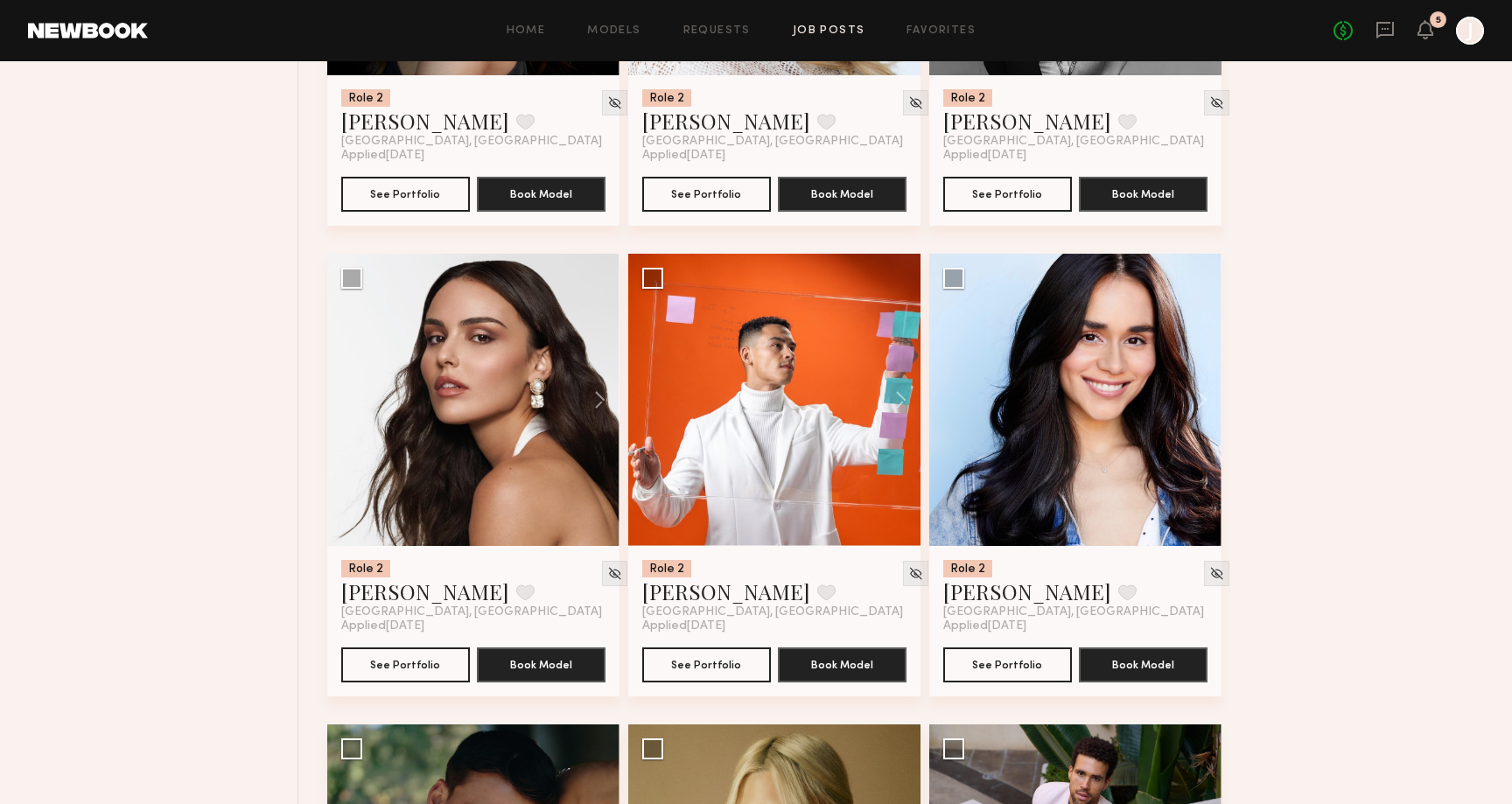
scroll to position [7073, 0]
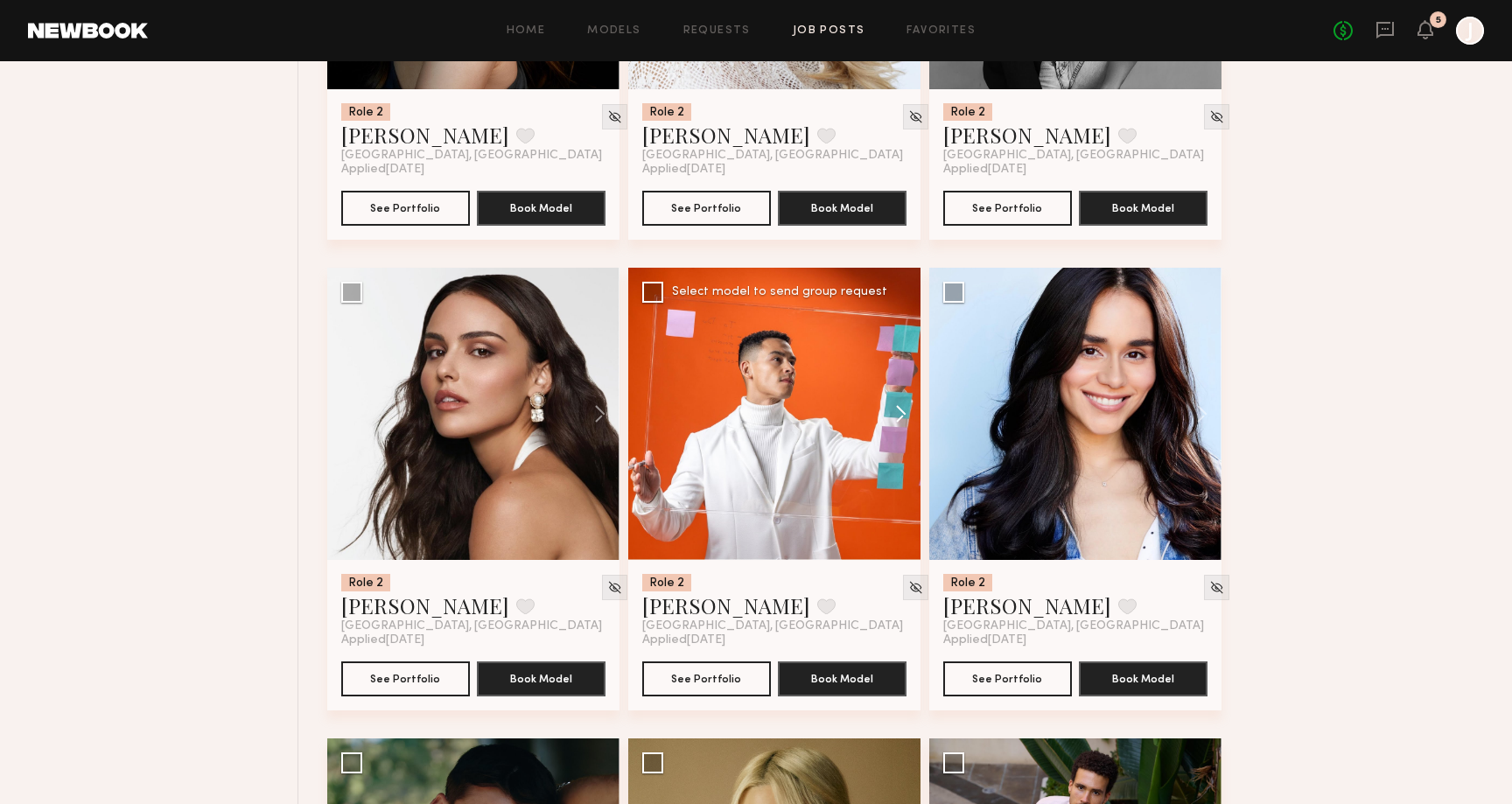
click at [894, 407] on button at bounding box center [892, 413] width 56 height 292
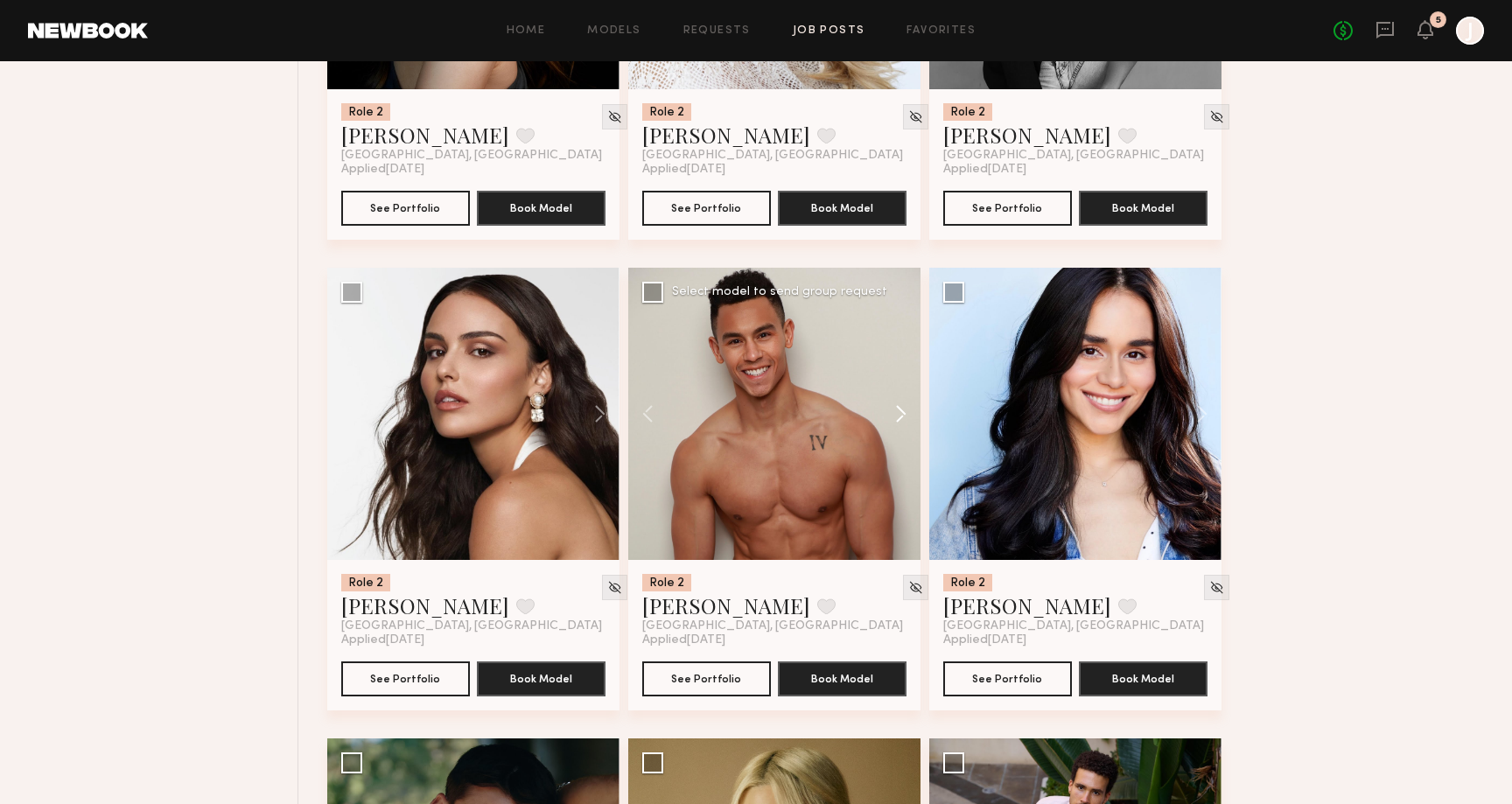
click at [894, 407] on button at bounding box center [892, 413] width 56 height 292
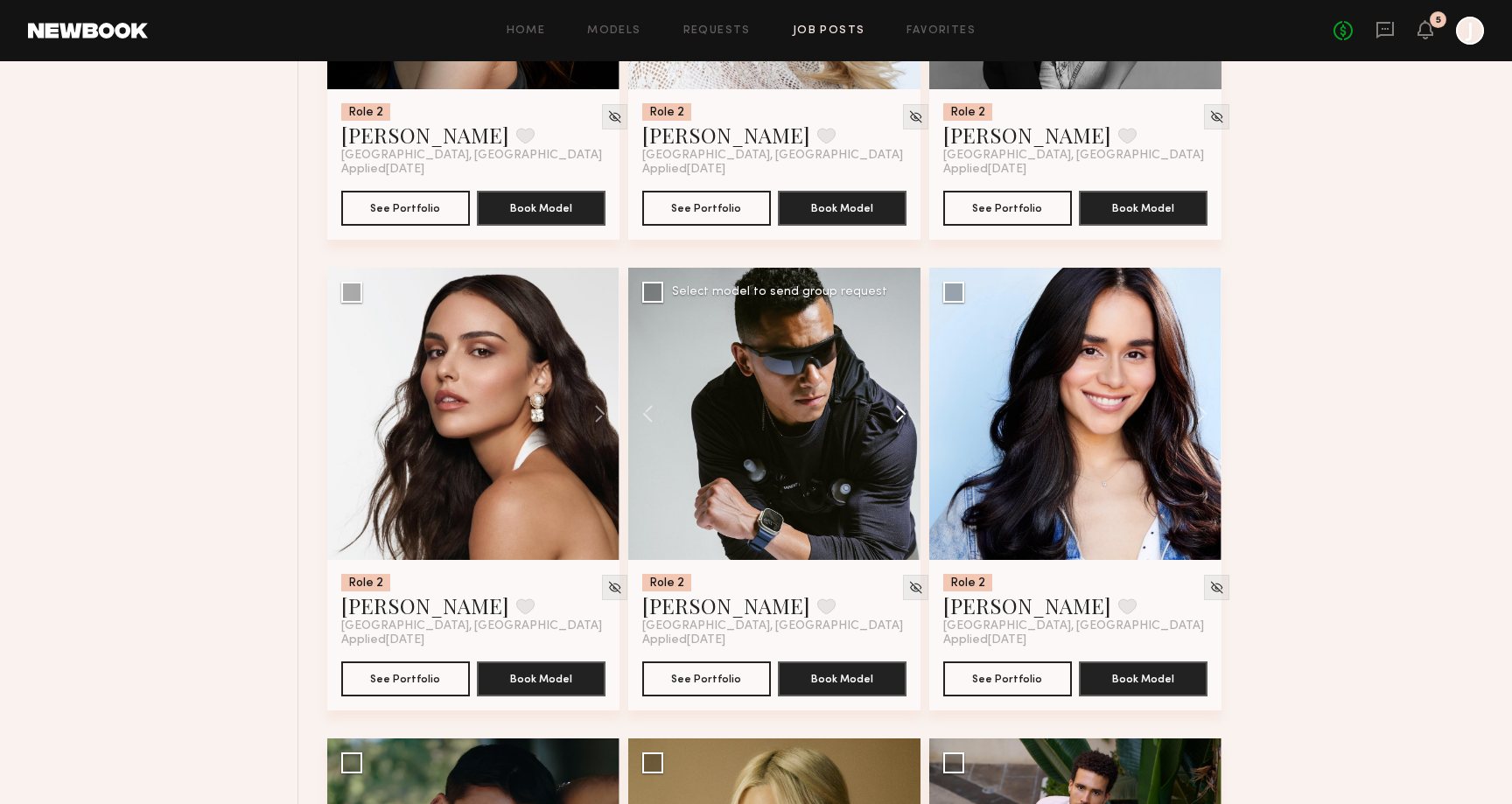
click at [894, 407] on button at bounding box center [892, 413] width 56 height 292
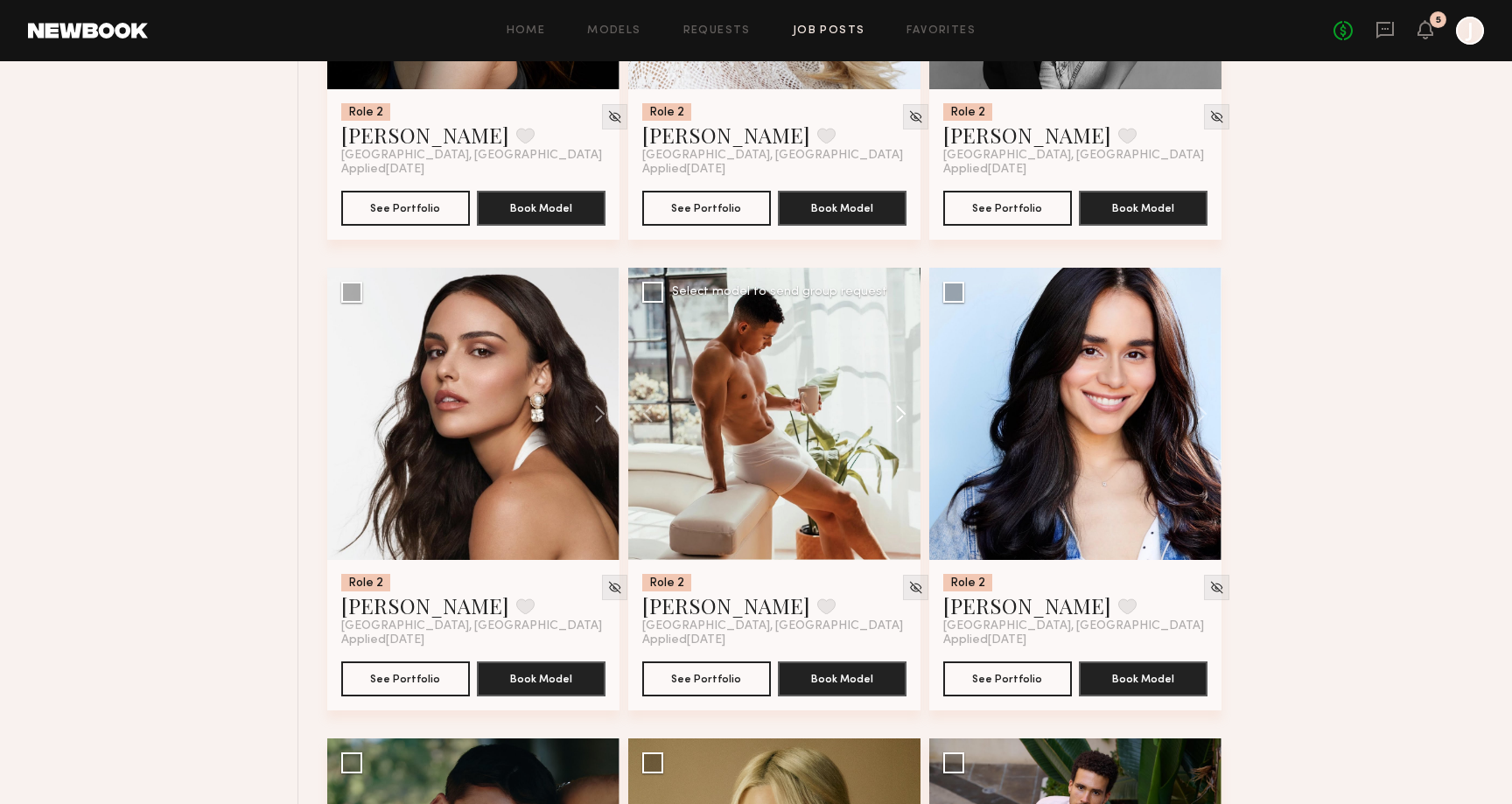
click at [894, 407] on button at bounding box center [892, 413] width 56 height 292
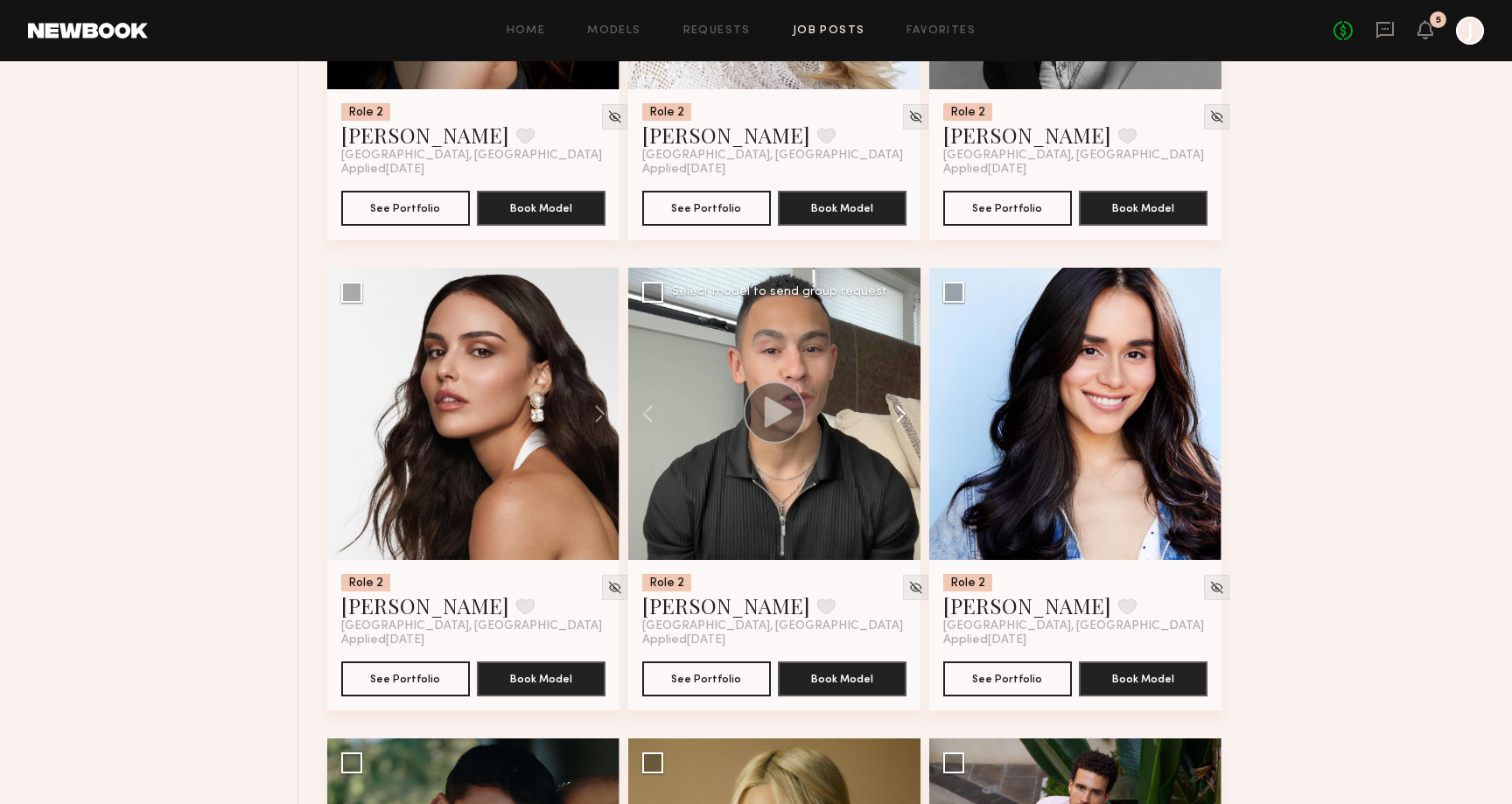
click at [894, 407] on button at bounding box center [892, 413] width 56 height 292
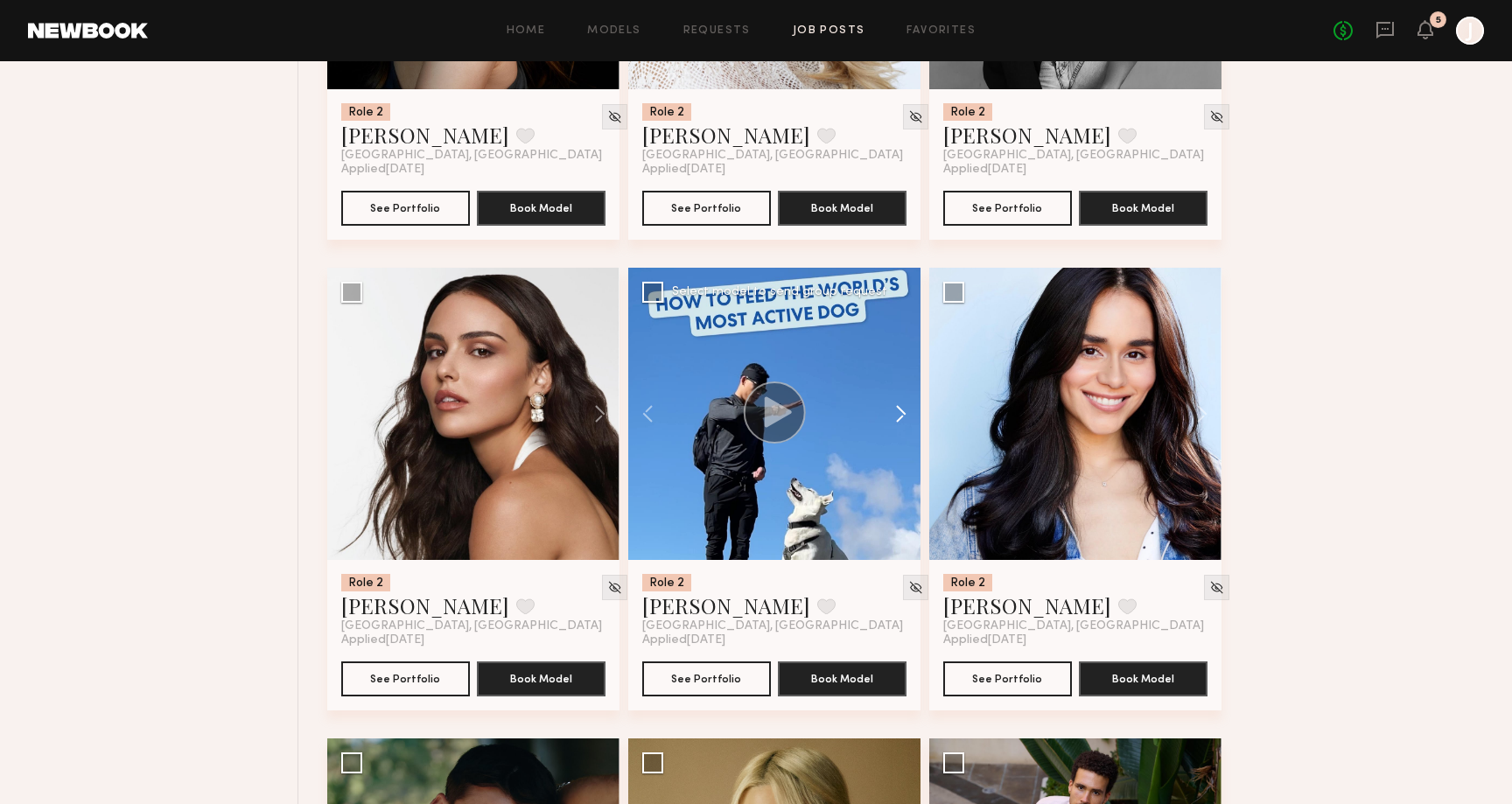
click at [894, 407] on button at bounding box center [892, 413] width 56 height 292
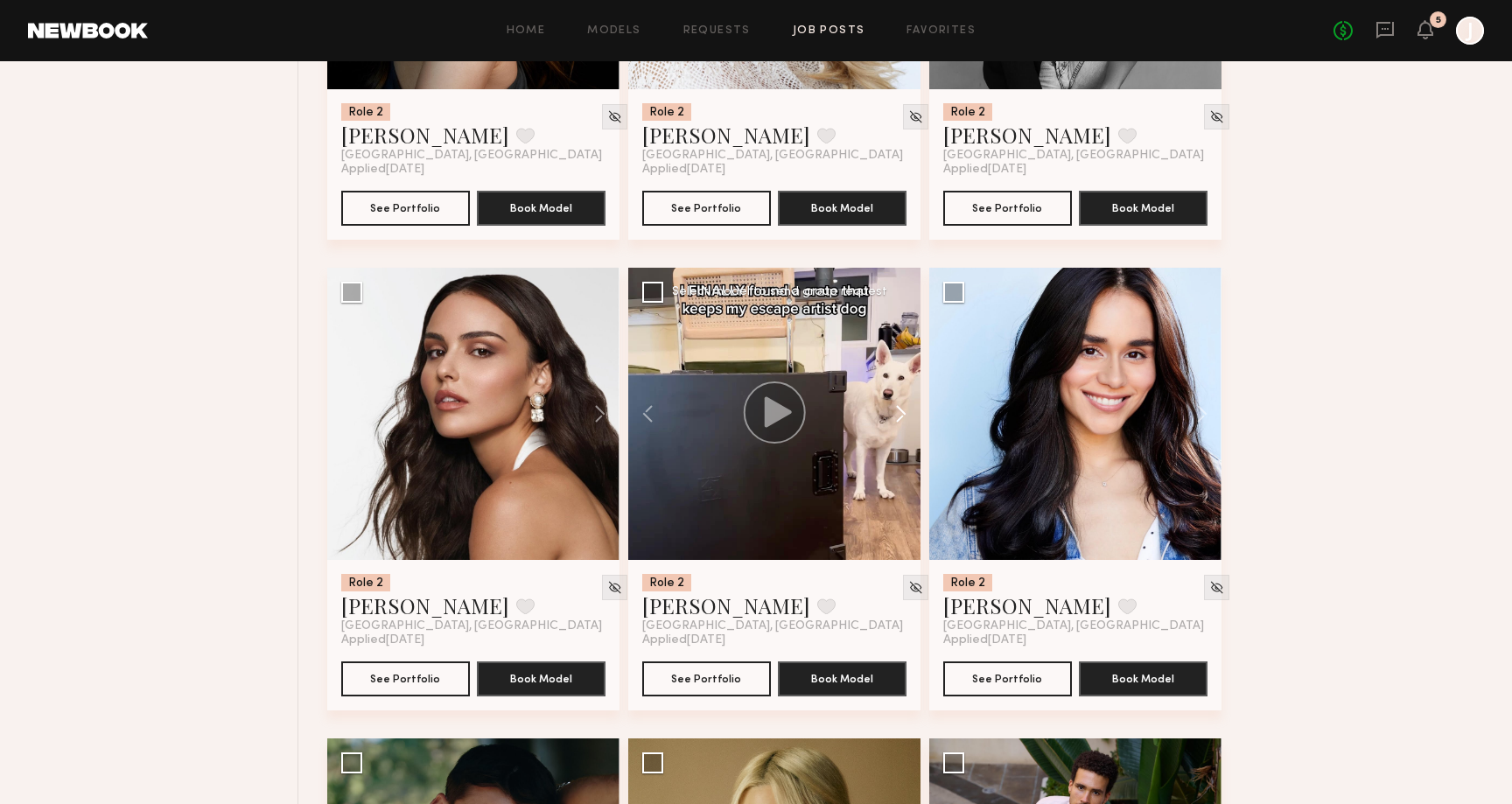
click at [894, 407] on button at bounding box center [892, 413] width 56 height 292
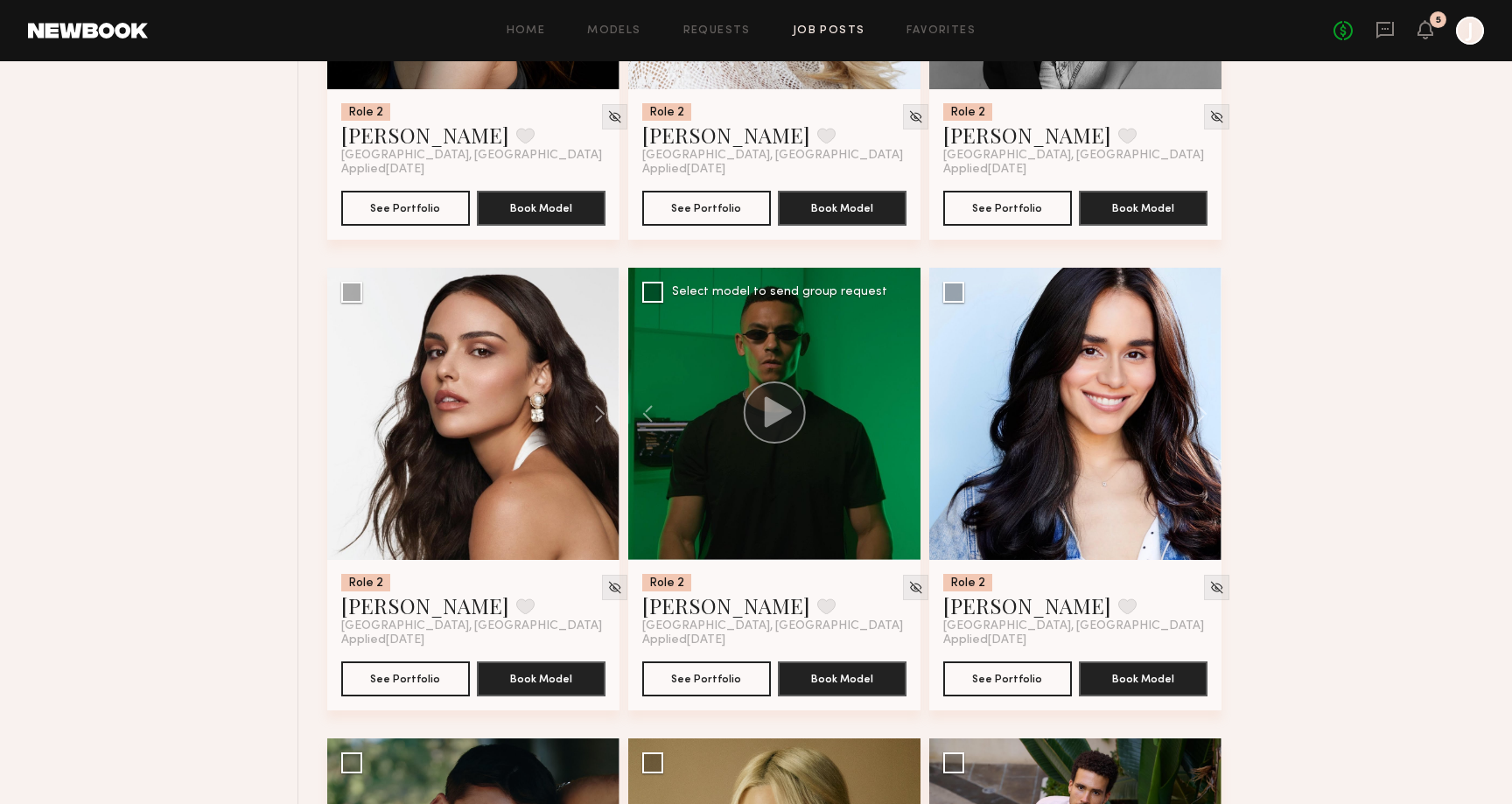
click at [894, 407] on div at bounding box center [774, 413] width 292 height 292
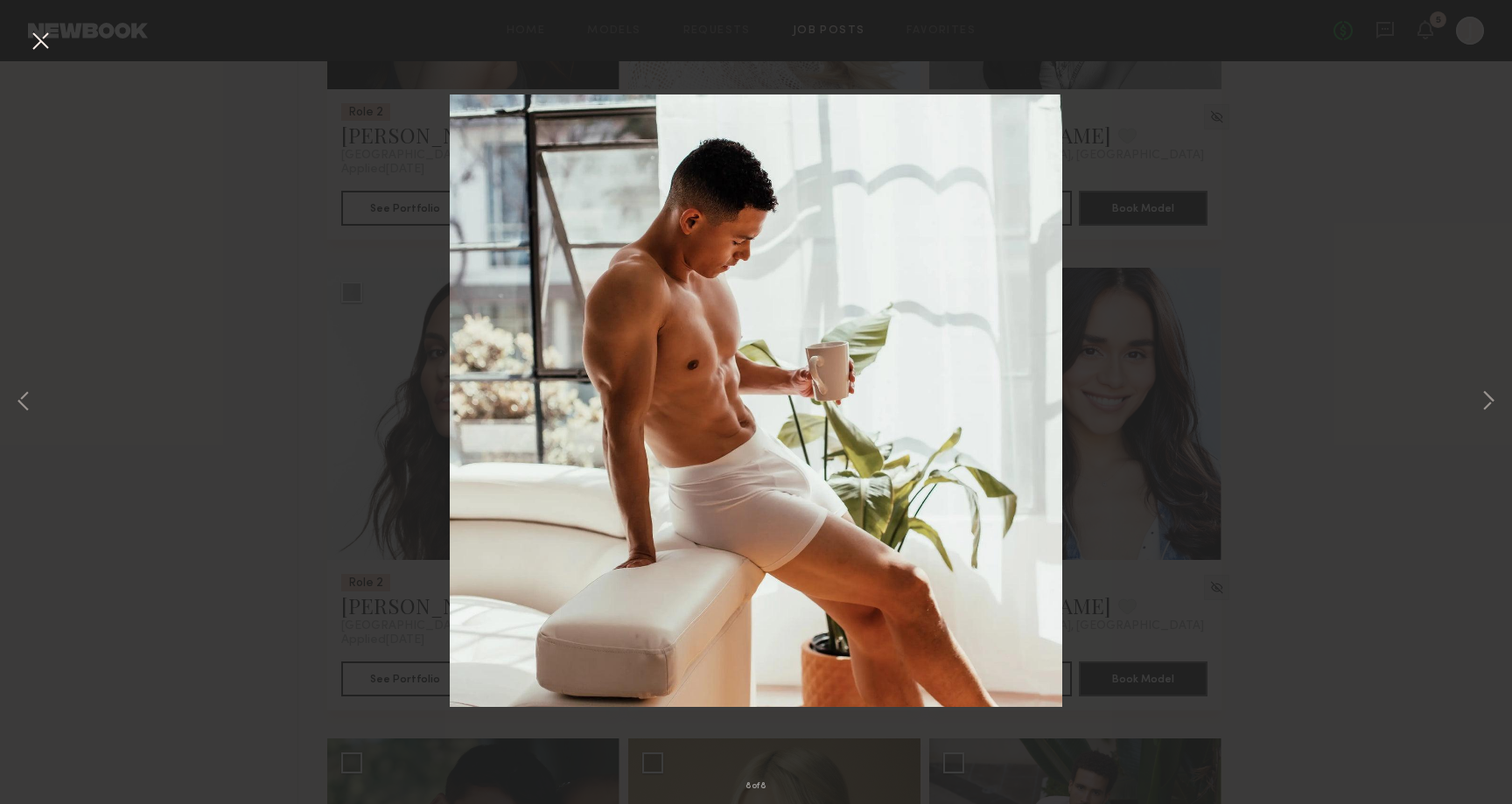
click at [1103, 431] on div "8 of 8" at bounding box center [756, 402] width 1512 height 804
click at [36, 42] on button at bounding box center [40, 42] width 28 height 32
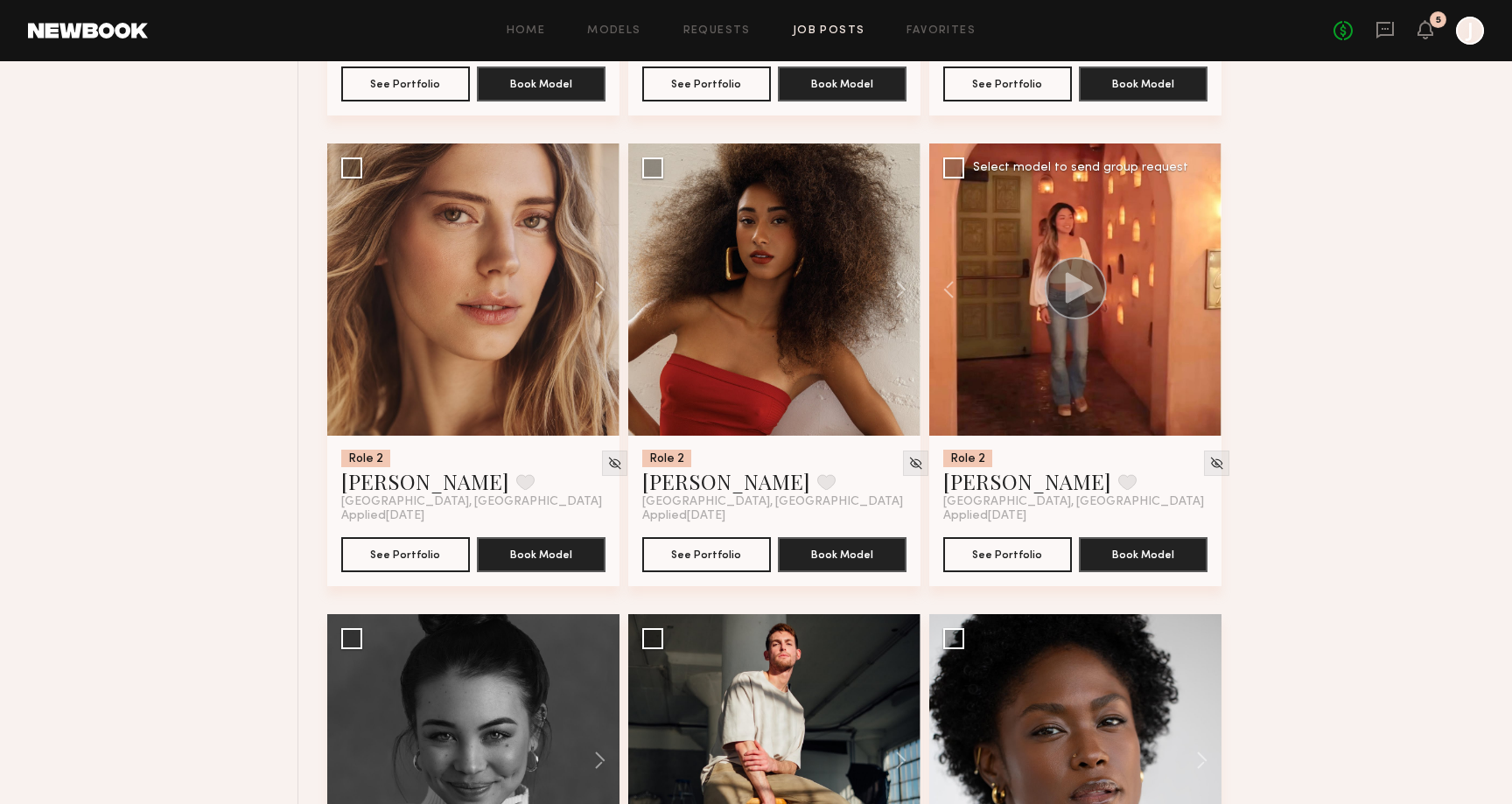
scroll to position [5302, 0]
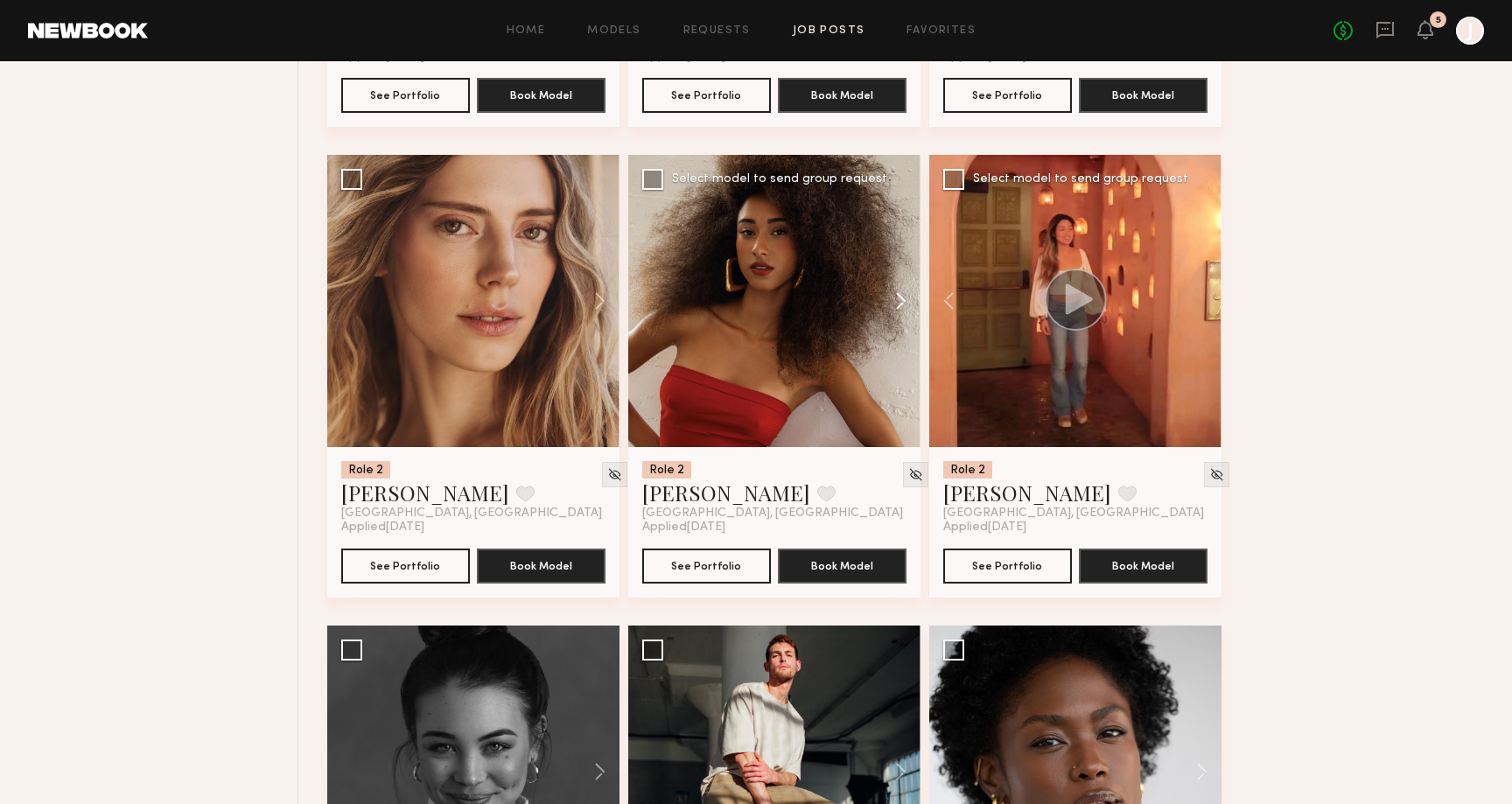
click at [892, 305] on button at bounding box center [892, 301] width 56 height 292
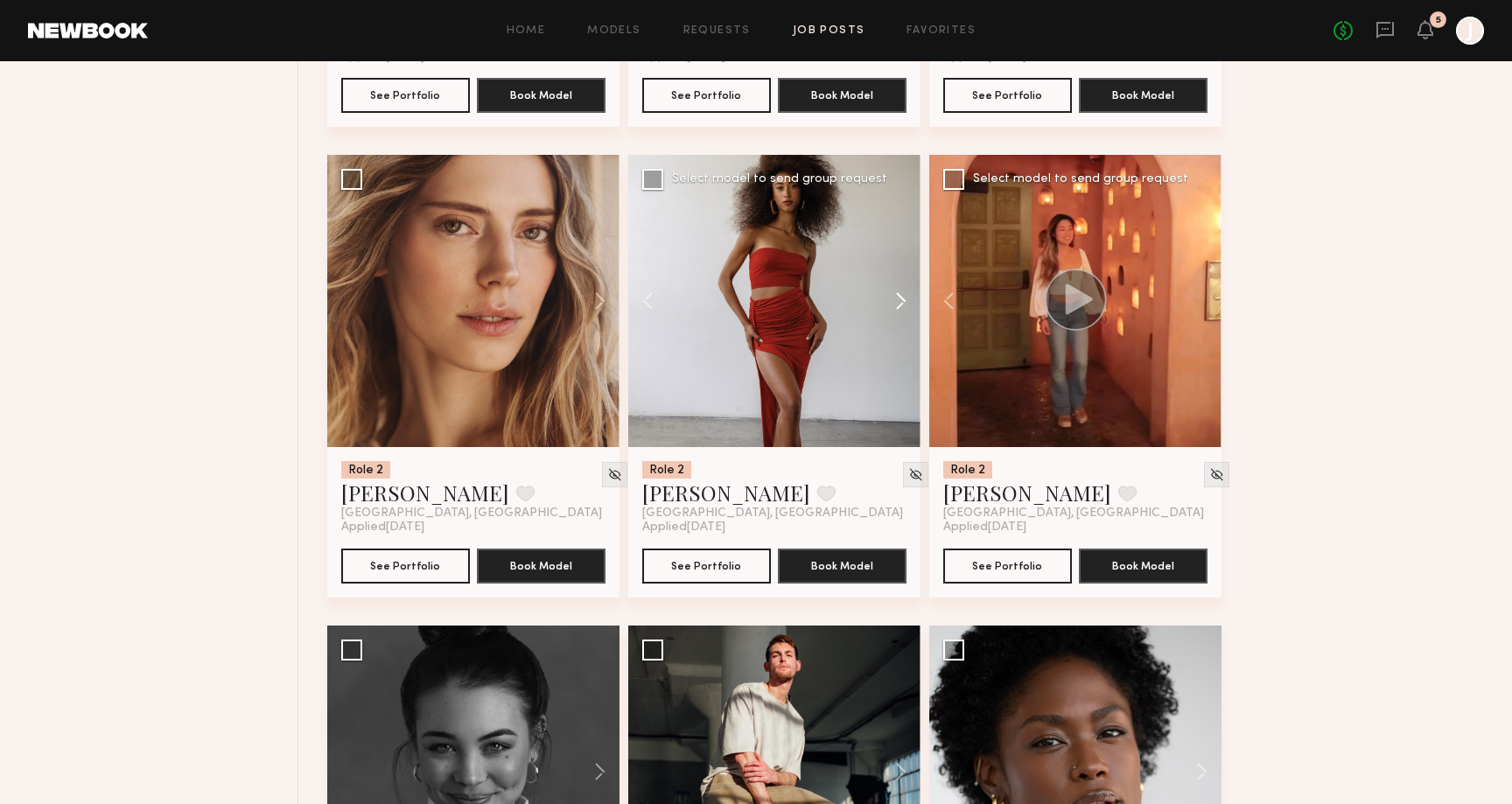
click at [892, 305] on button at bounding box center [892, 301] width 56 height 292
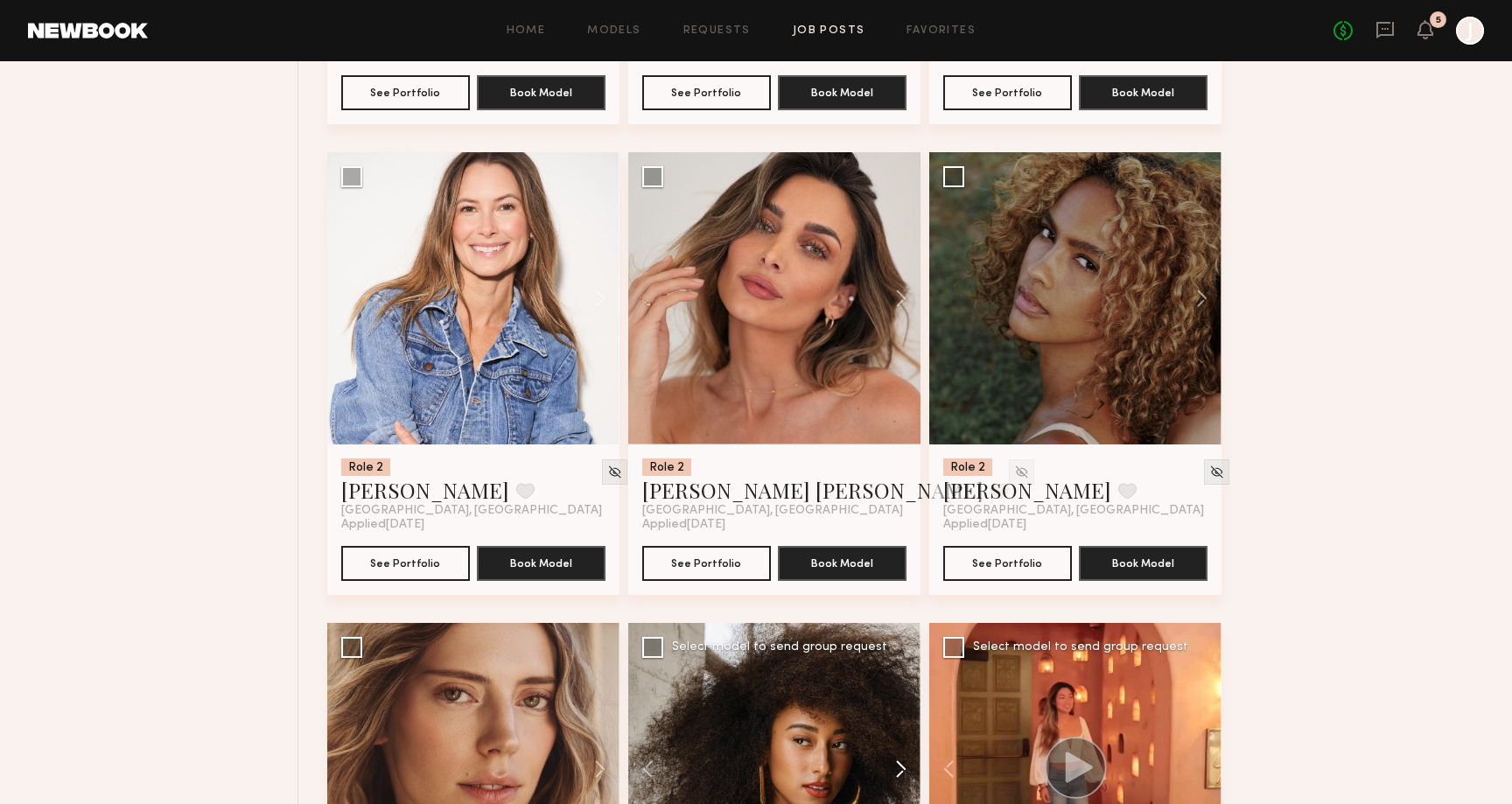
scroll to position [2099, 0]
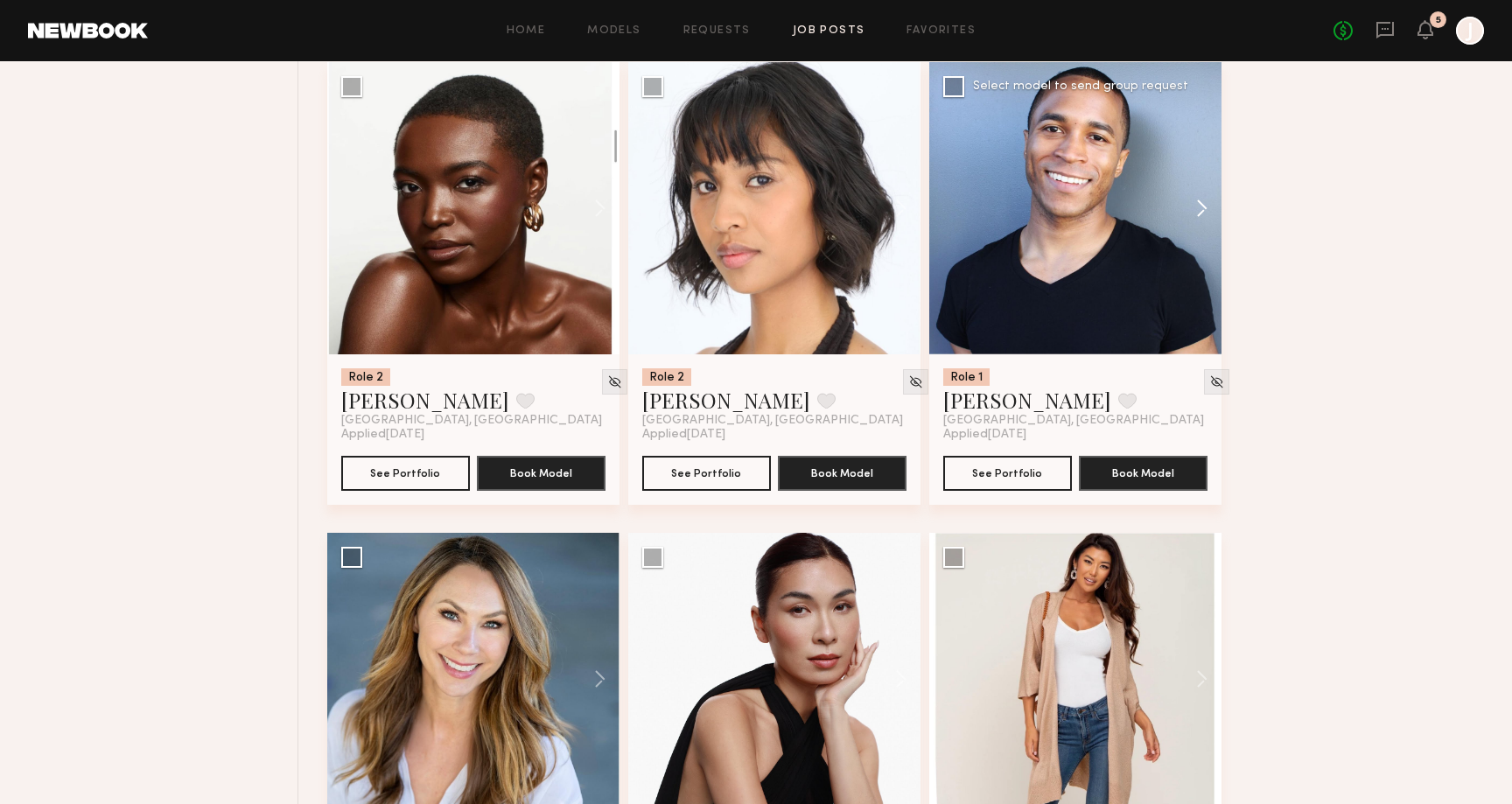
click at [1201, 206] on button at bounding box center [1193, 208] width 56 height 292
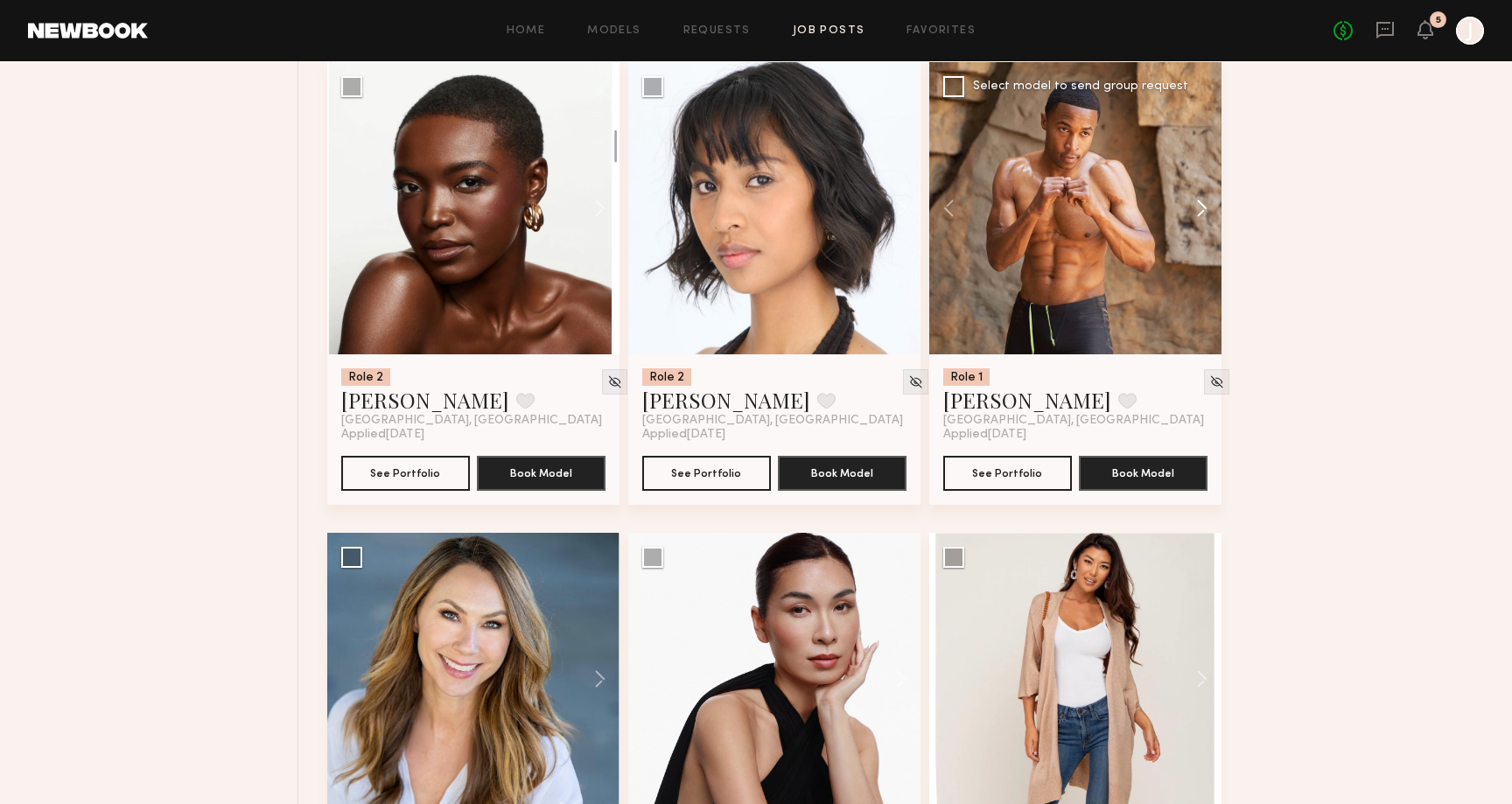
click at [1201, 206] on button at bounding box center [1193, 208] width 56 height 292
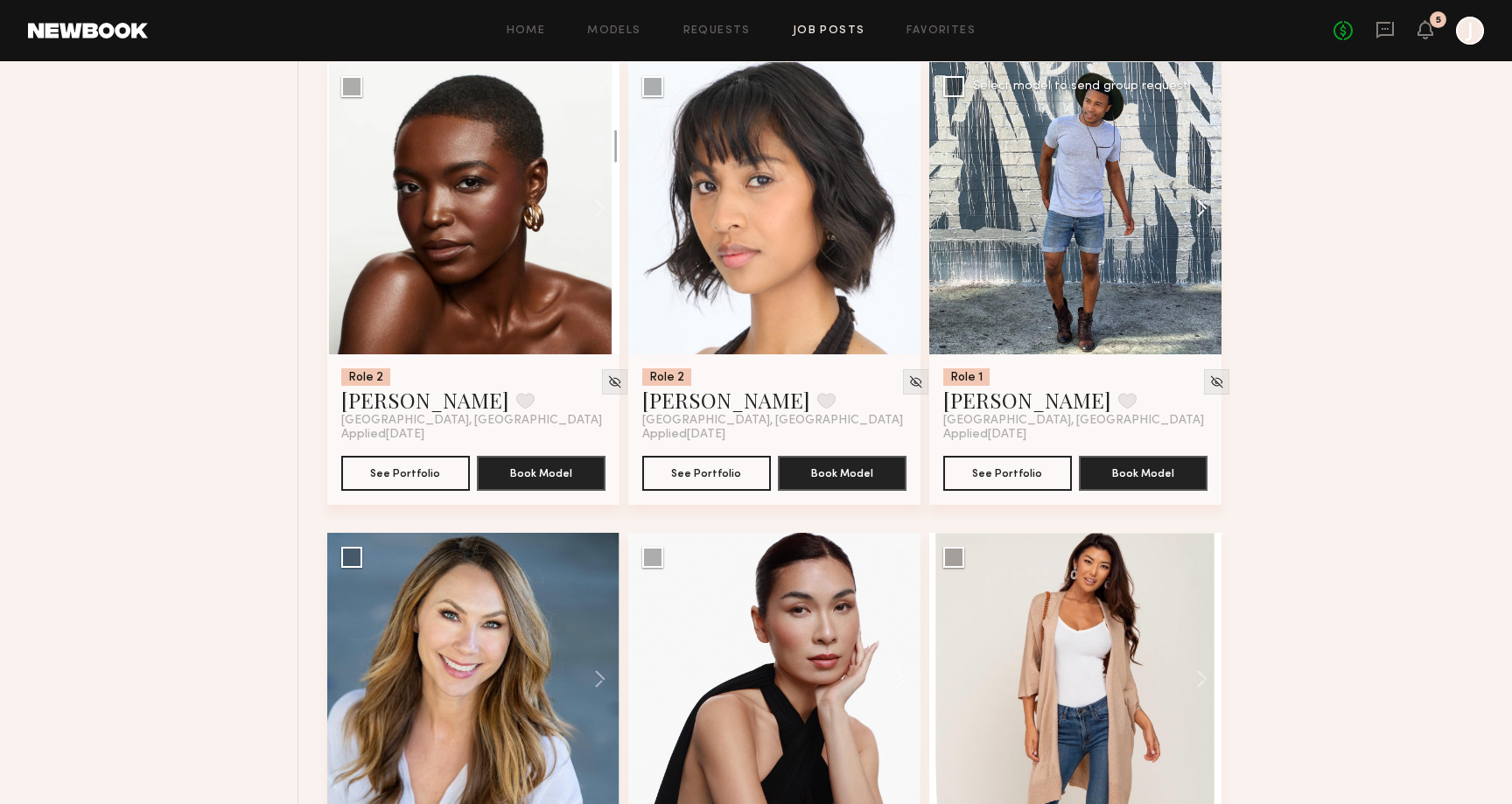
click at [1201, 206] on button at bounding box center [1193, 208] width 56 height 292
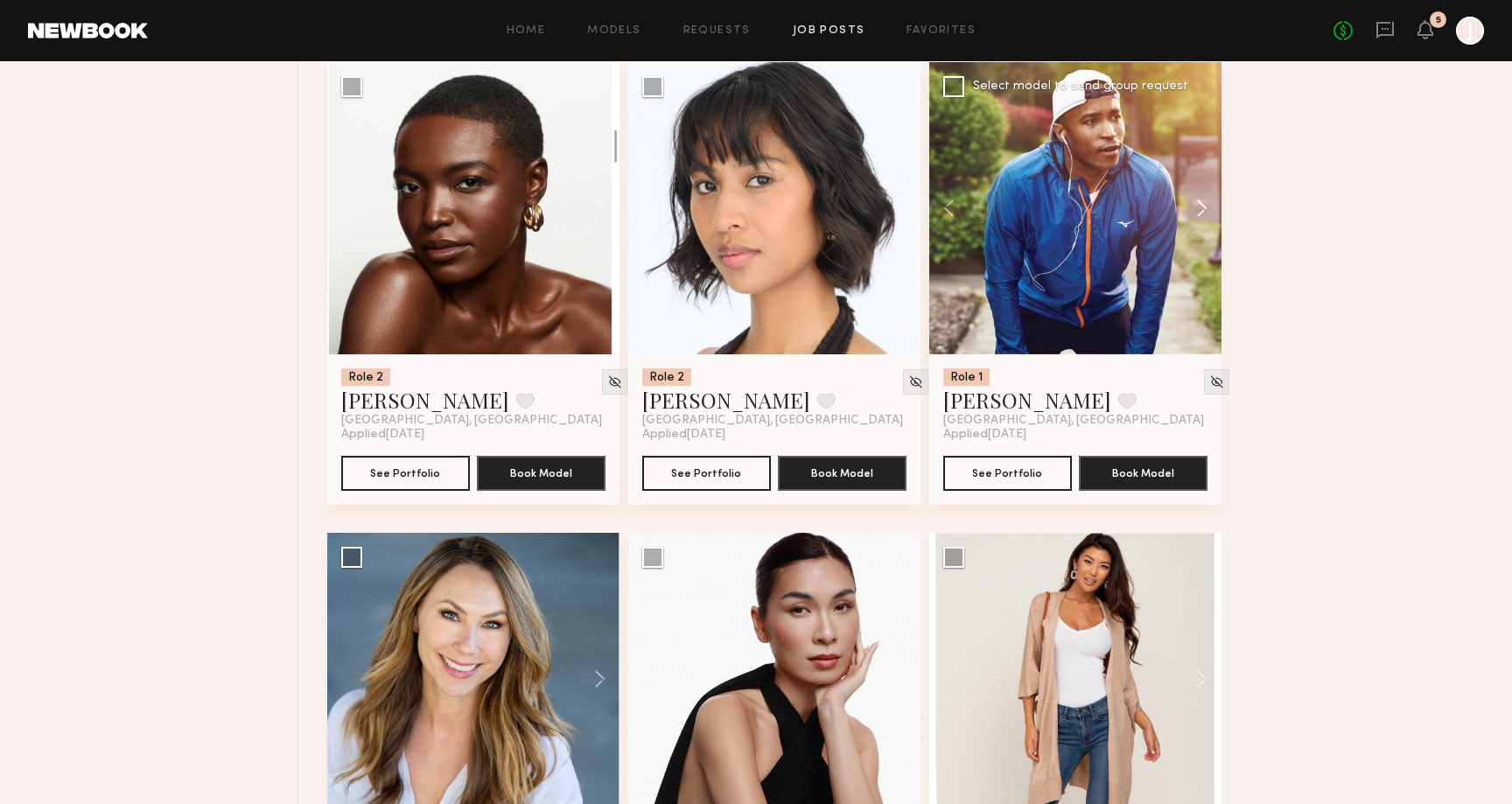
click at [1200, 205] on button at bounding box center [1193, 208] width 56 height 292
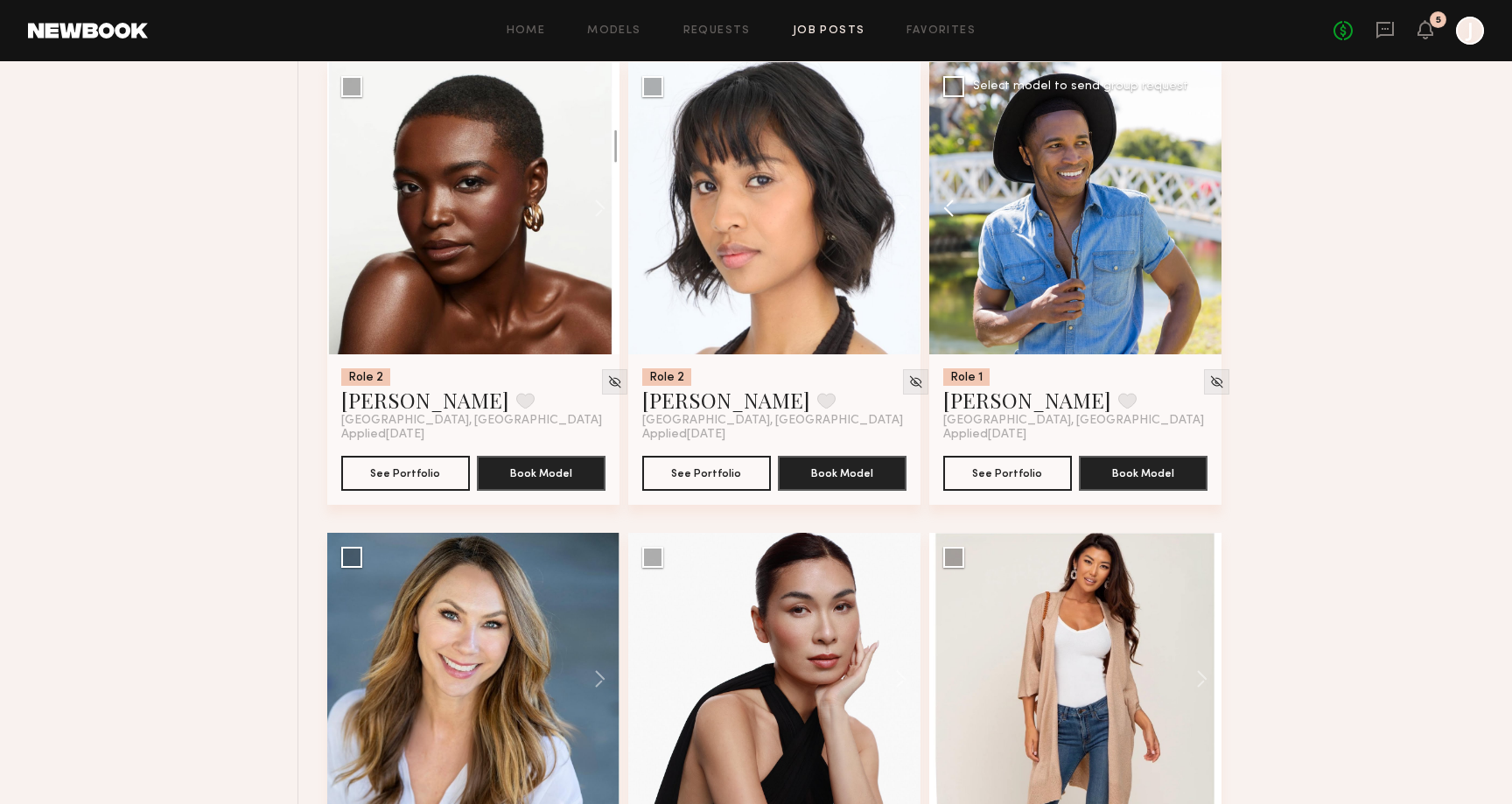
click at [945, 208] on button at bounding box center [957, 208] width 56 height 292
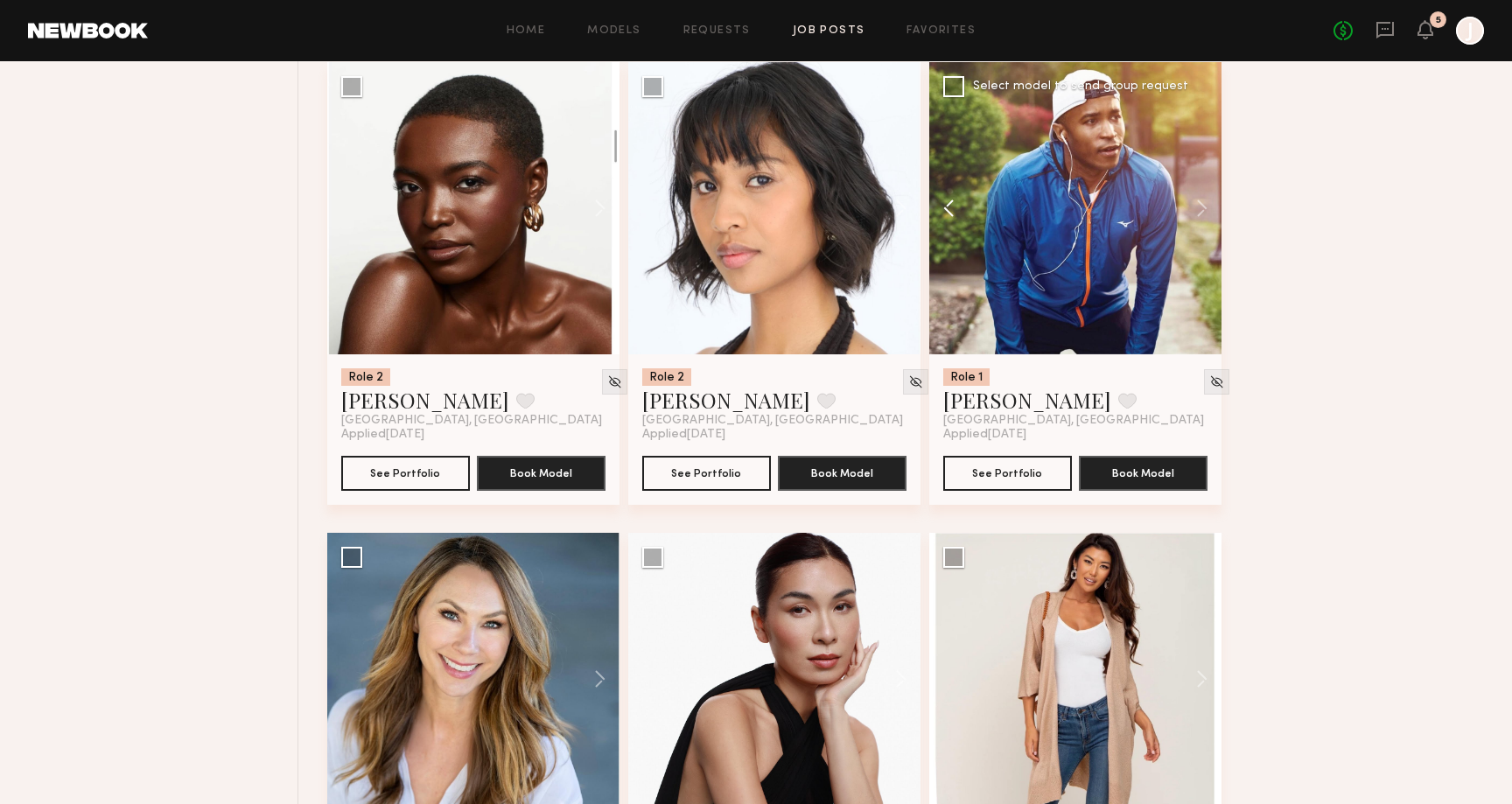
click at [945, 208] on button at bounding box center [957, 208] width 56 height 292
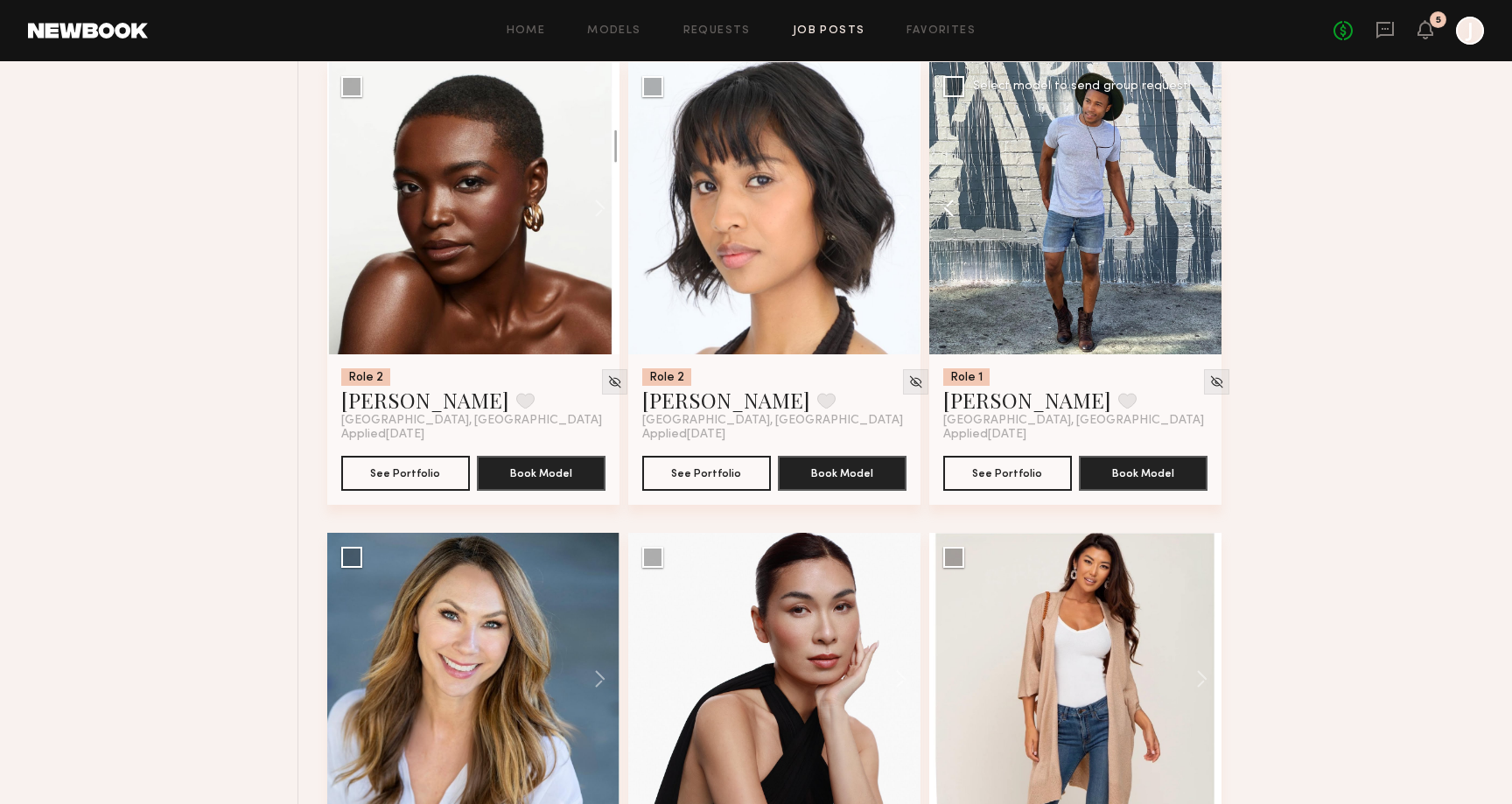
click at [945, 208] on button at bounding box center [957, 208] width 56 height 292
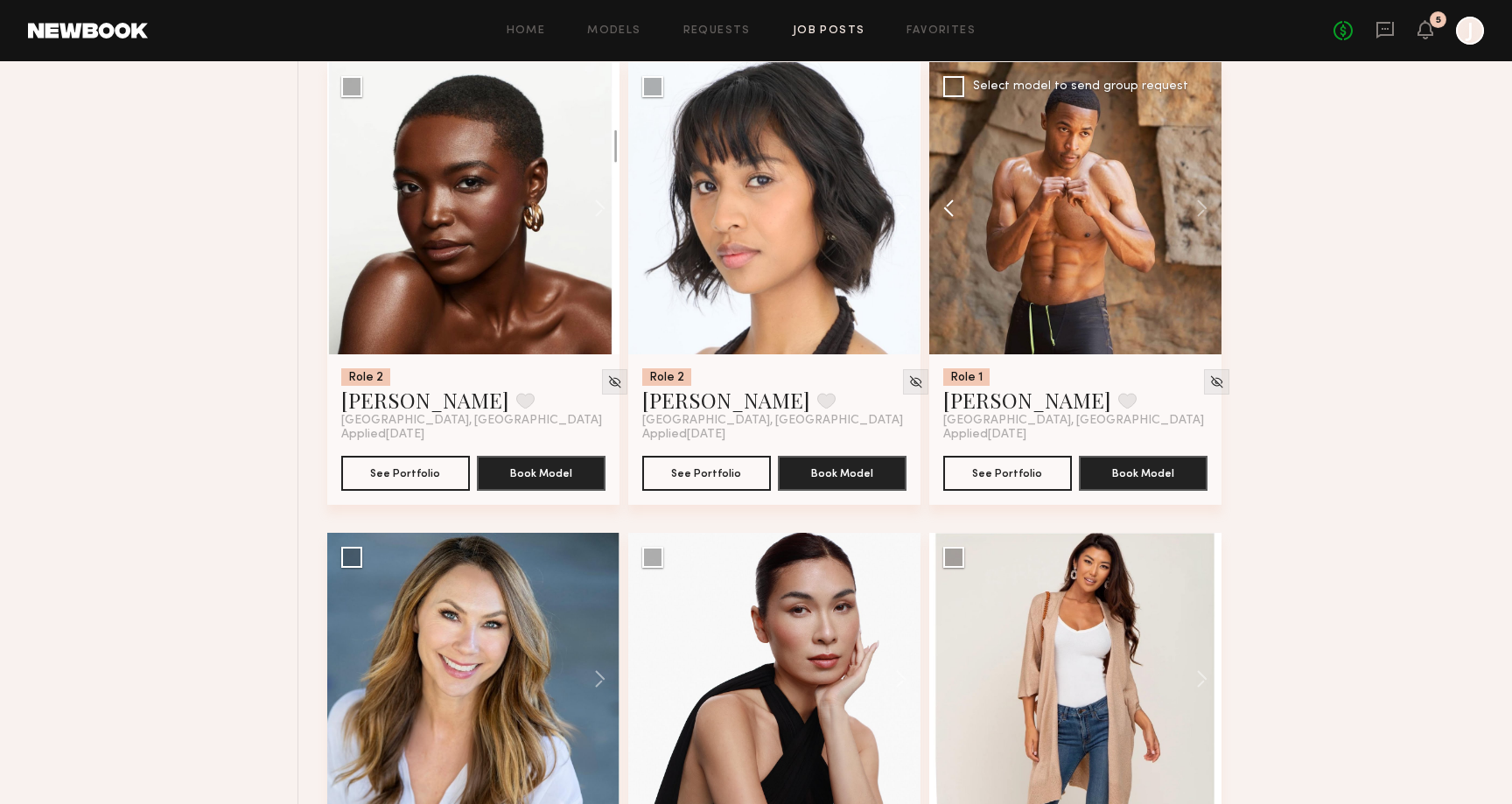
click at [945, 208] on button at bounding box center [957, 208] width 56 height 292
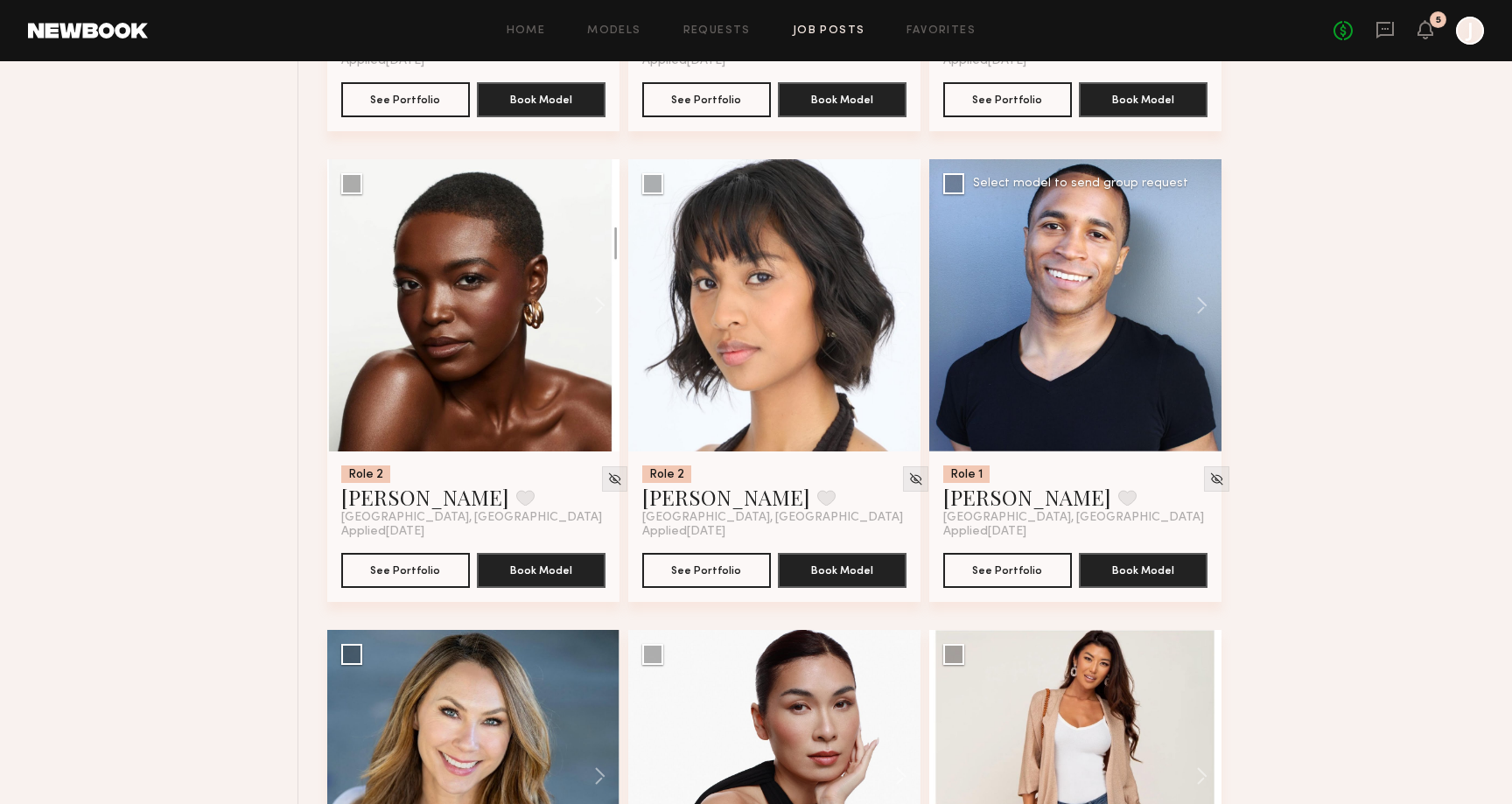
scroll to position [1947, 0]
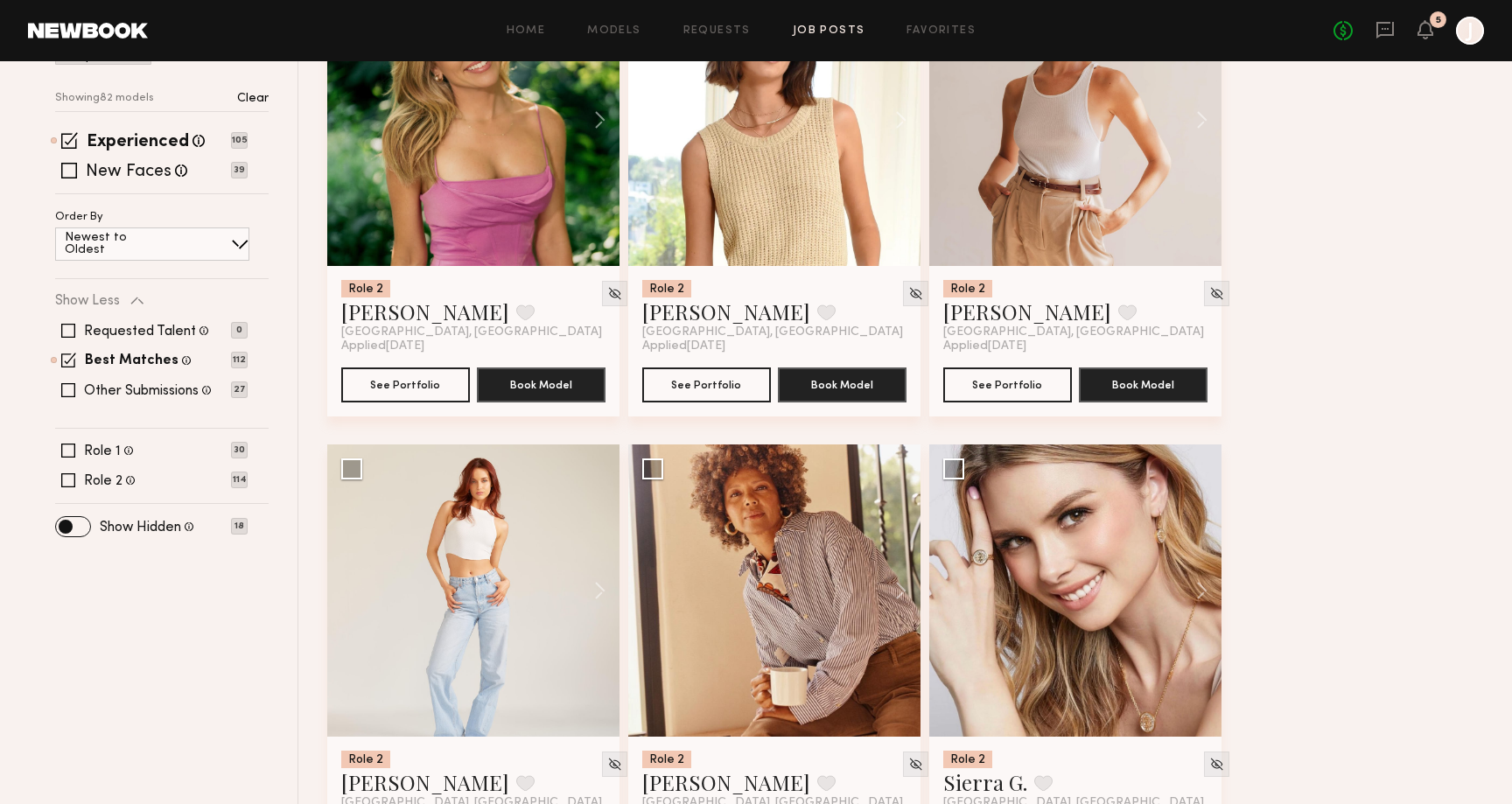
scroll to position [313, 0]
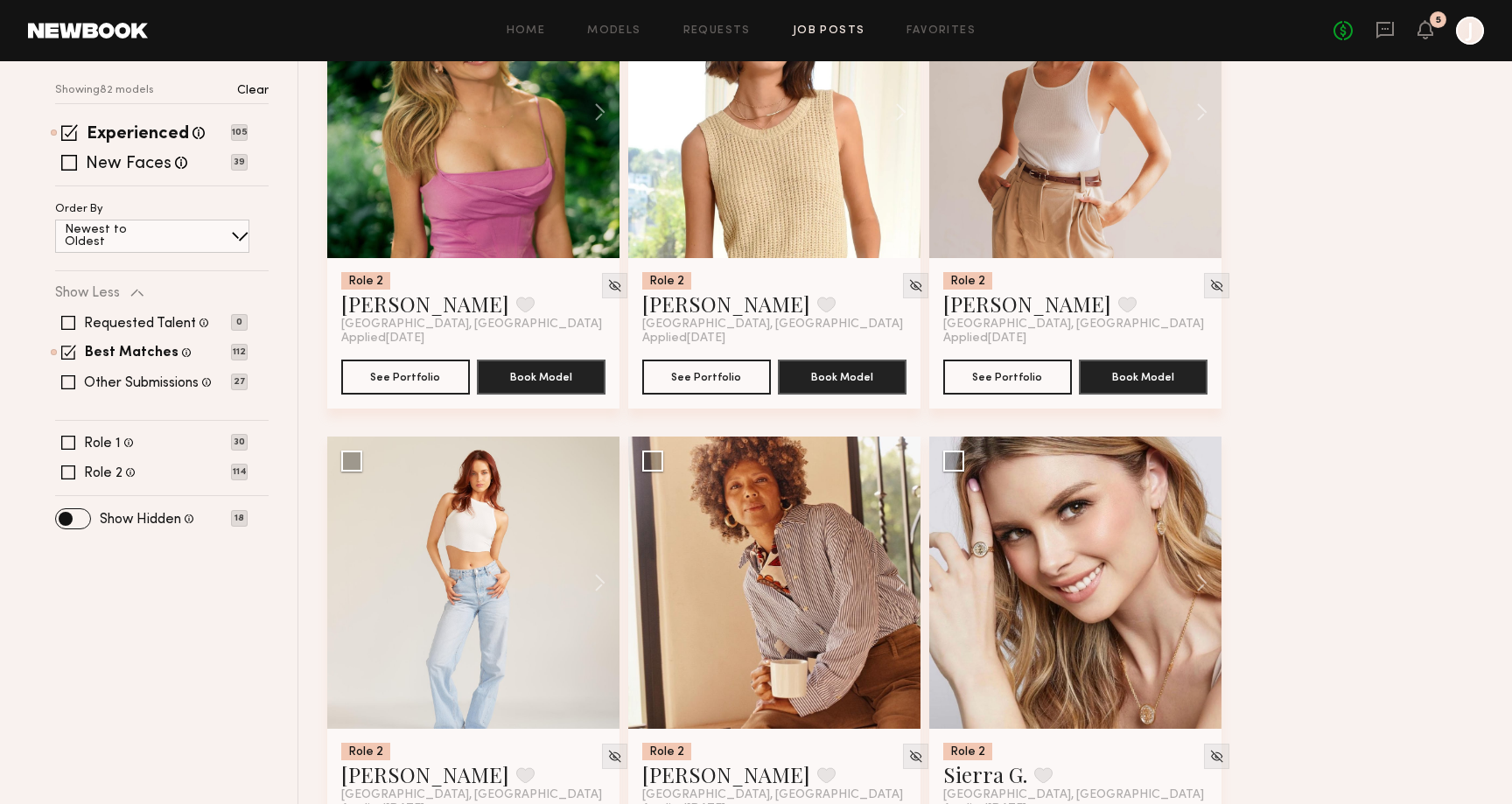
click at [68, 521] on span at bounding box center [73, 519] width 35 height 20
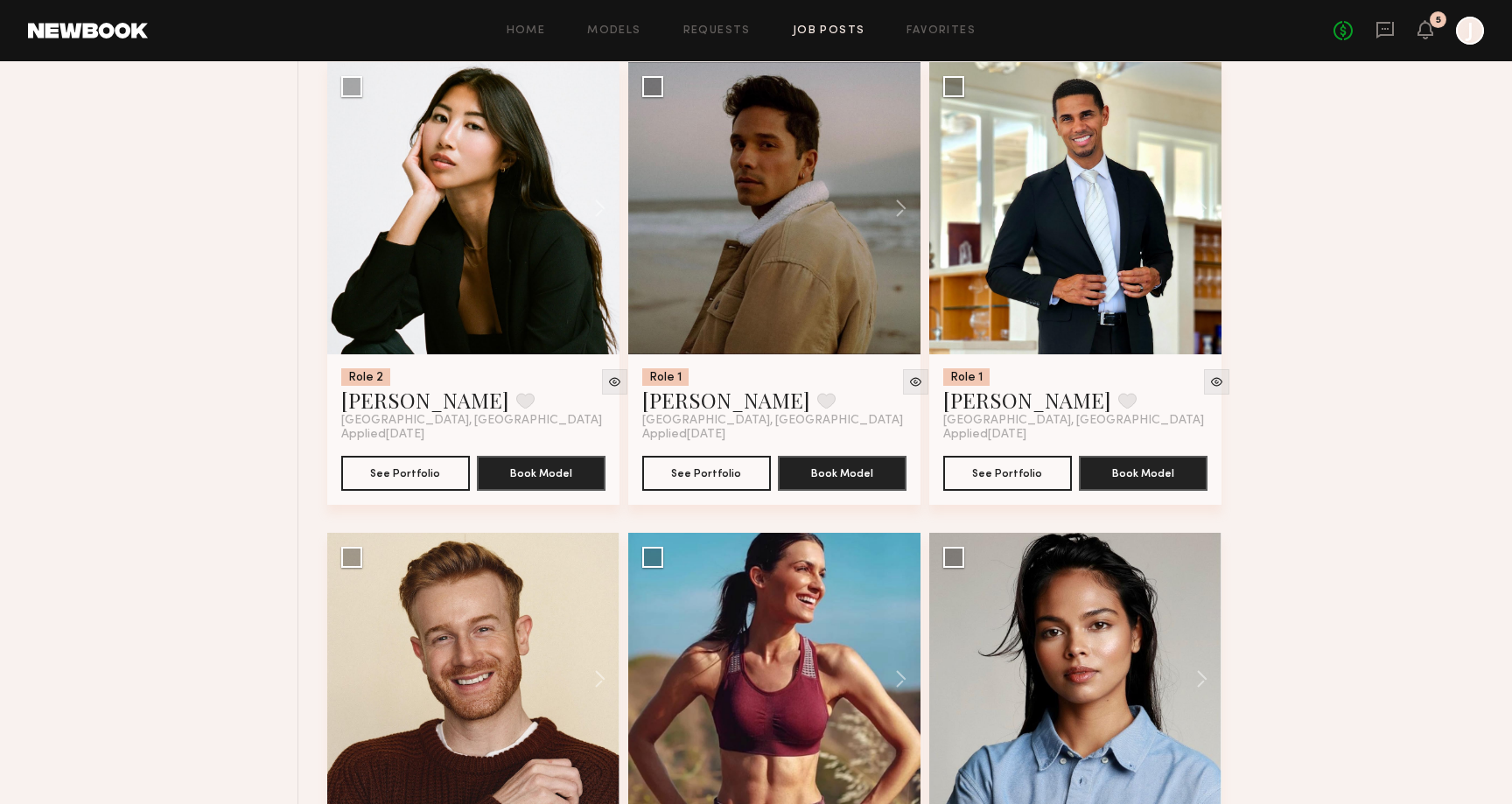
scroll to position [2302, 0]
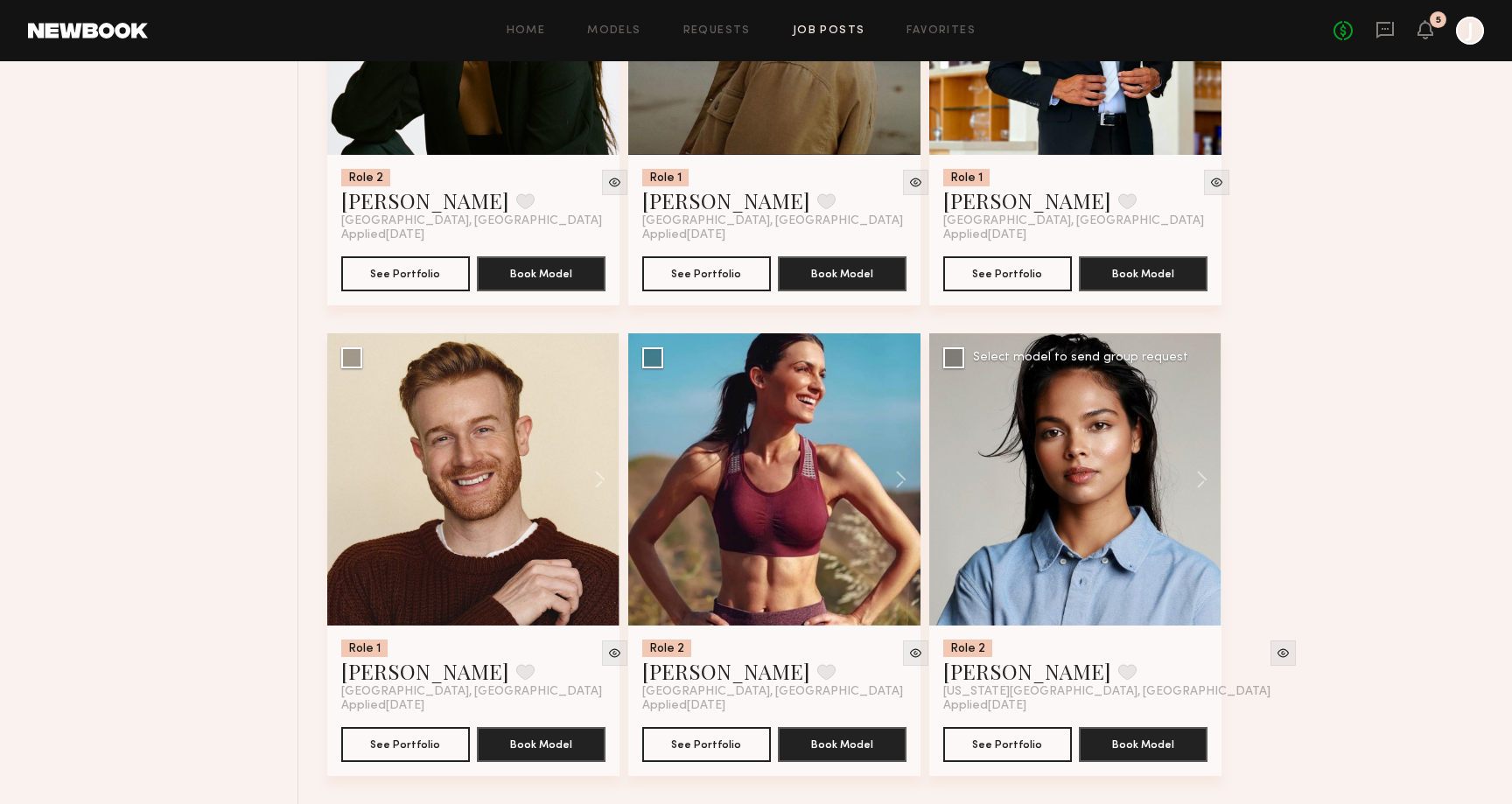
click at [1130, 575] on div at bounding box center [1075, 479] width 292 height 292
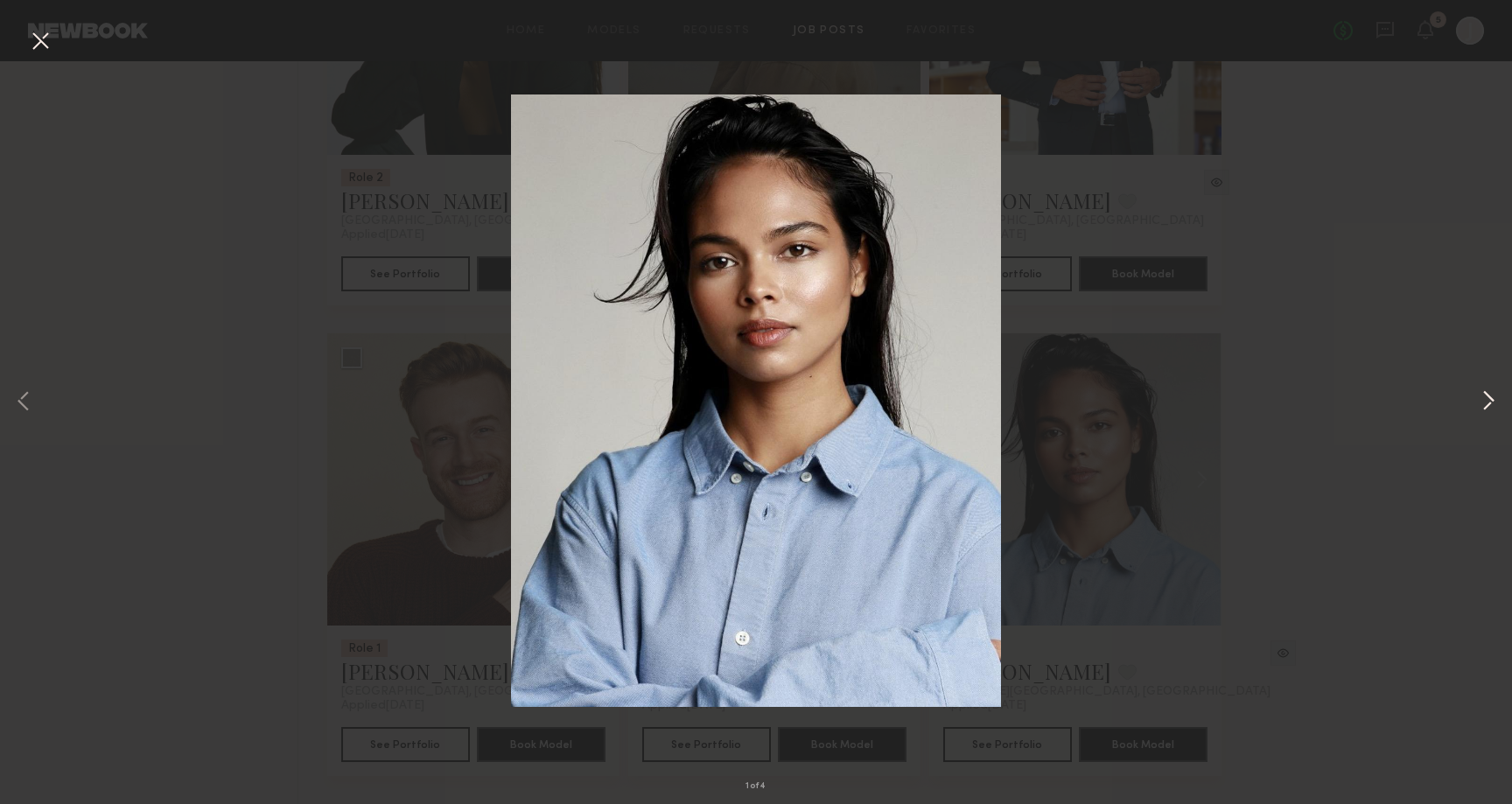
click at [1496, 405] on button at bounding box center [1487, 402] width 21 height 643
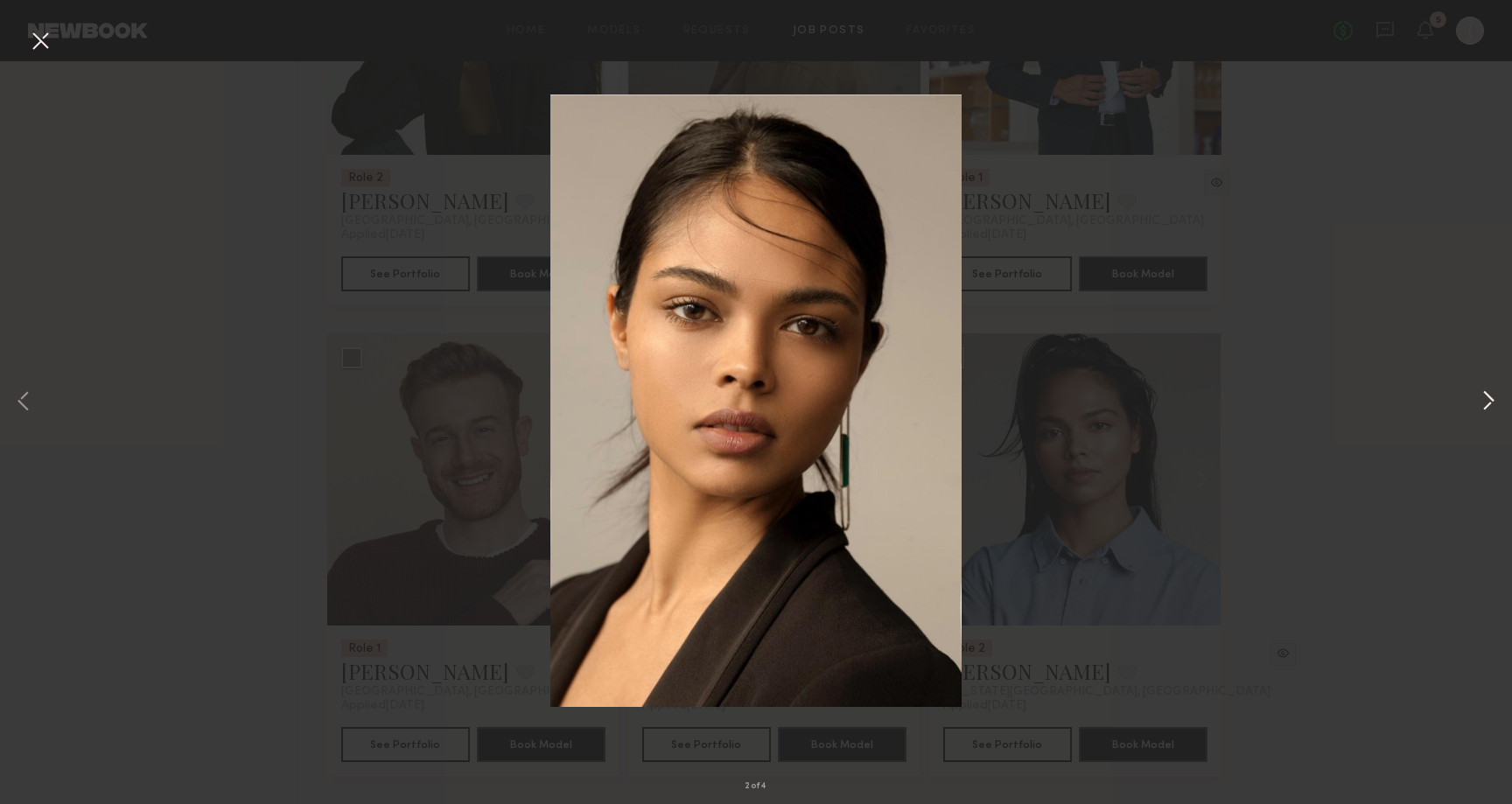
click at [1496, 405] on button at bounding box center [1487, 402] width 21 height 643
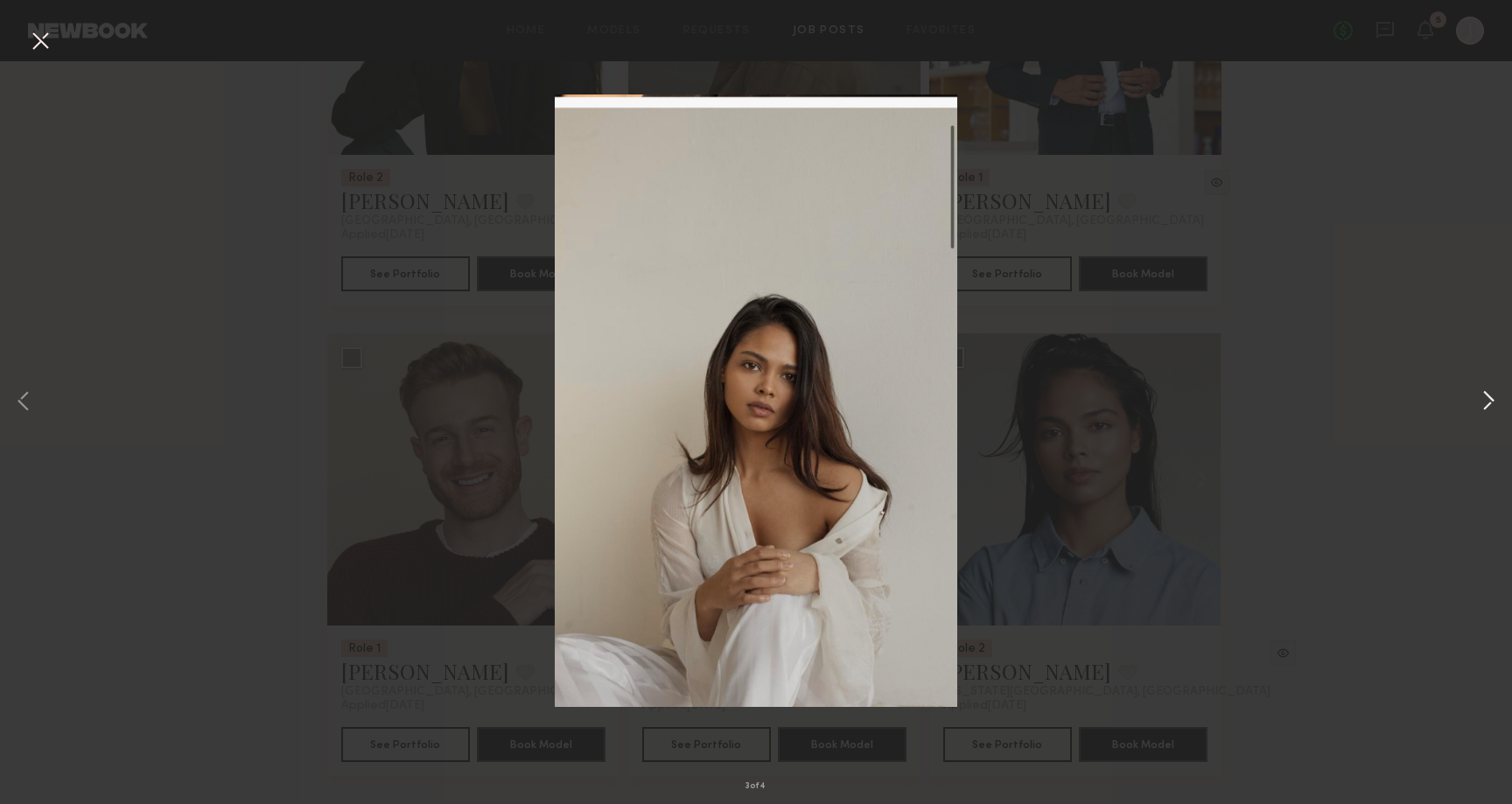
click at [1496, 405] on button at bounding box center [1487, 402] width 21 height 643
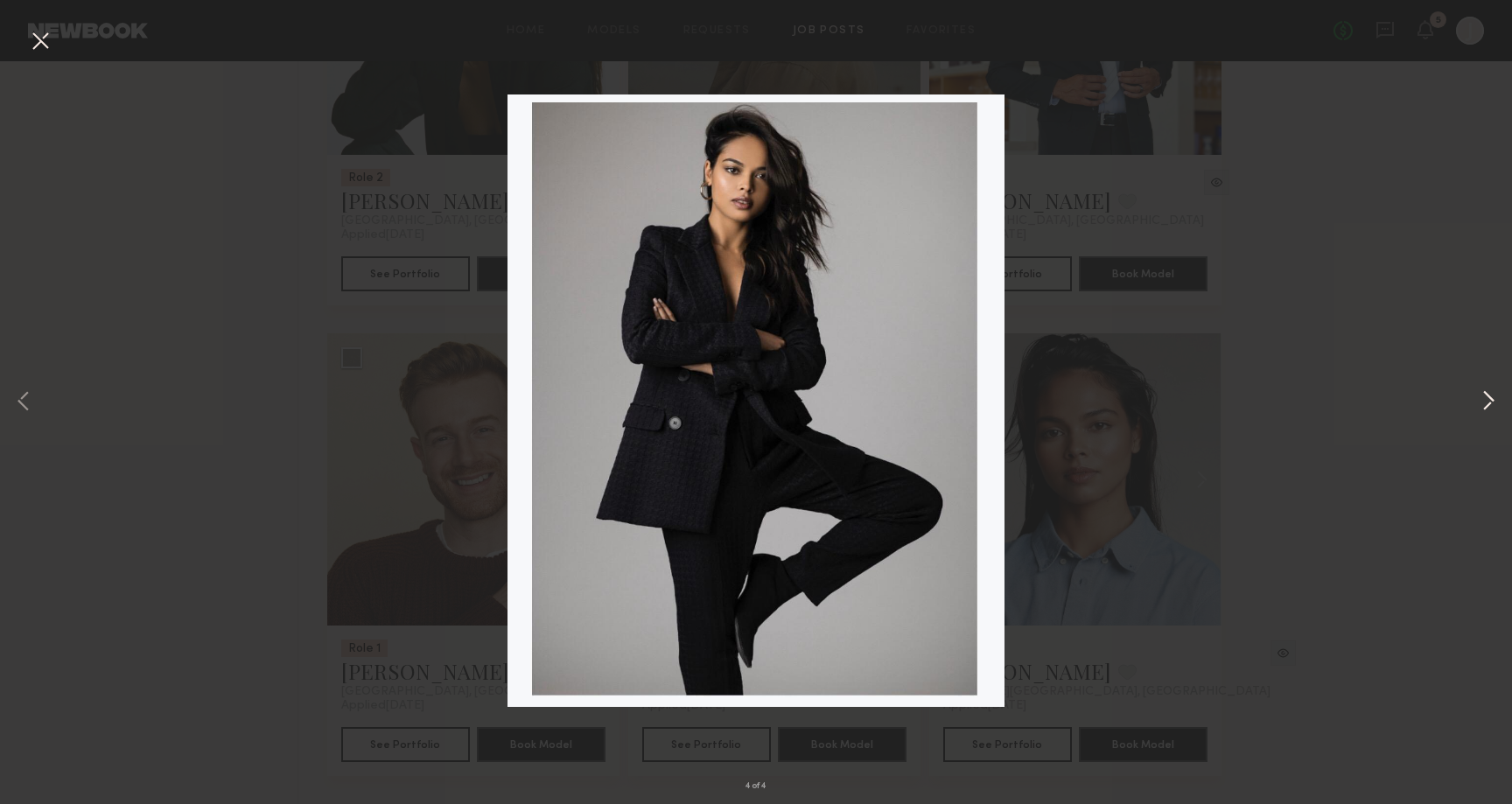
click at [1496, 405] on button at bounding box center [1487, 402] width 21 height 643
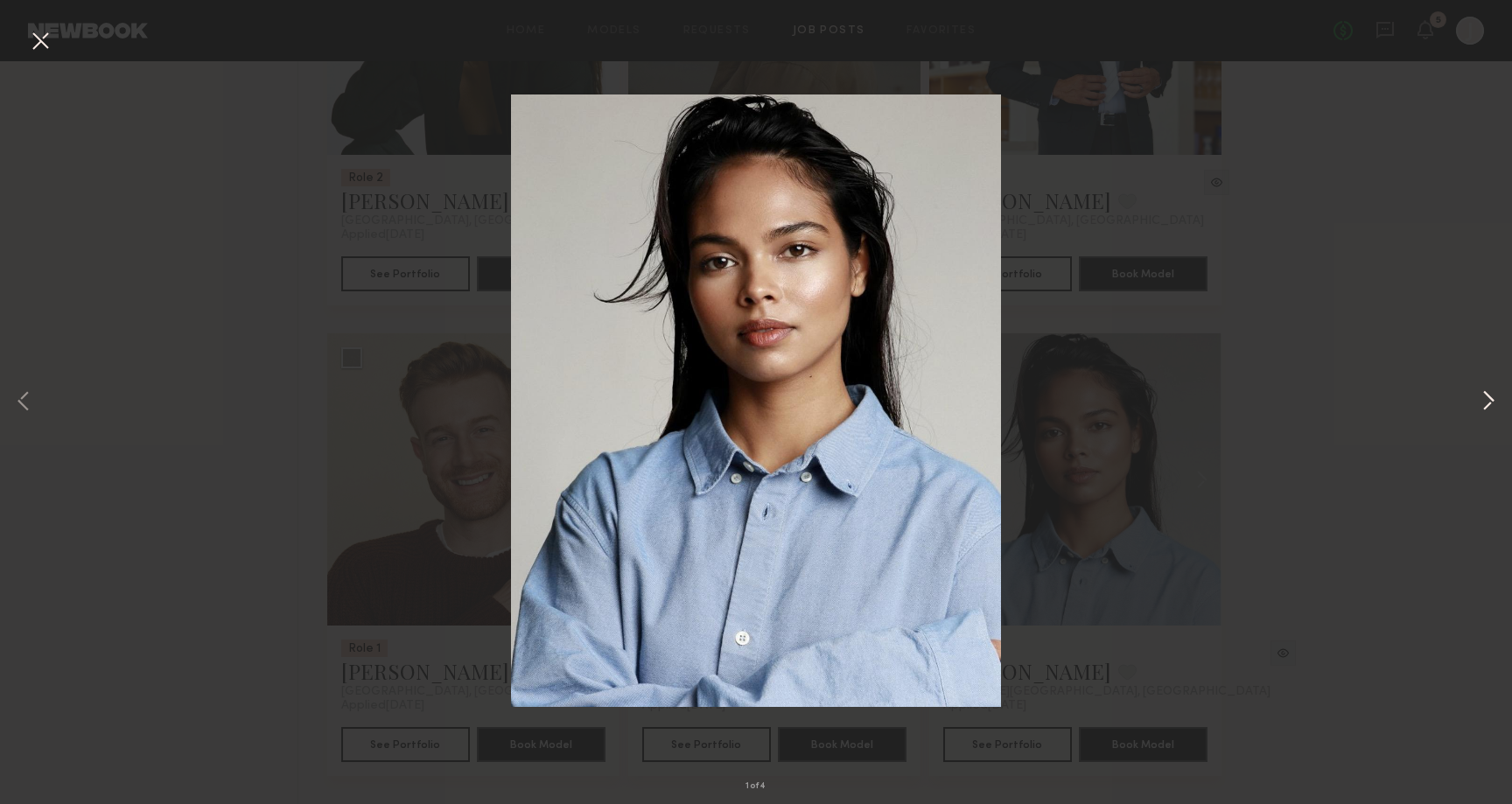
click at [1496, 405] on button at bounding box center [1487, 402] width 21 height 643
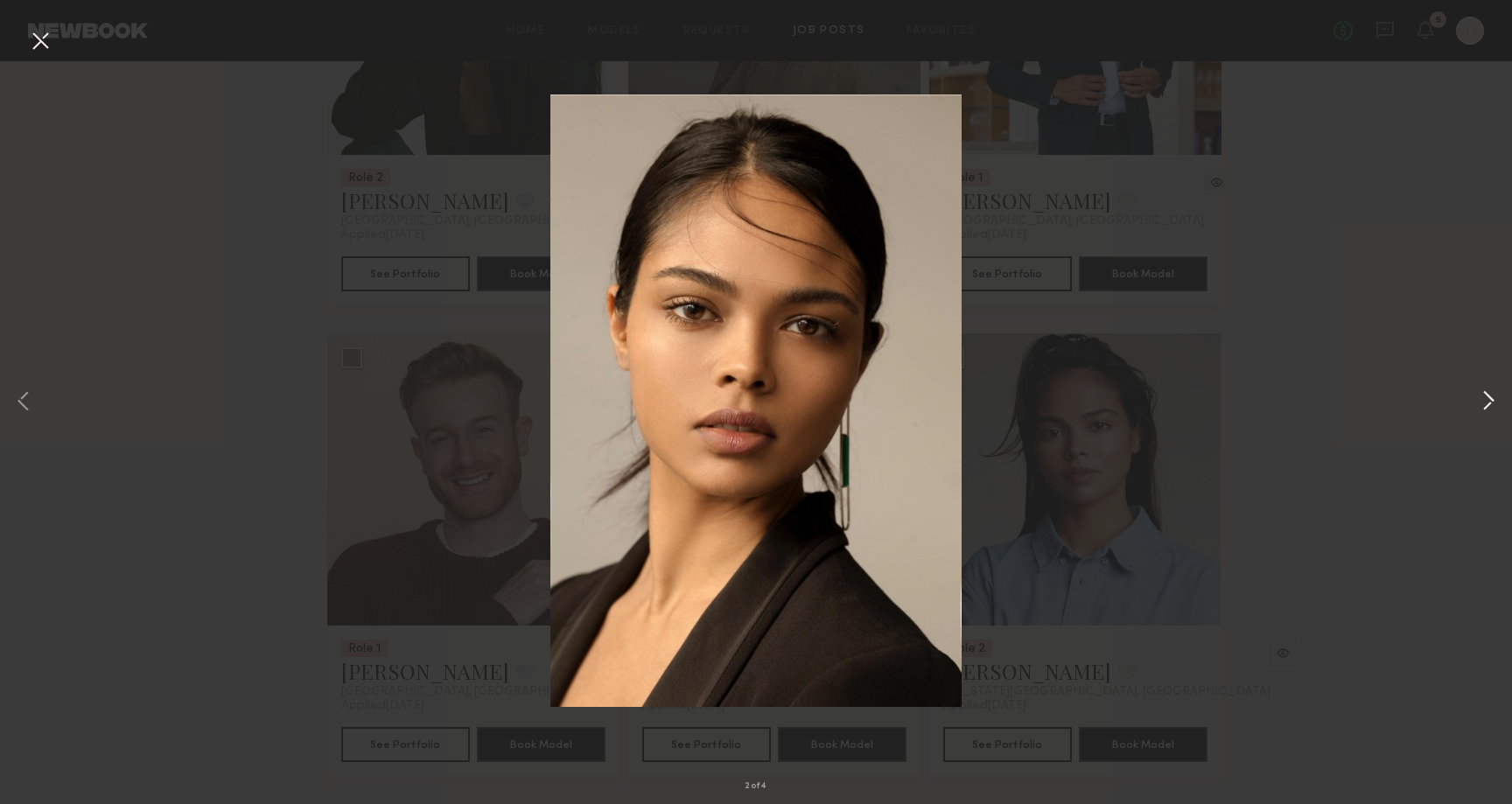
click at [1496, 405] on button at bounding box center [1487, 402] width 21 height 643
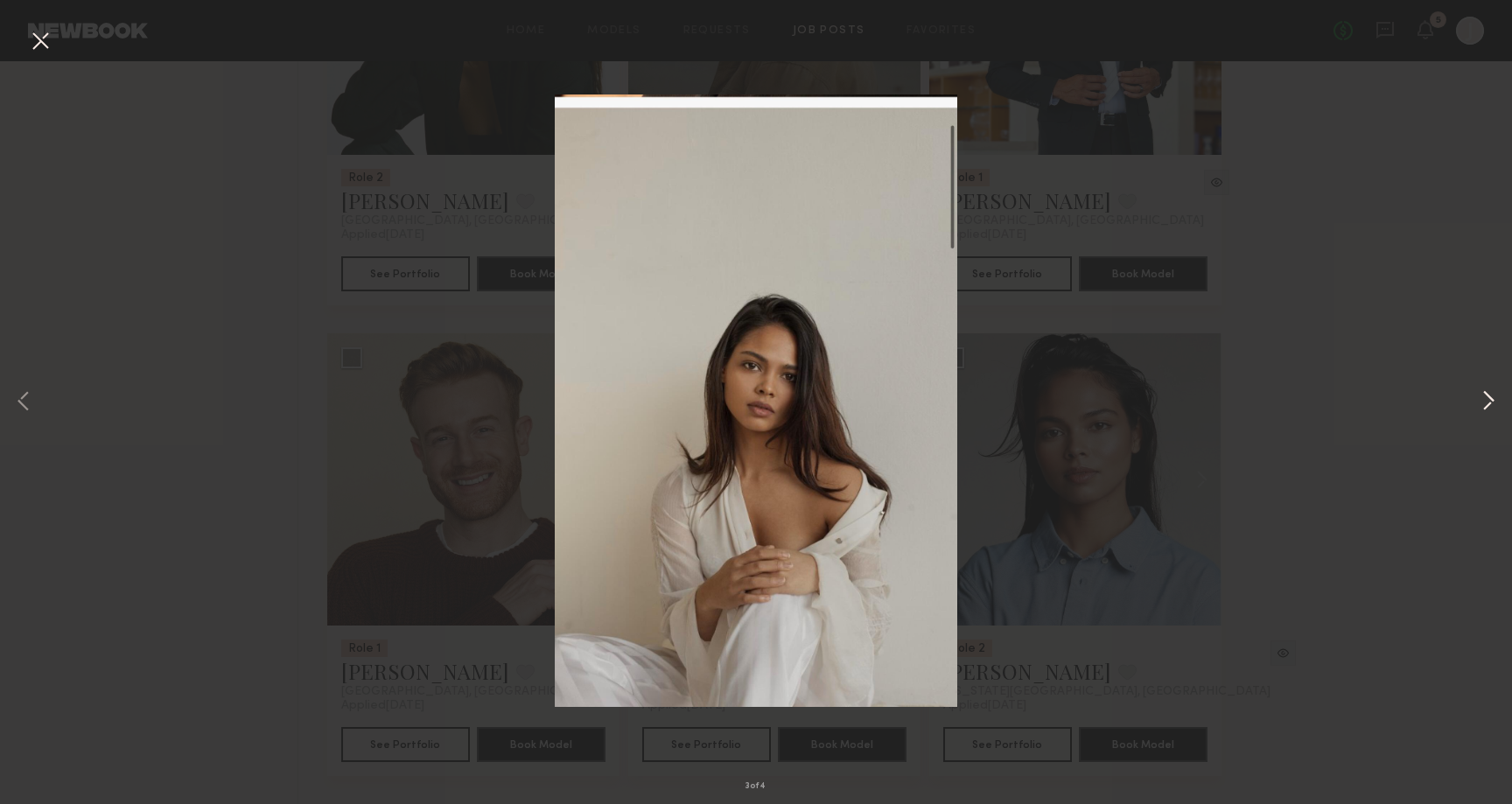
click at [1496, 405] on button at bounding box center [1487, 402] width 21 height 643
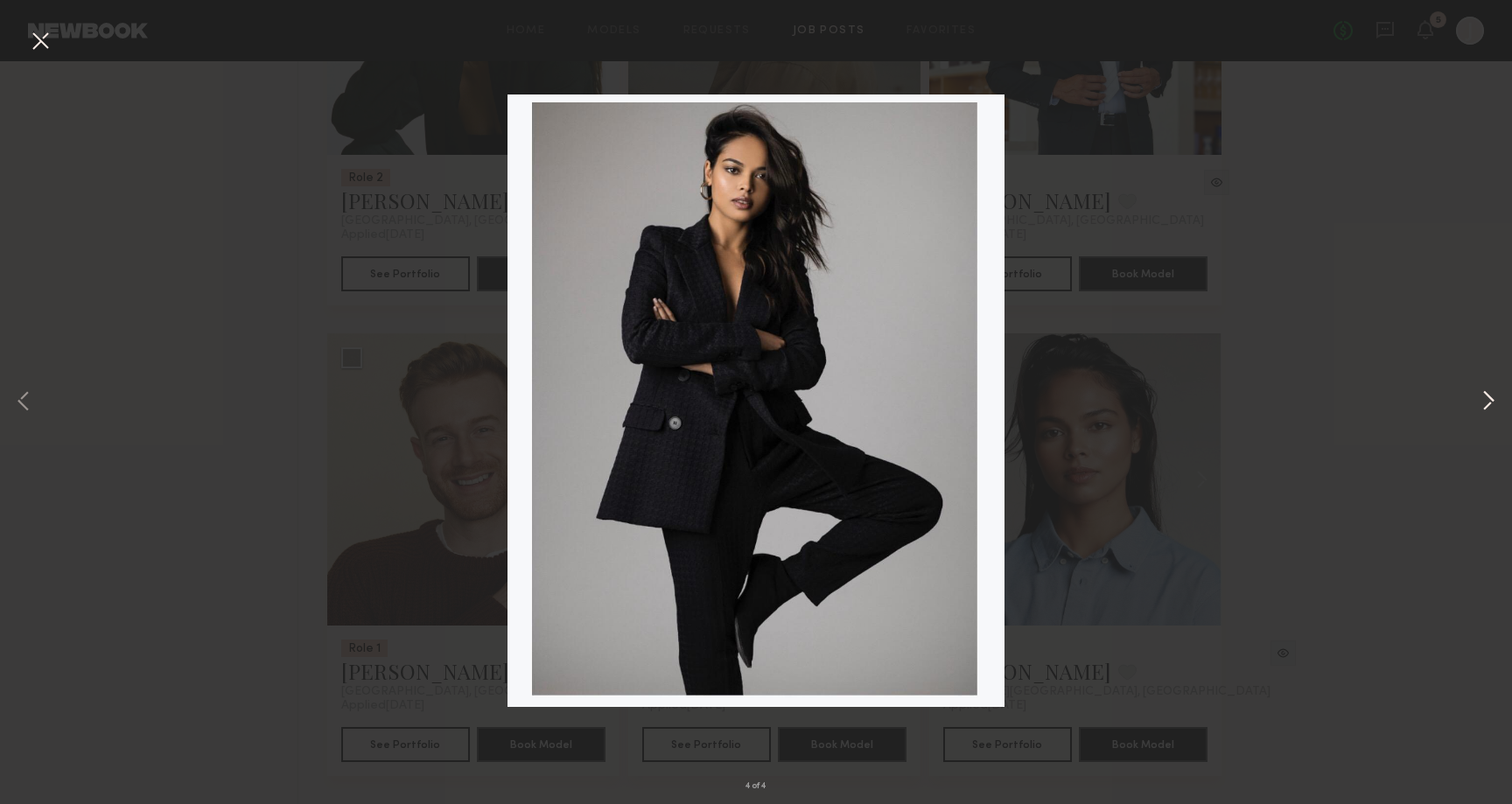
click at [1496, 405] on button at bounding box center [1487, 402] width 21 height 643
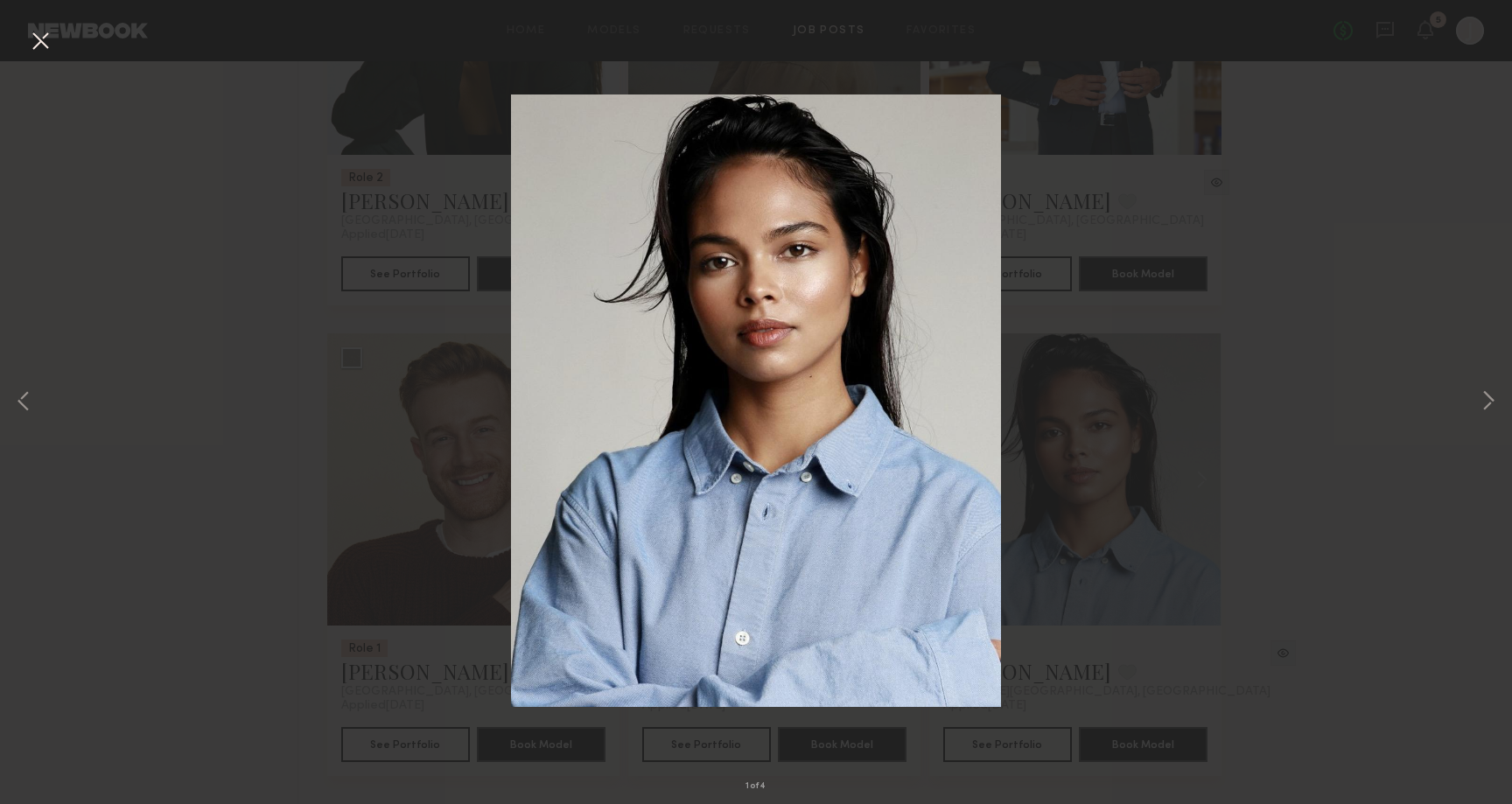
click at [1254, 421] on div "1 of 4" at bounding box center [756, 402] width 1512 height 804
click at [1053, 645] on div "1 of 4" at bounding box center [756, 402] width 1512 height 804
click at [37, 31] on button at bounding box center [40, 42] width 28 height 32
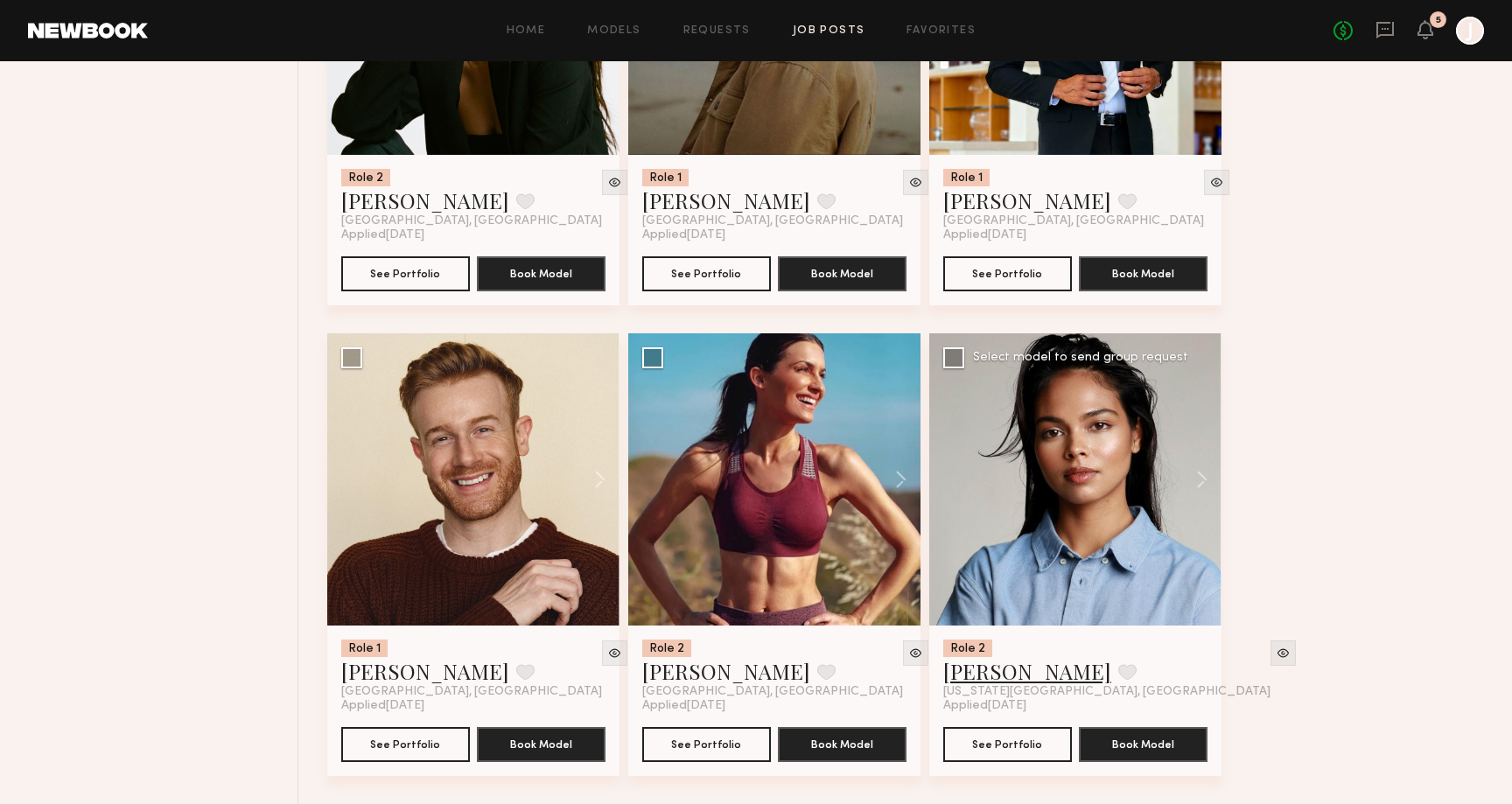
click at [1016, 677] on link "[PERSON_NAME]" at bounding box center [1027, 671] width 168 height 28
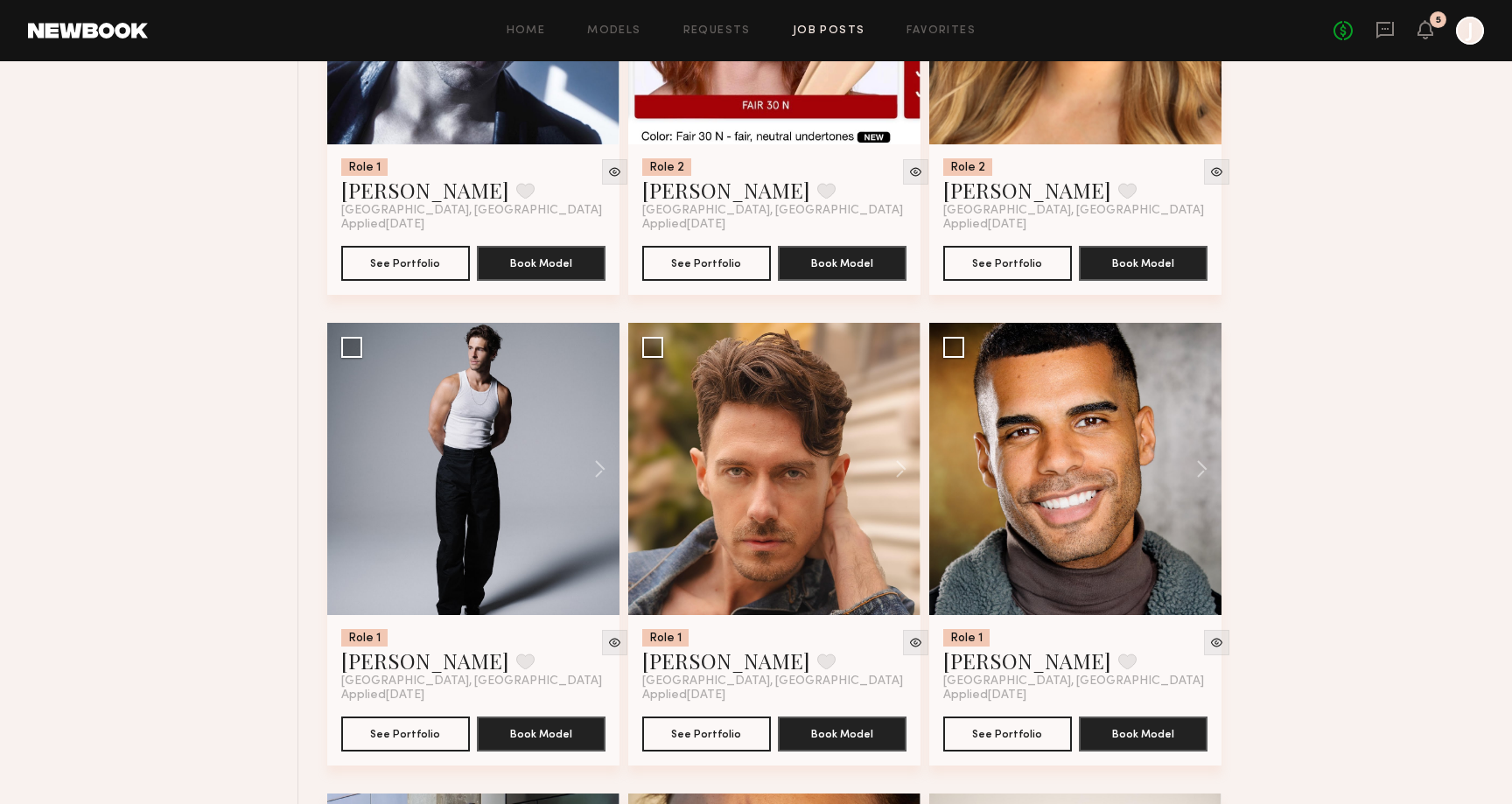
scroll to position [0, 0]
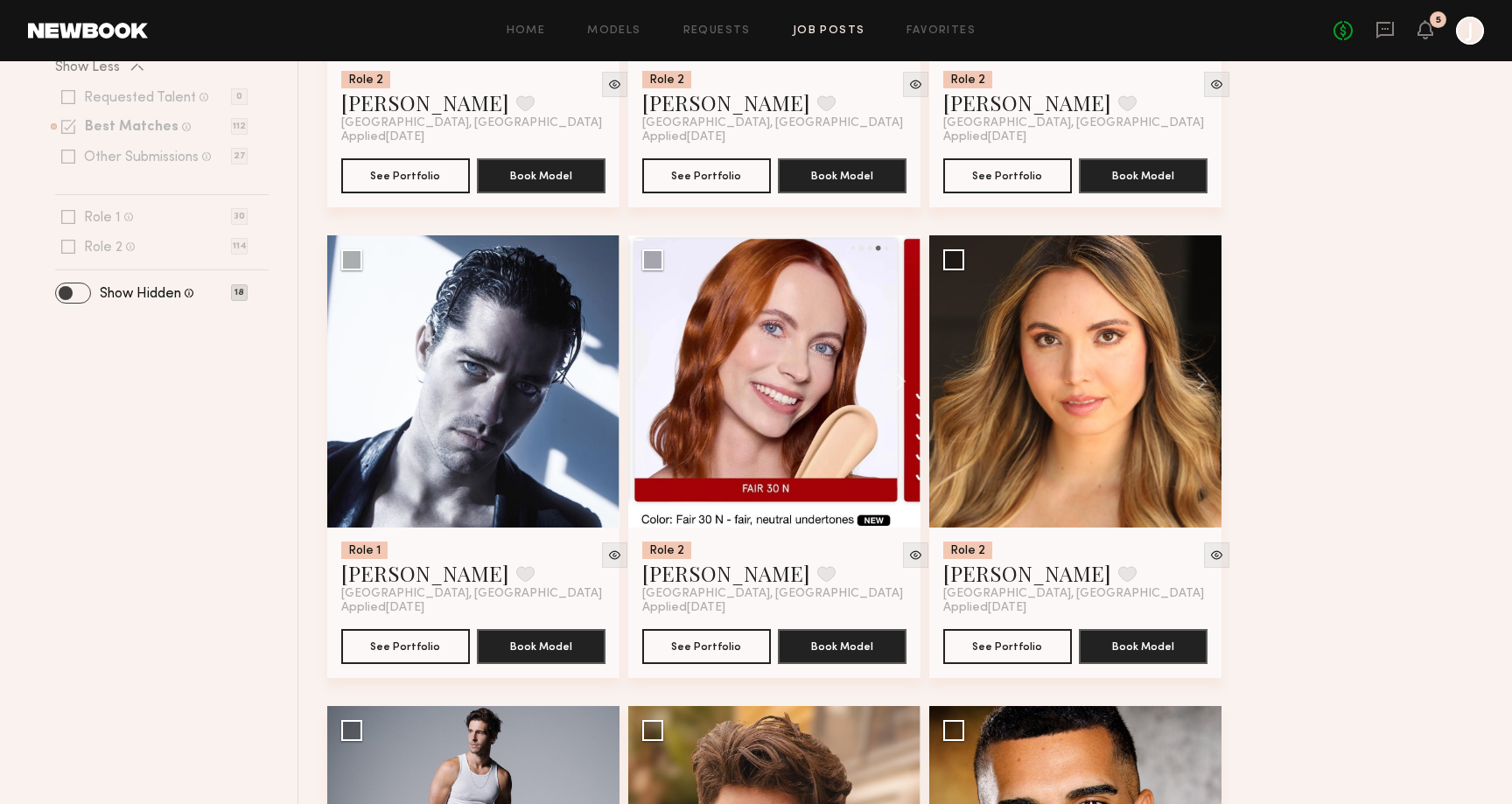
click at [80, 301] on span at bounding box center [73, 293] width 35 height 20
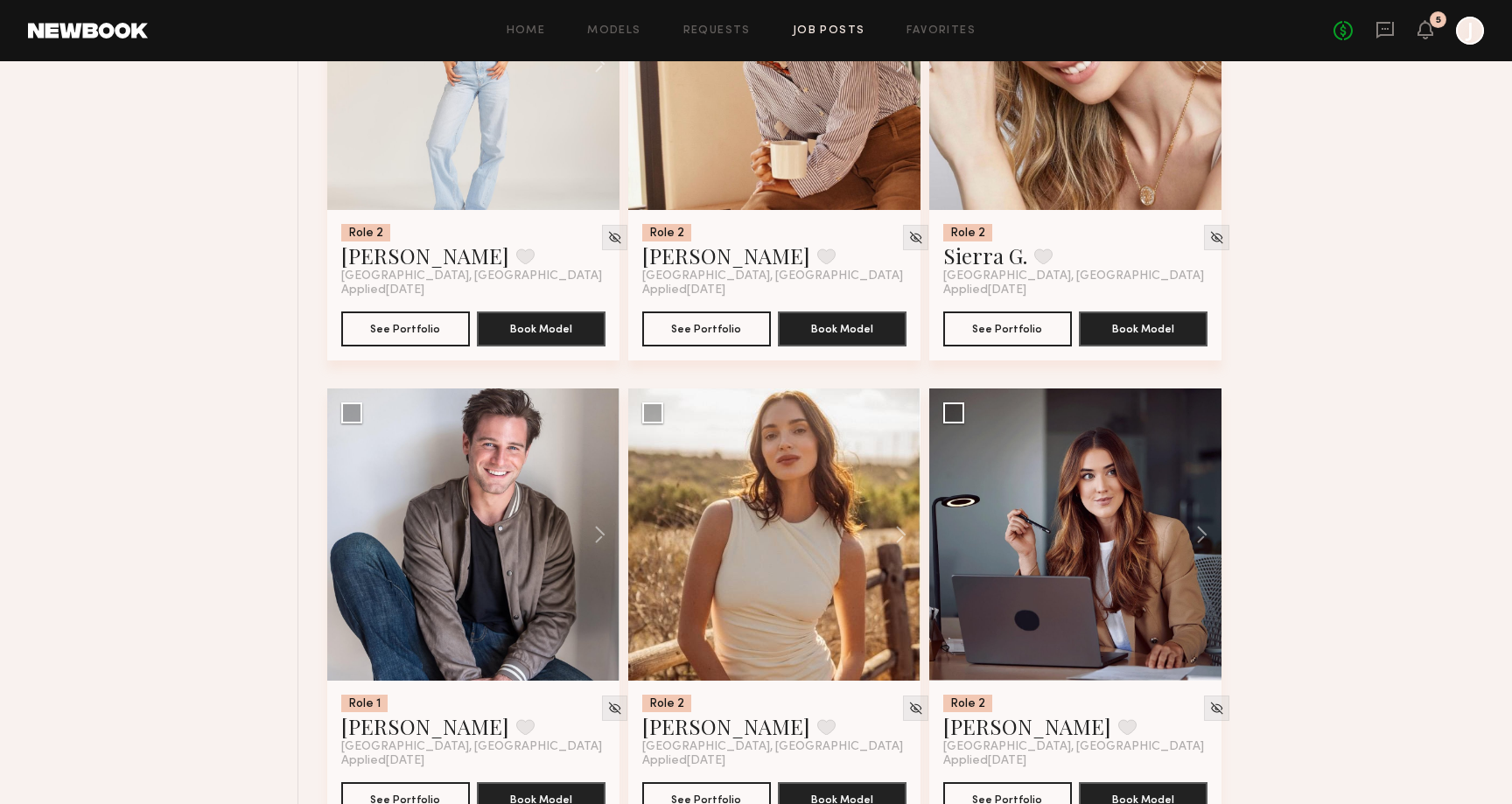
scroll to position [841, 0]
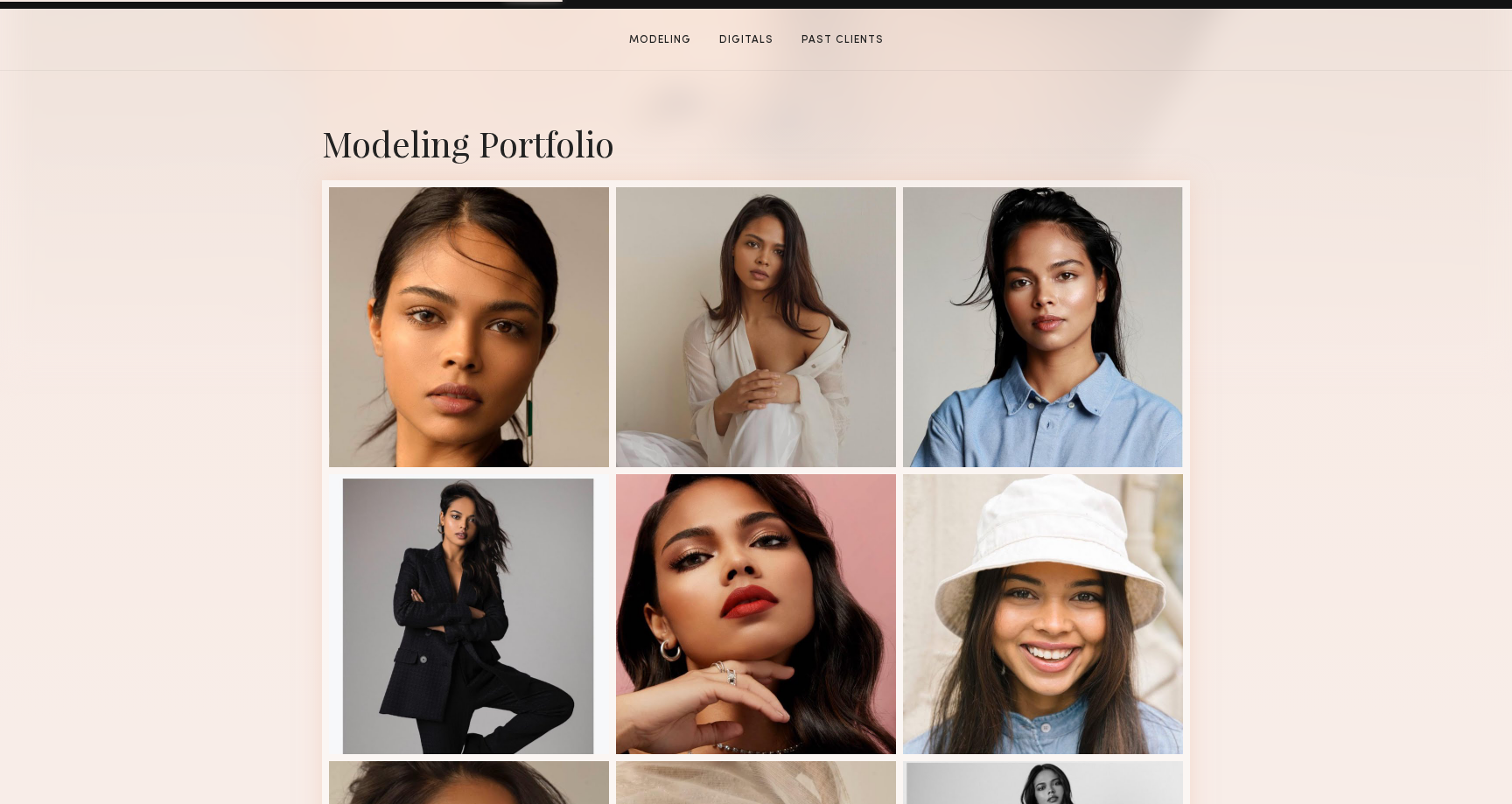
scroll to position [321, 0]
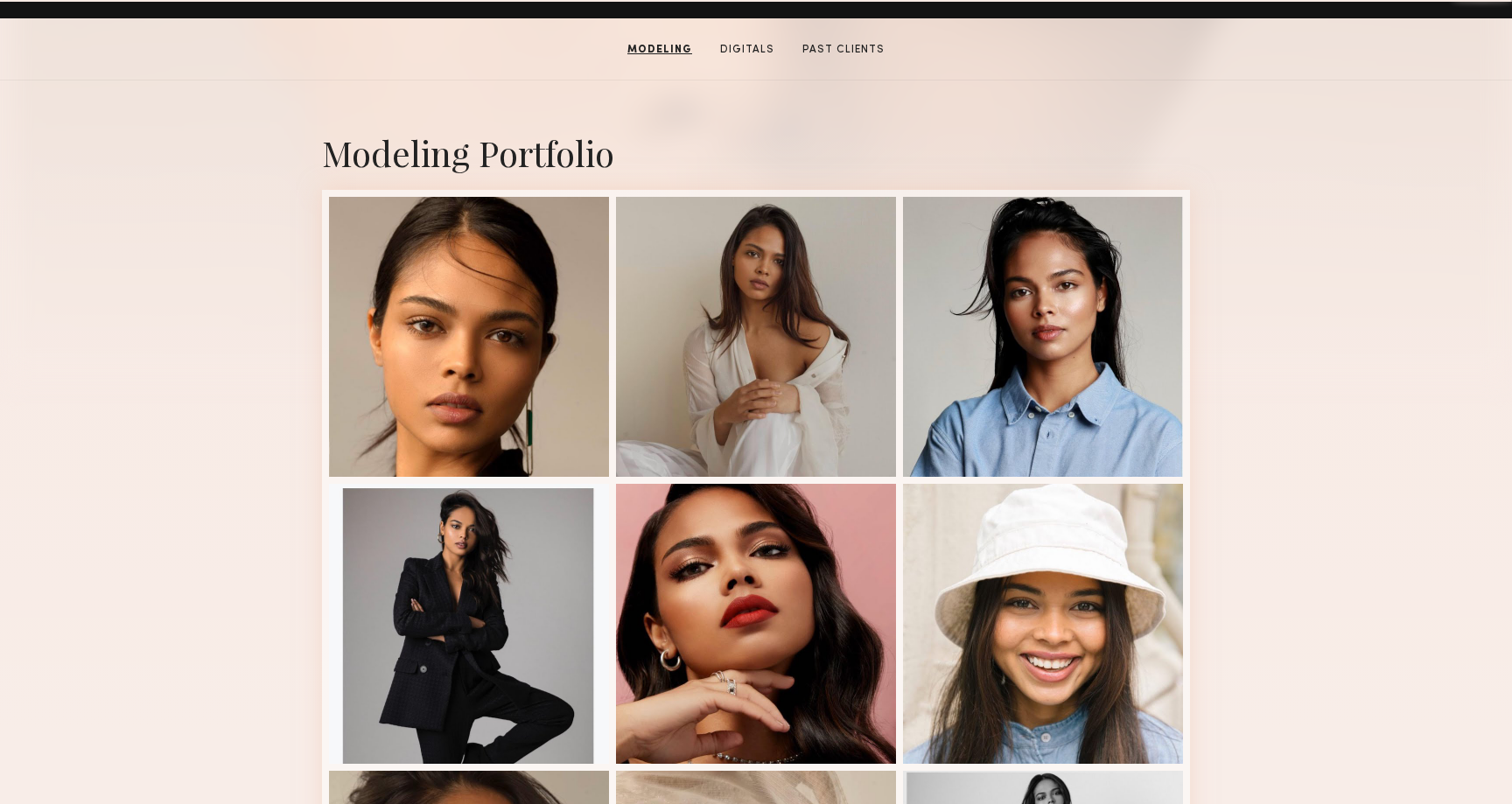
click at [872, 57] on section "[PERSON_NAME] Modeling Digitals Past Clients Message Book Model" at bounding box center [756, 49] width 1512 height 62
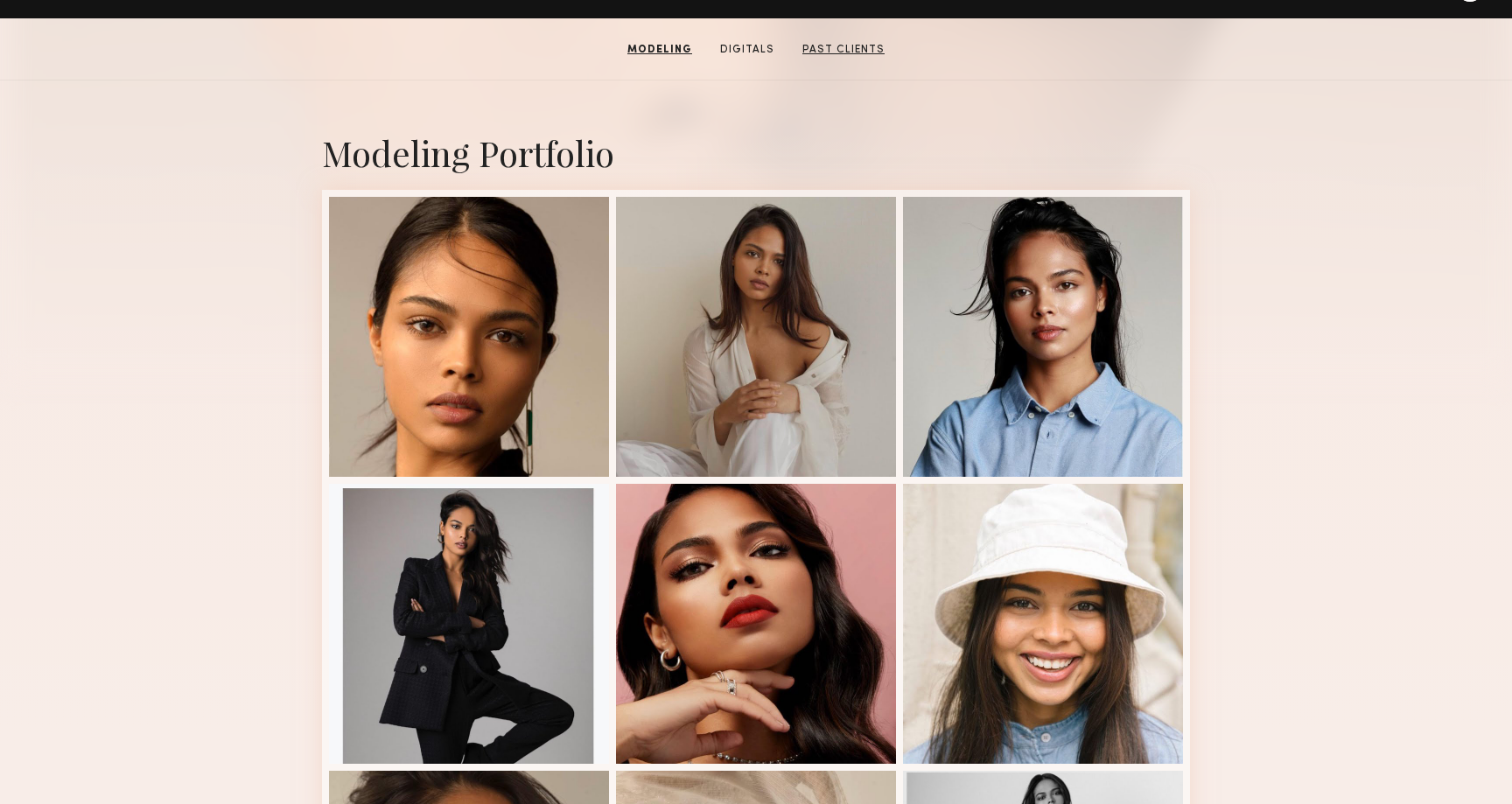
click at [859, 54] on link "Past Clients" at bounding box center [843, 50] width 97 height 16
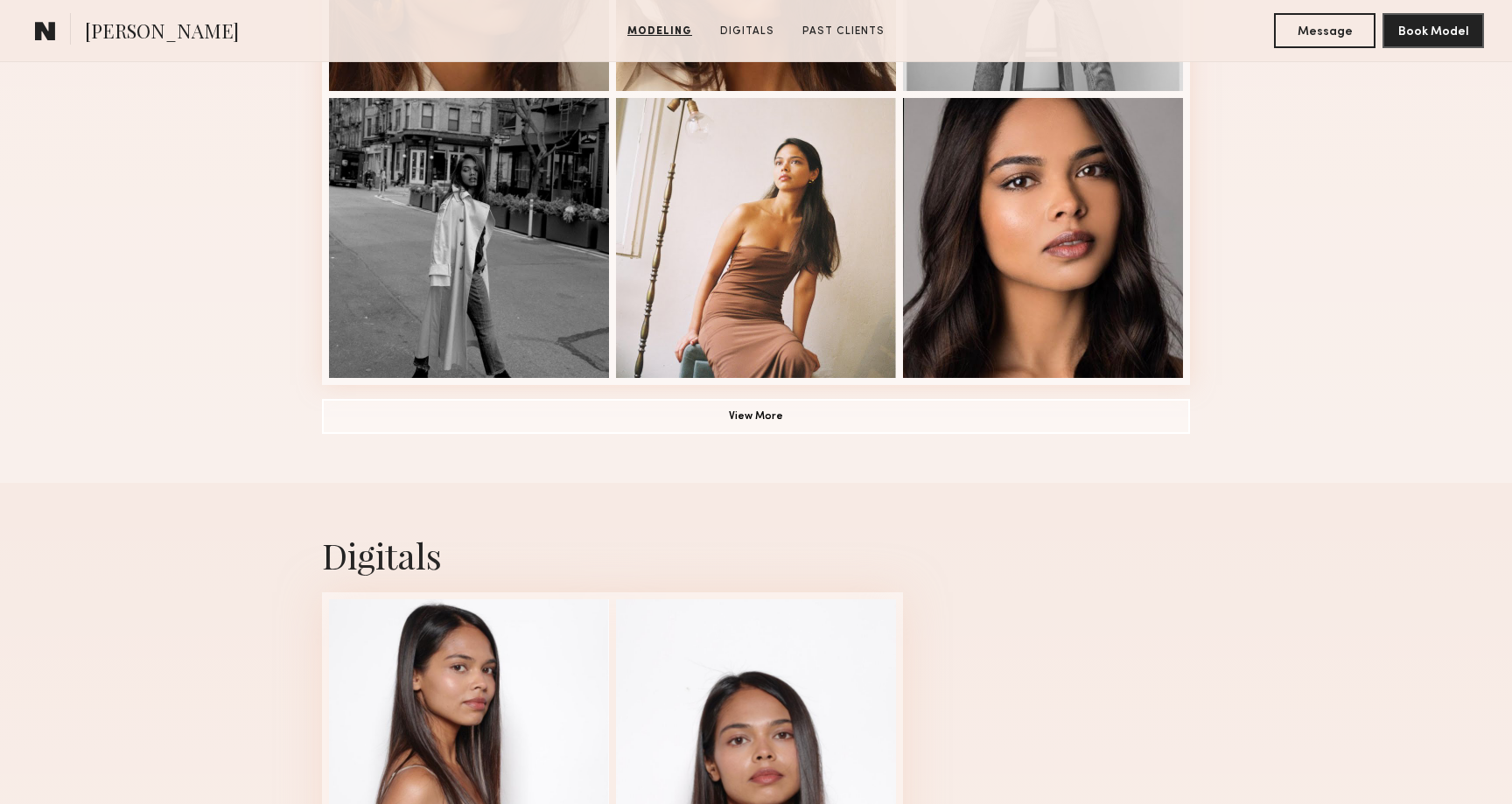
scroll to position [1279, 0]
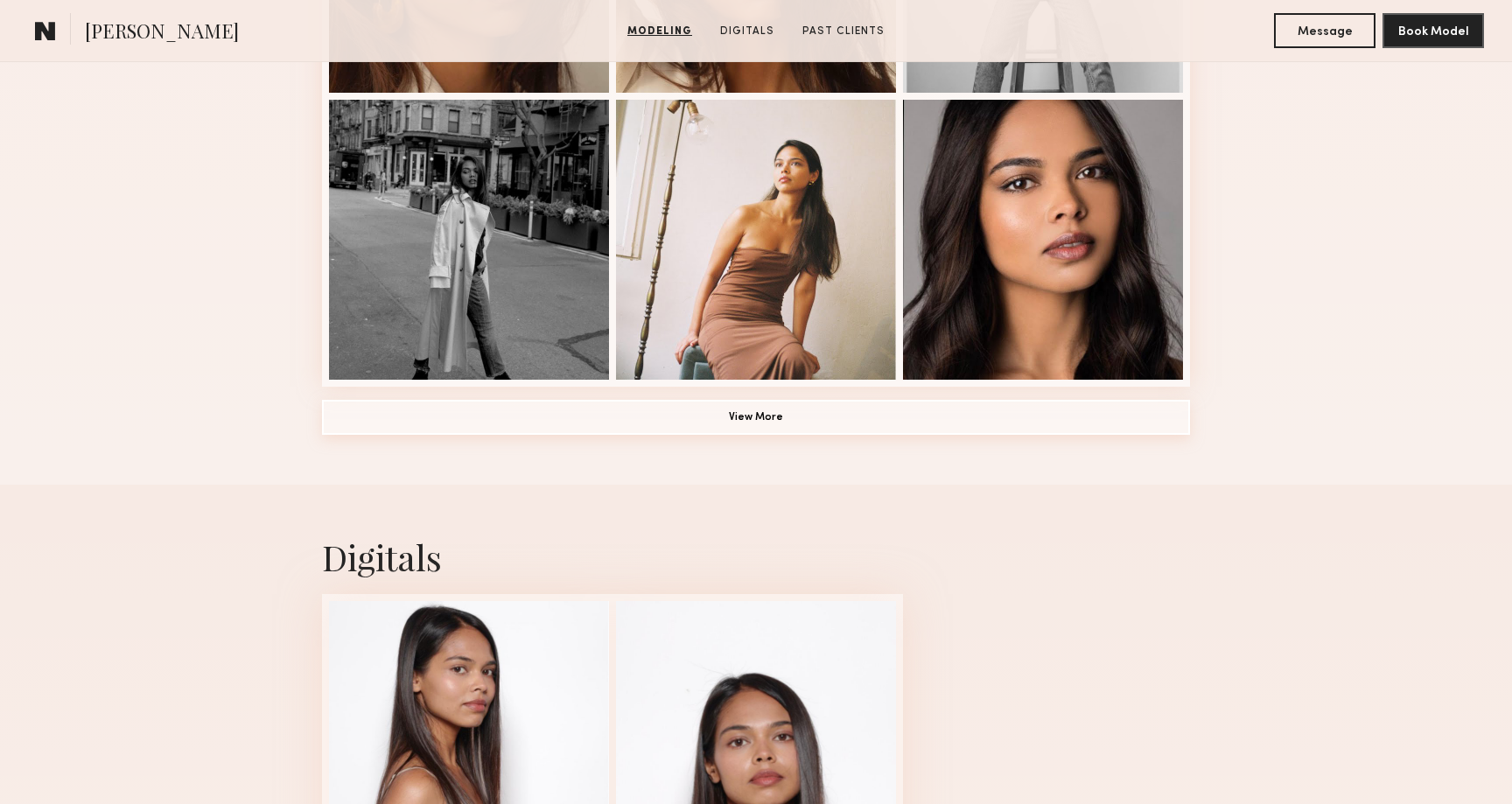
click at [817, 432] on button "View More" at bounding box center [756, 416] width 868 height 35
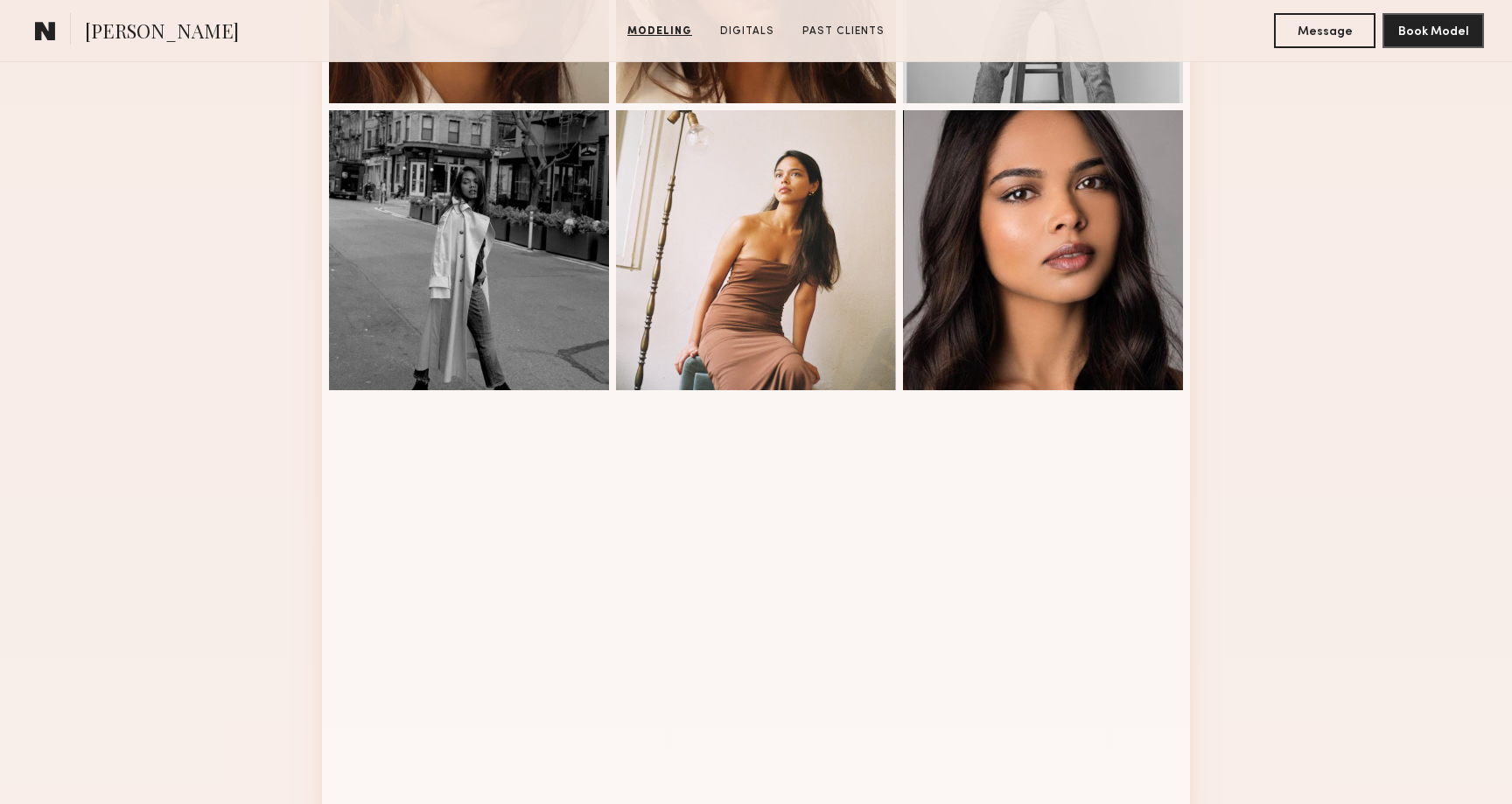
scroll to position [0, 0]
